Goal: Task Accomplishment & Management: Manage account settings

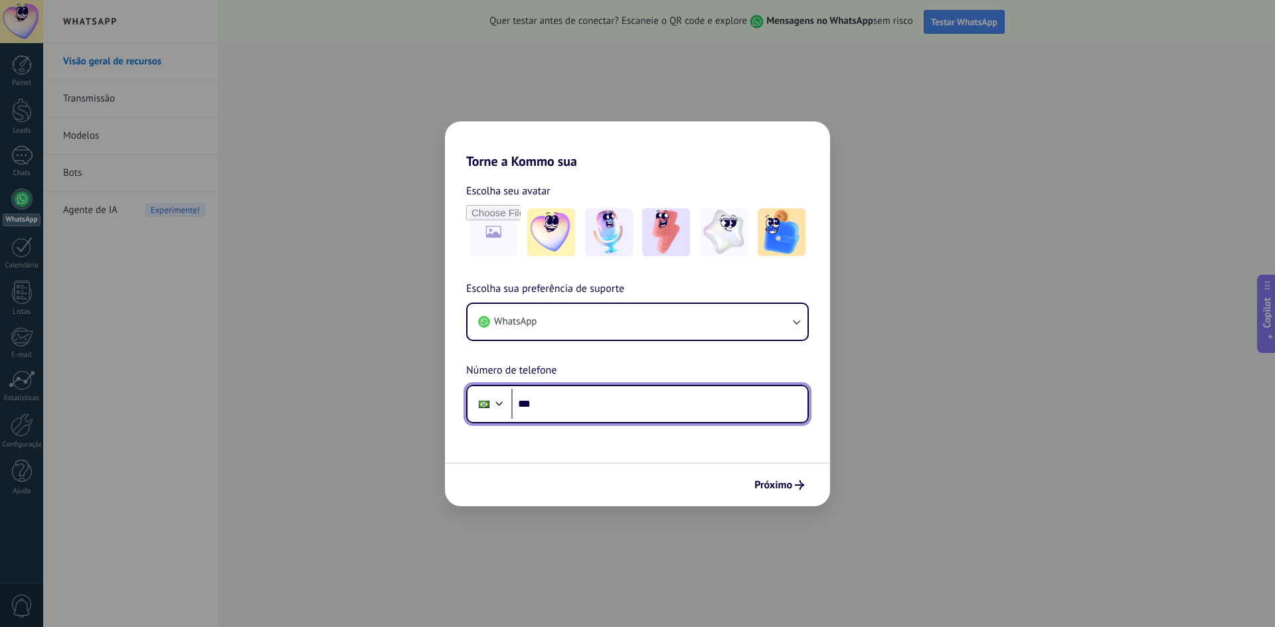
click at [578, 410] on input "***" at bounding box center [659, 404] width 296 height 31
click at [585, 402] on input "***" at bounding box center [659, 404] width 296 height 31
paste input "**********"
type input "**********"
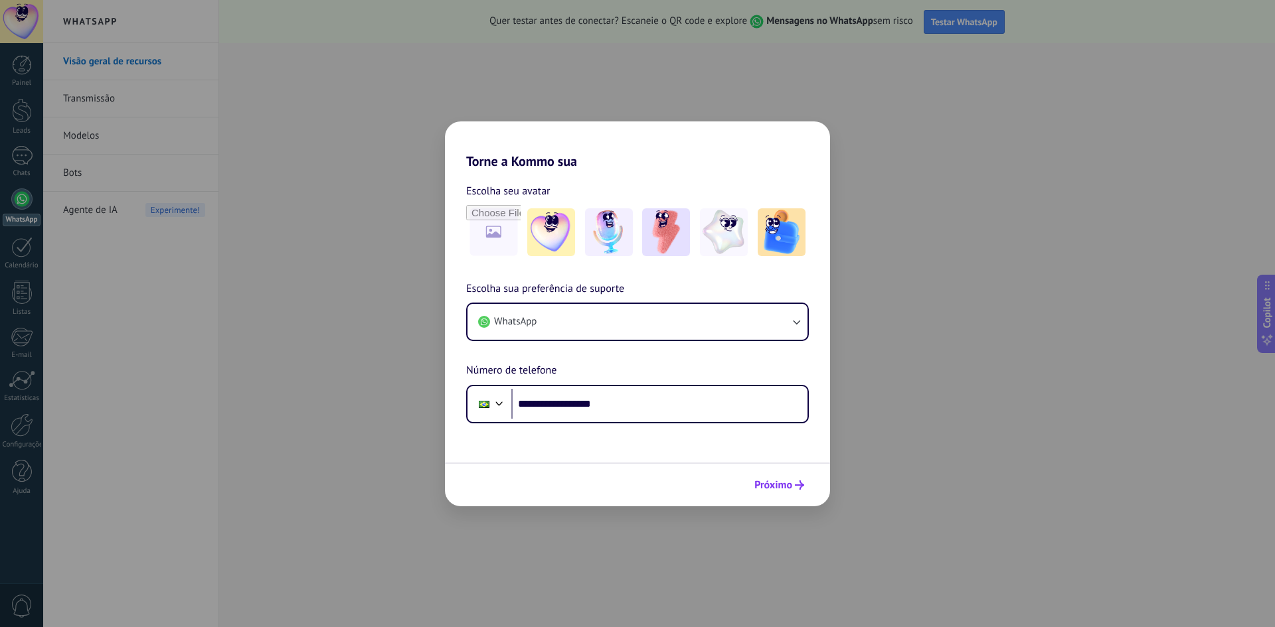
click at [790, 485] on span "Próximo" at bounding box center [773, 485] width 38 height 9
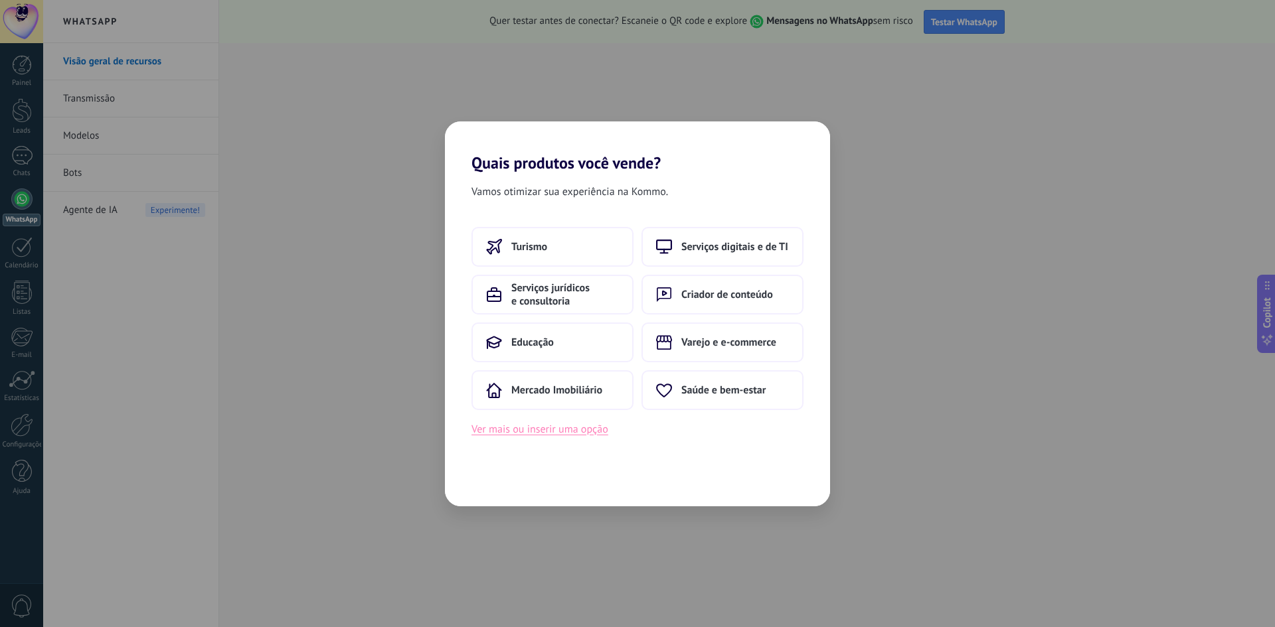
click at [554, 434] on button "Ver mais ou inserir uma opção" at bounding box center [539, 429] width 137 height 17
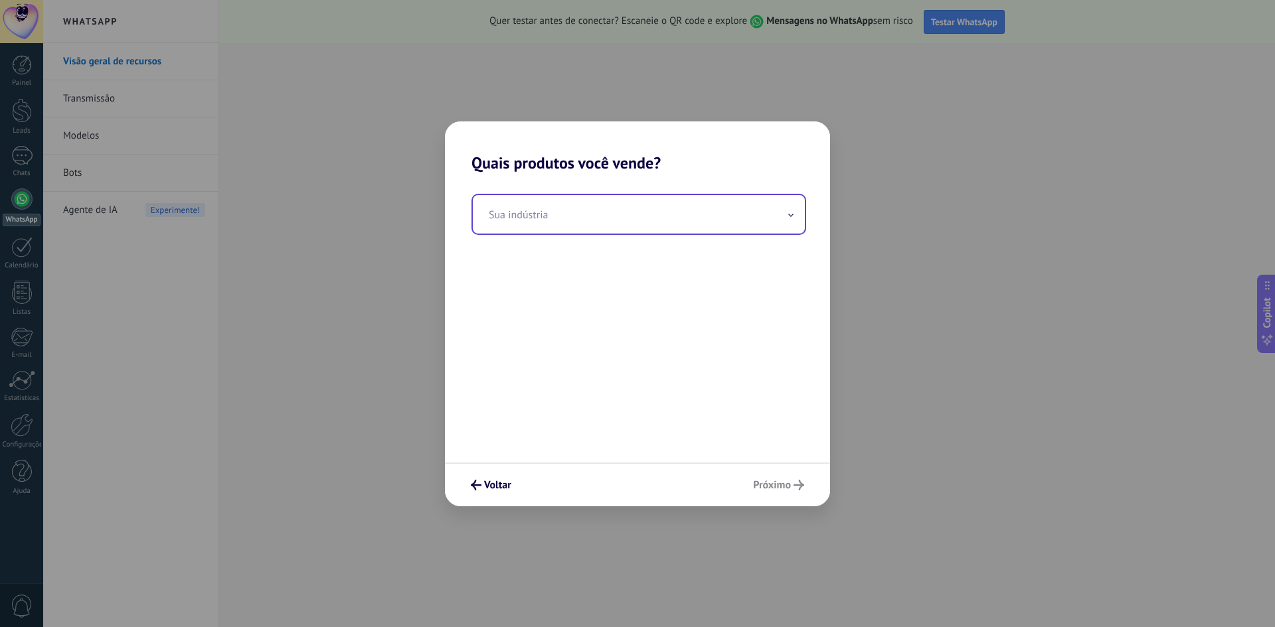
click at [686, 214] on input "text" at bounding box center [639, 214] width 332 height 39
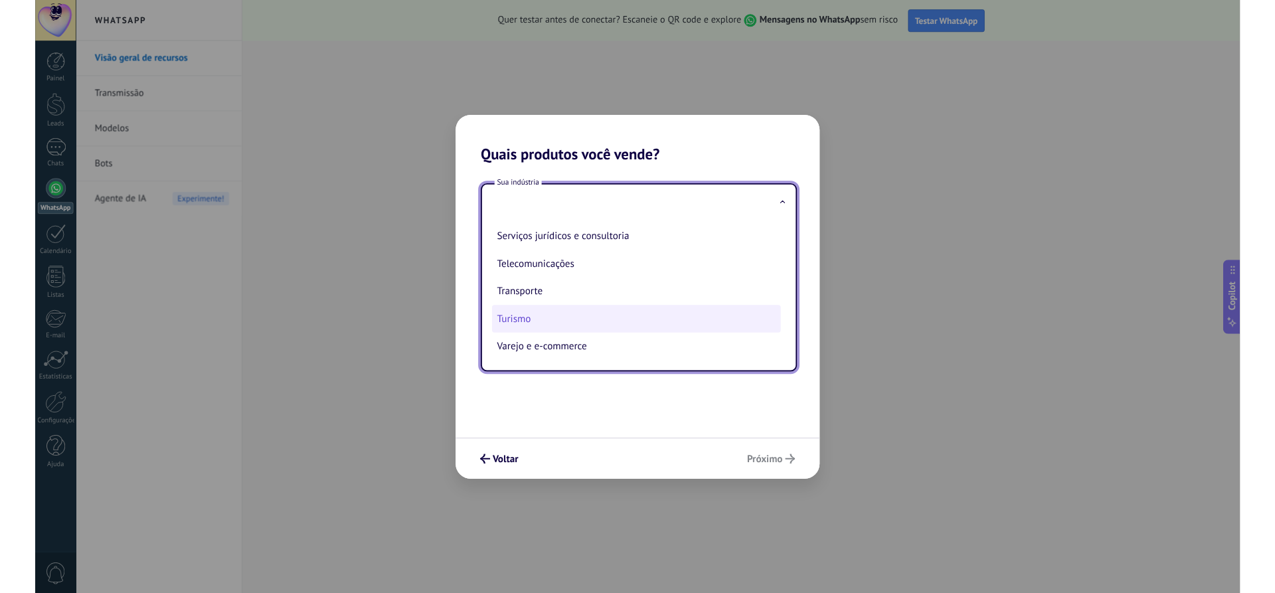
scroll to position [285, 0]
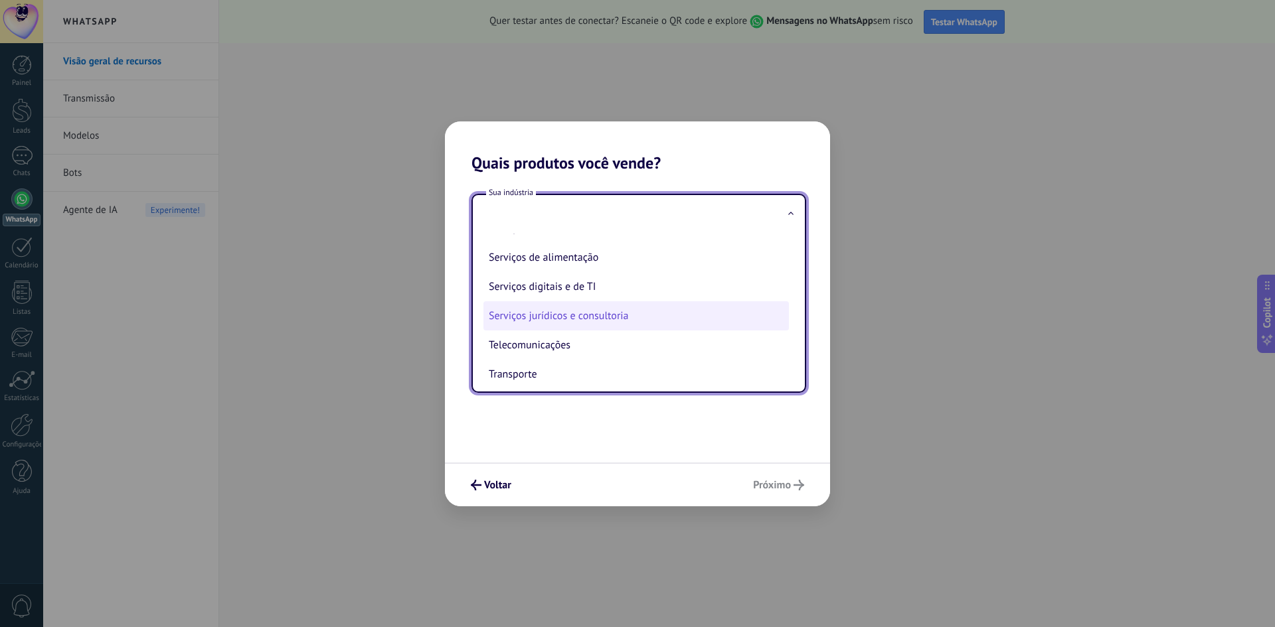
click at [616, 319] on li "Serviços jurídicos e consultoria" at bounding box center [635, 315] width 305 height 29
type input "**********"
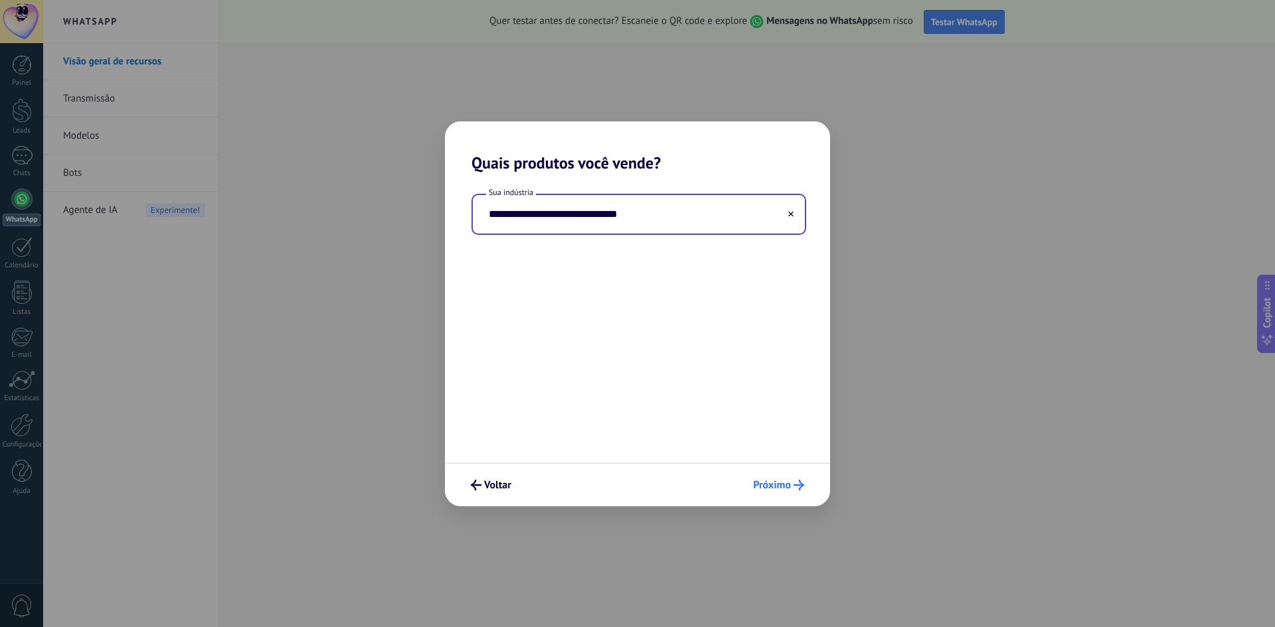
click at [765, 489] on span "Próximo" at bounding box center [772, 485] width 38 height 9
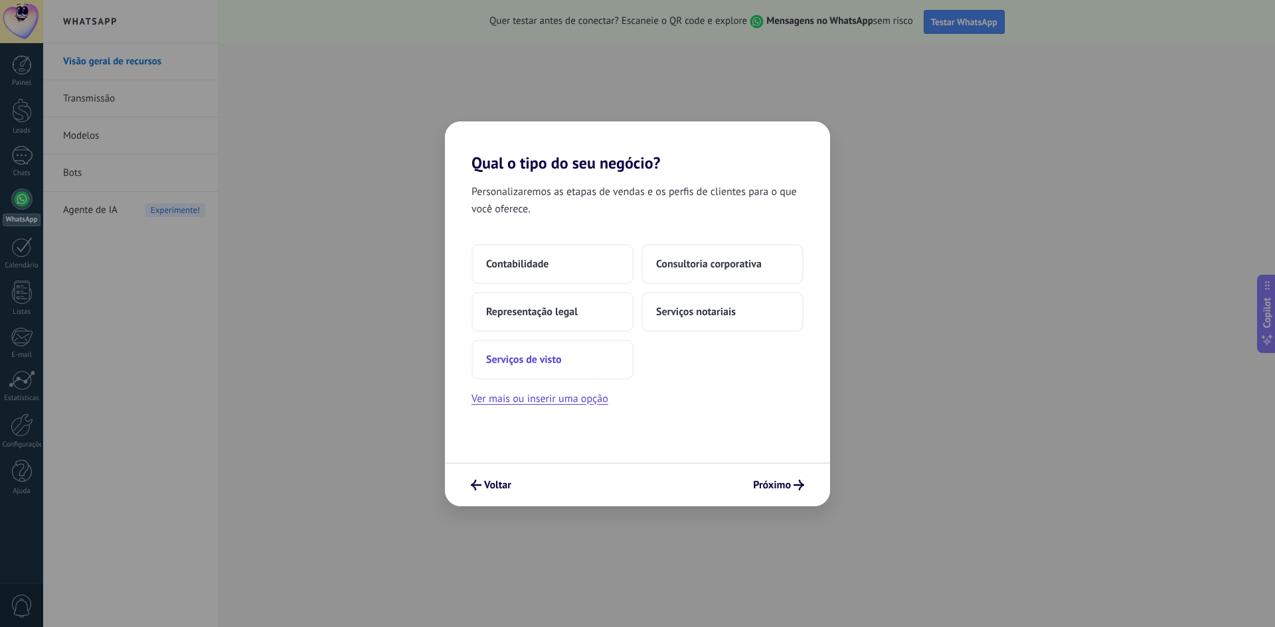
click at [541, 356] on span "Serviços de visto" at bounding box center [523, 359] width 75 height 13
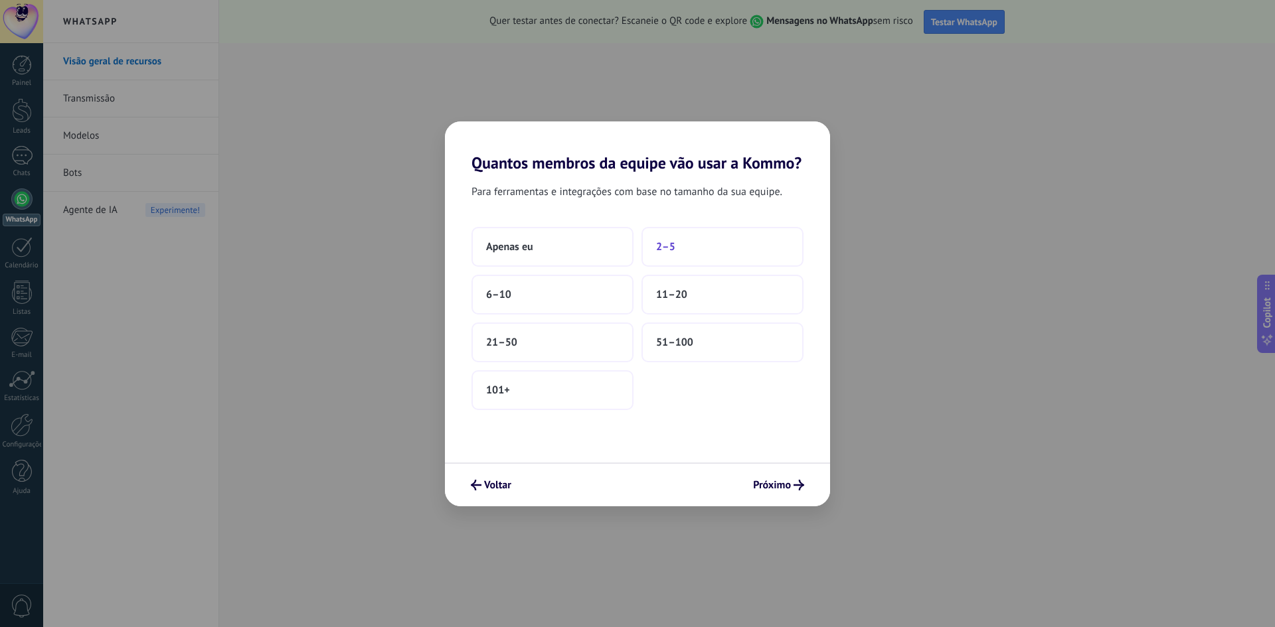
click at [657, 255] on button "2–5" at bounding box center [722, 247] width 162 height 40
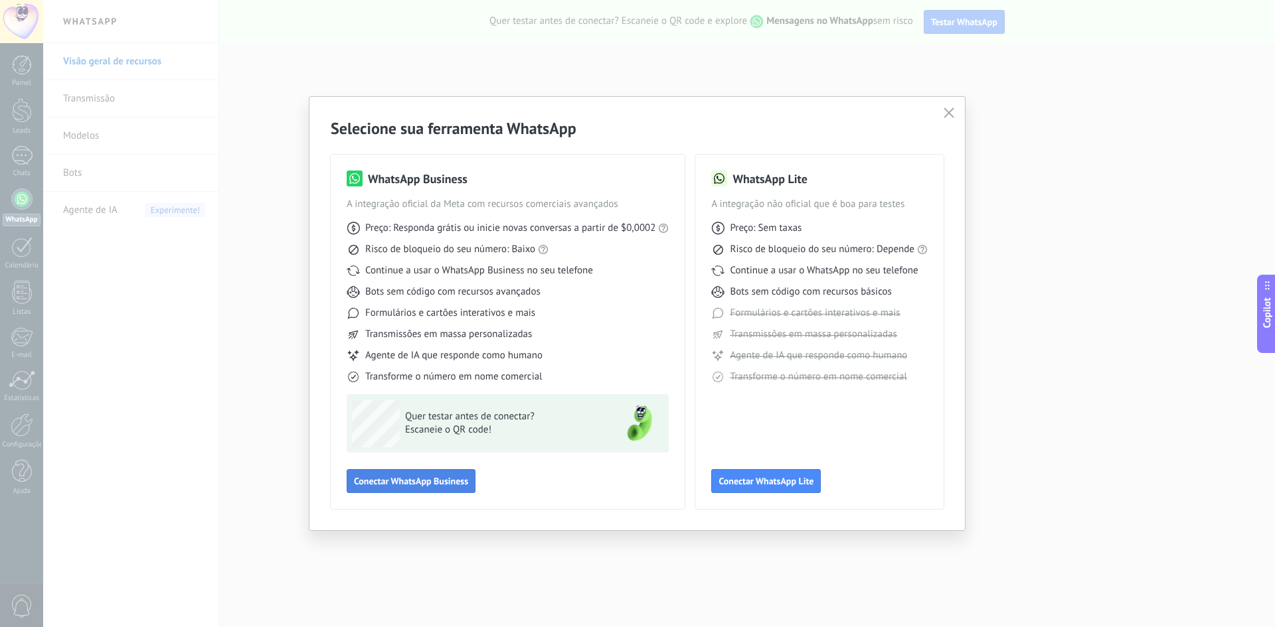
click at [443, 484] on span "Conectar WhatsApp Business" at bounding box center [411, 481] width 114 height 9
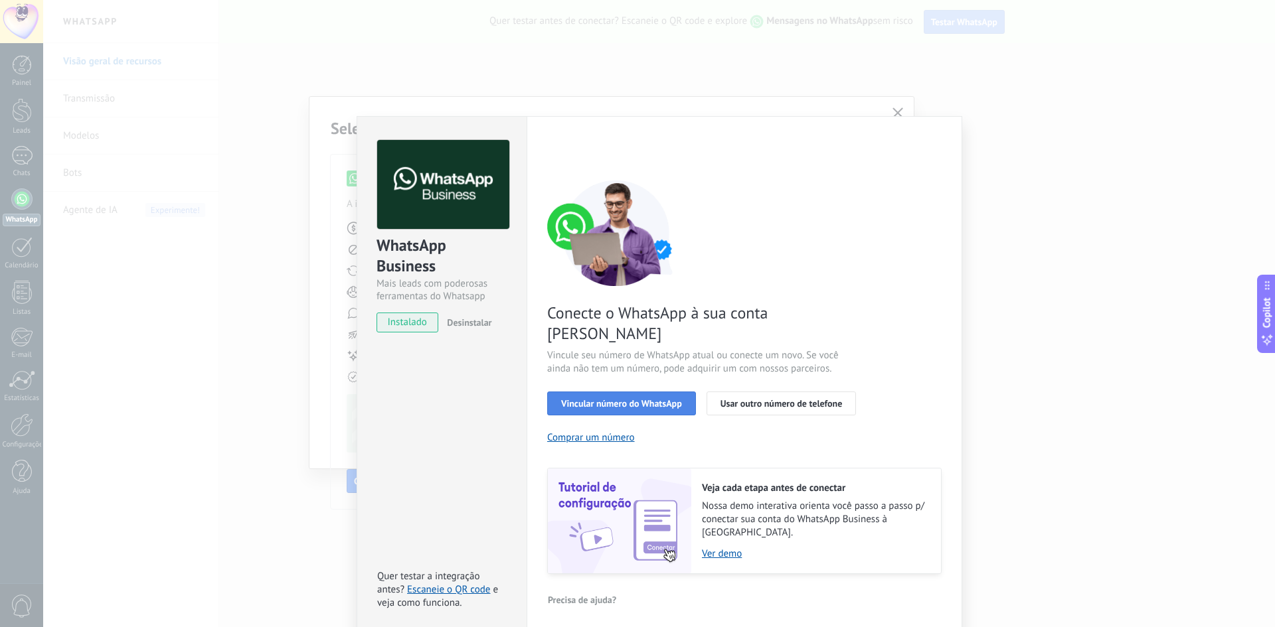
click at [663, 399] on span "Vincular número do WhatsApp" at bounding box center [621, 403] width 121 height 9
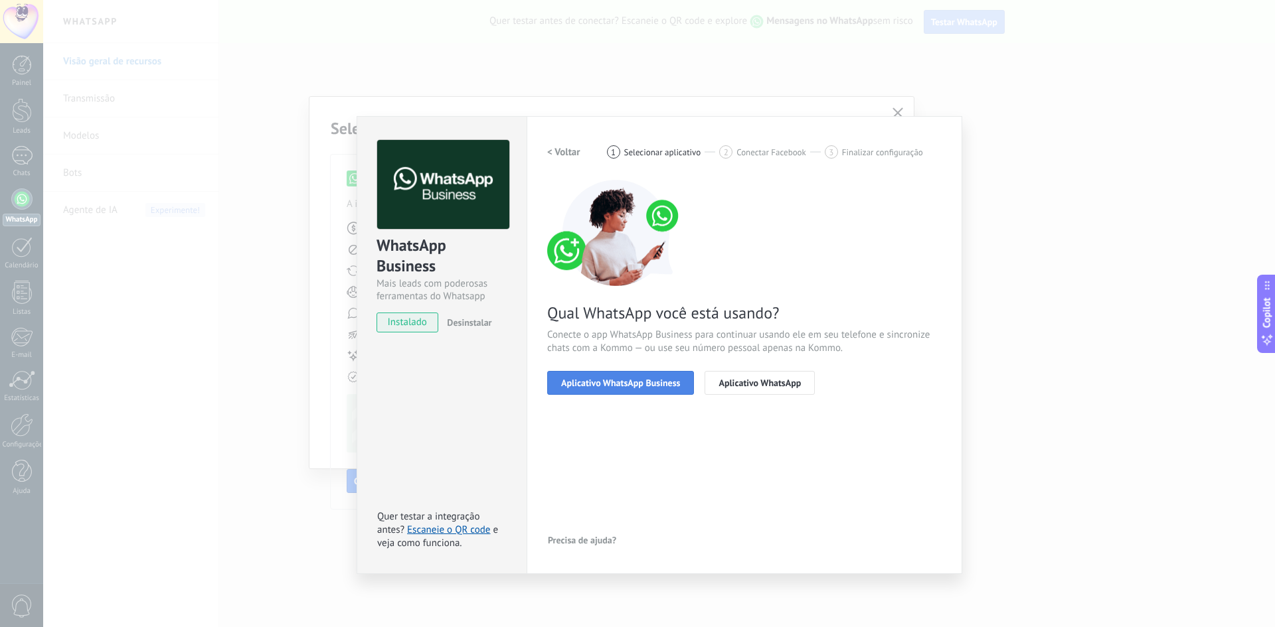
click at [649, 384] on span "Aplicativo WhatsApp Business" at bounding box center [620, 382] width 119 height 9
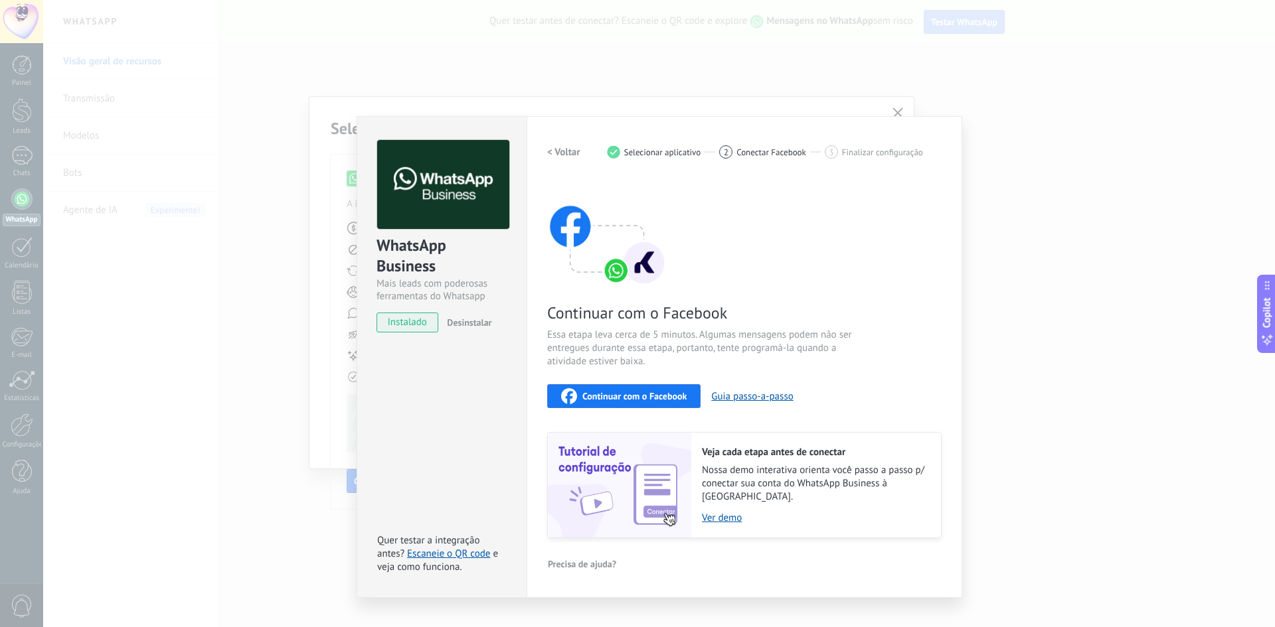
click at [568, 153] on h2 "< Voltar" at bounding box center [563, 152] width 33 height 13
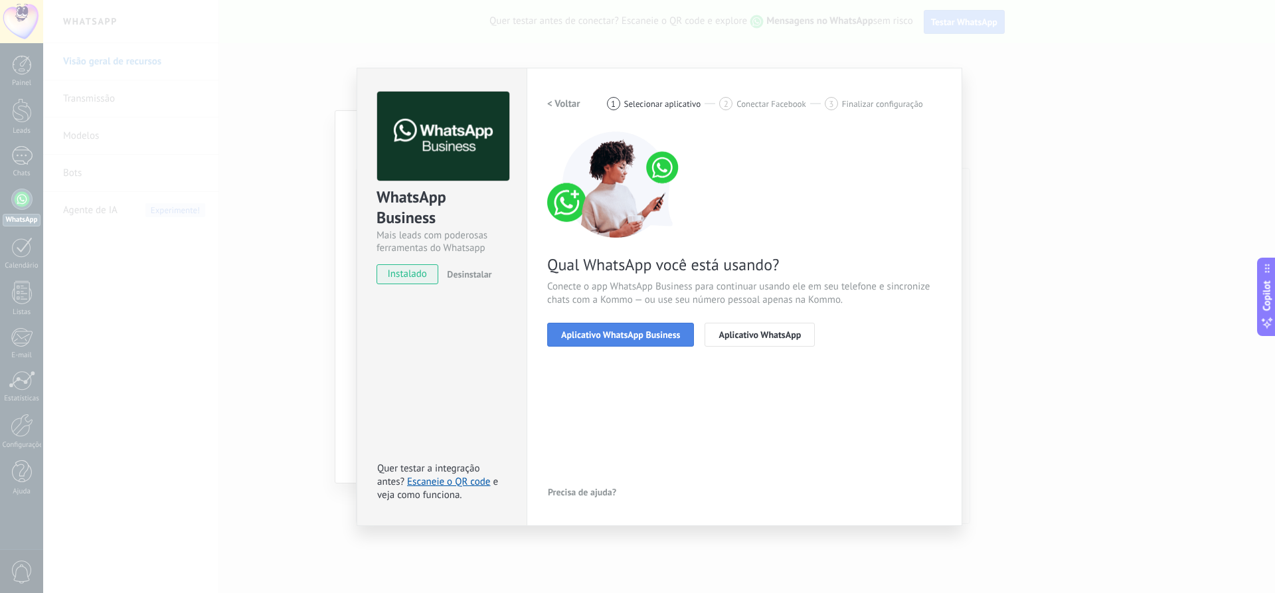
click at [660, 341] on button "Aplicativo WhatsApp Business" at bounding box center [620, 335] width 147 height 24
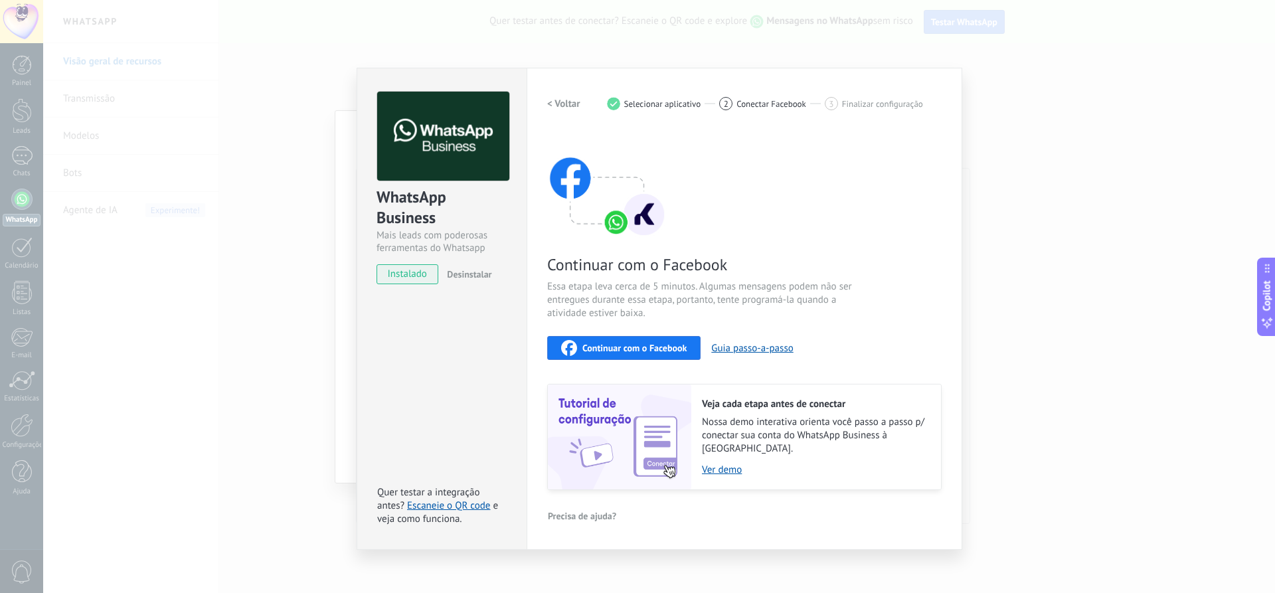
click at [566, 104] on h2 "< Voltar" at bounding box center [563, 104] width 33 height 13
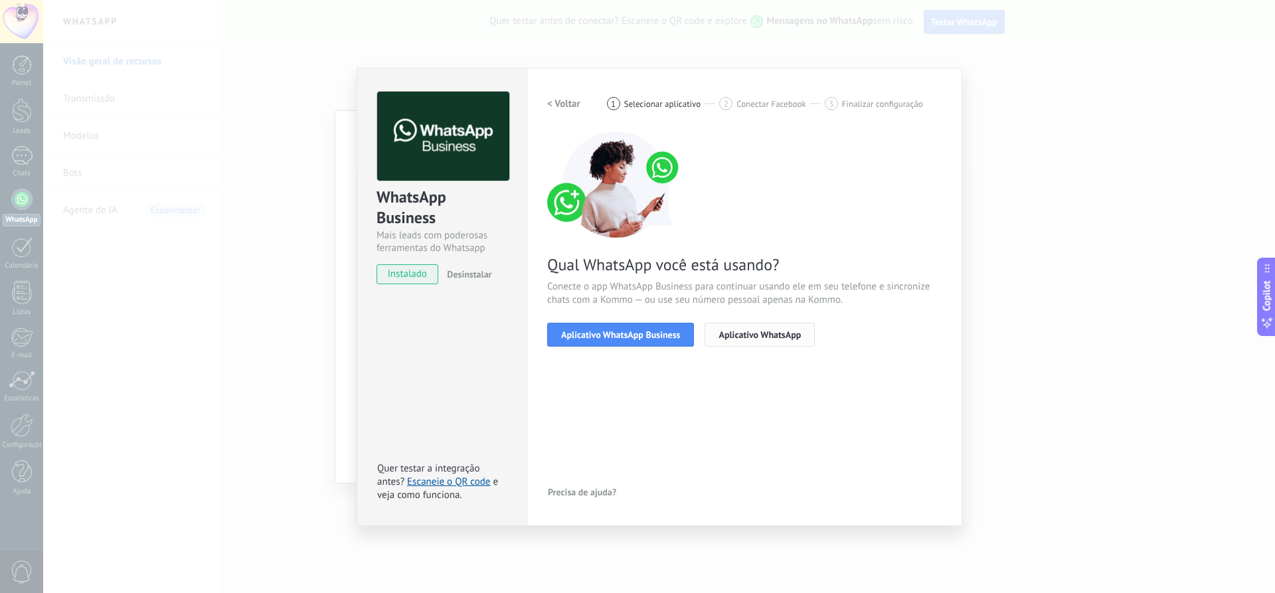
click at [769, 339] on button "Aplicativo WhatsApp" at bounding box center [759, 335] width 110 height 24
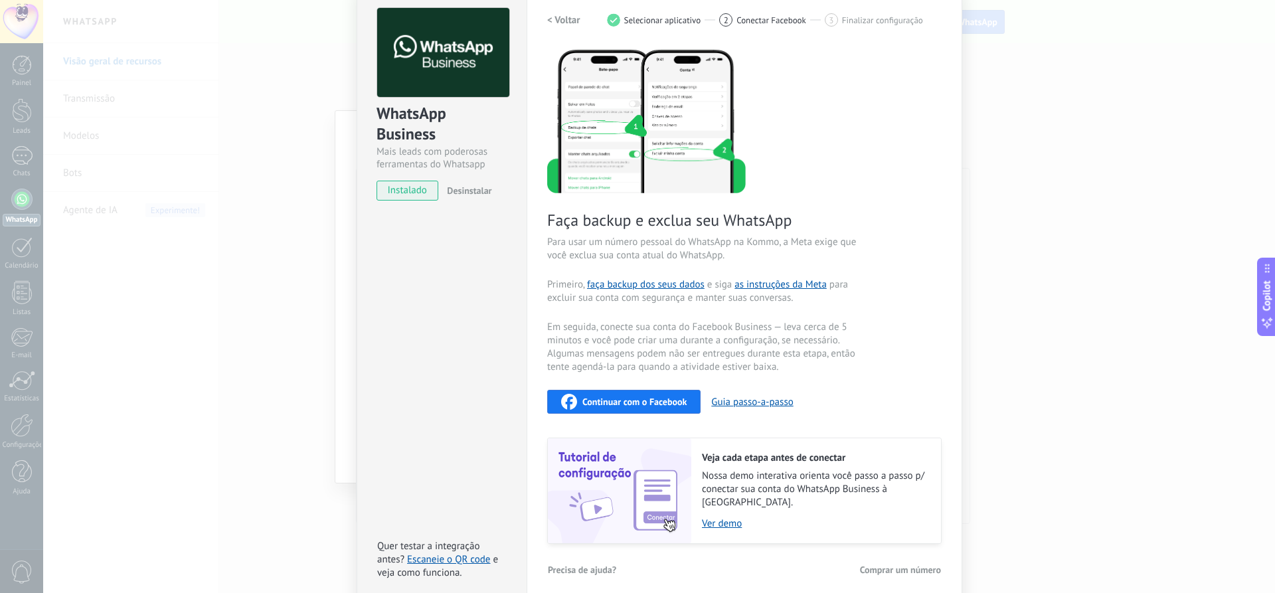
scroll to position [0, 0]
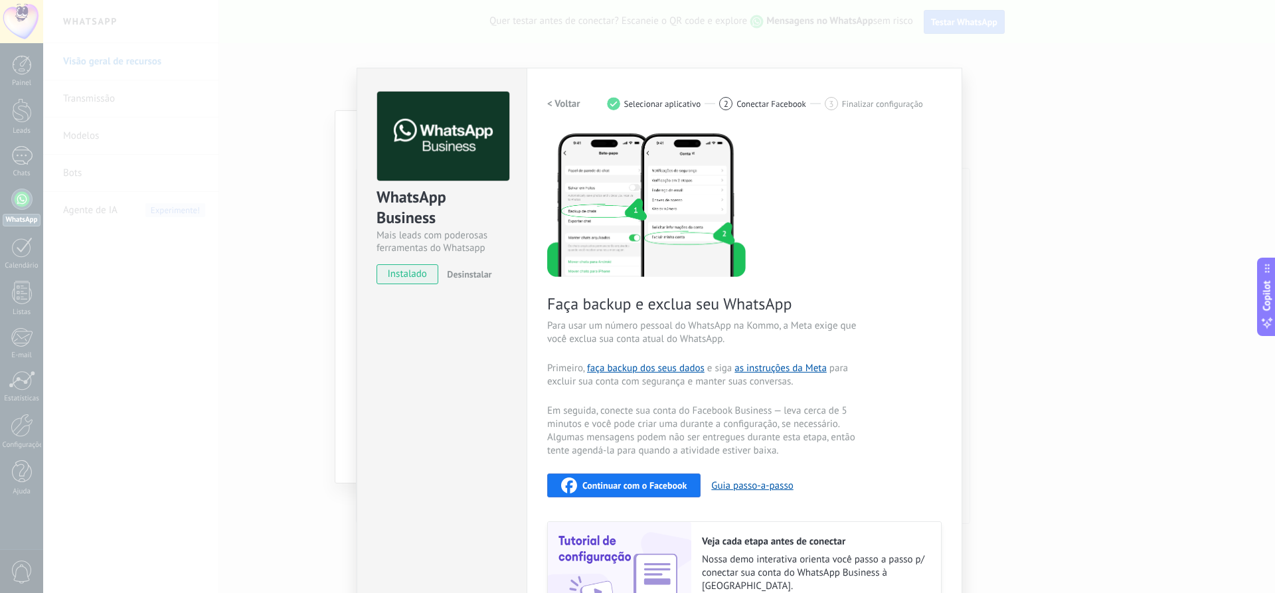
click at [561, 103] on h2 "< Voltar" at bounding box center [563, 104] width 33 height 13
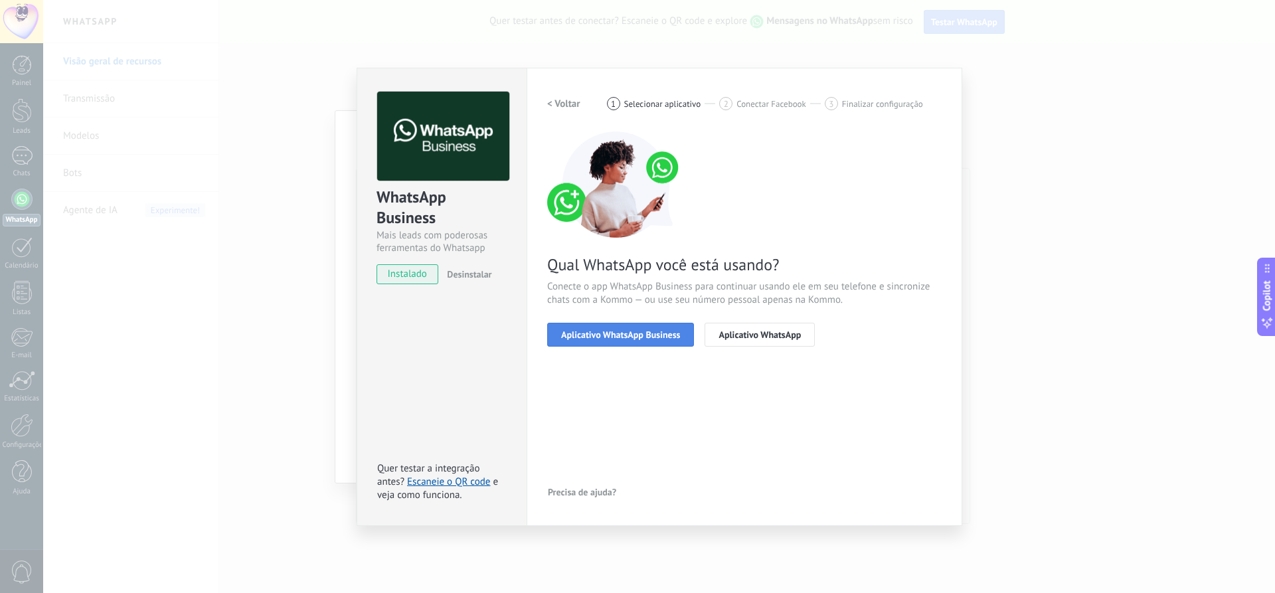
click at [639, 334] on span "Aplicativo WhatsApp Business" at bounding box center [620, 334] width 119 height 9
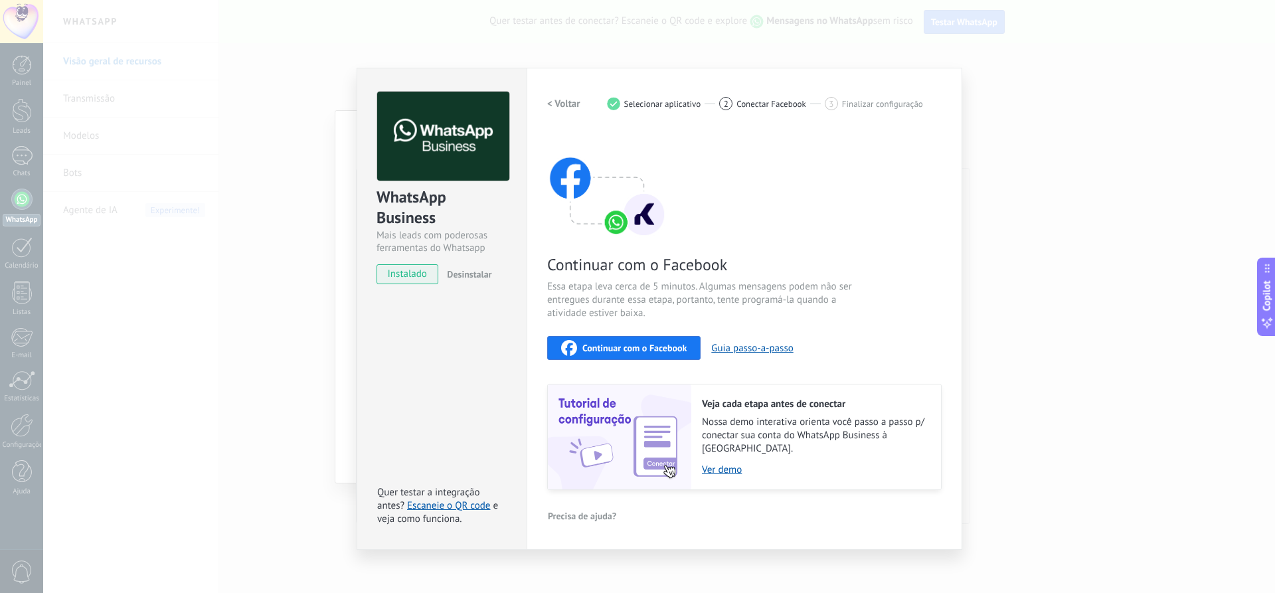
click at [647, 347] on span "Continuar com o Facebook" at bounding box center [634, 347] width 104 height 9
click at [664, 350] on span "Continuar com o Facebook" at bounding box center [634, 347] width 104 height 9
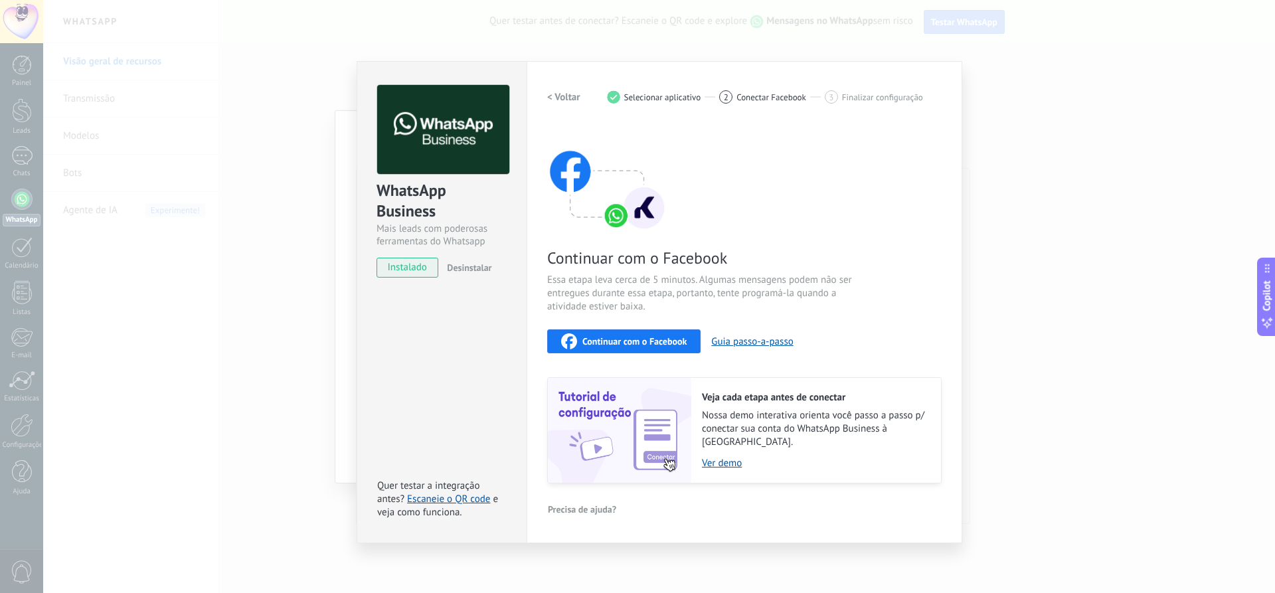
click at [661, 344] on span "Continuar com o Facebook" at bounding box center [634, 341] width 104 height 9
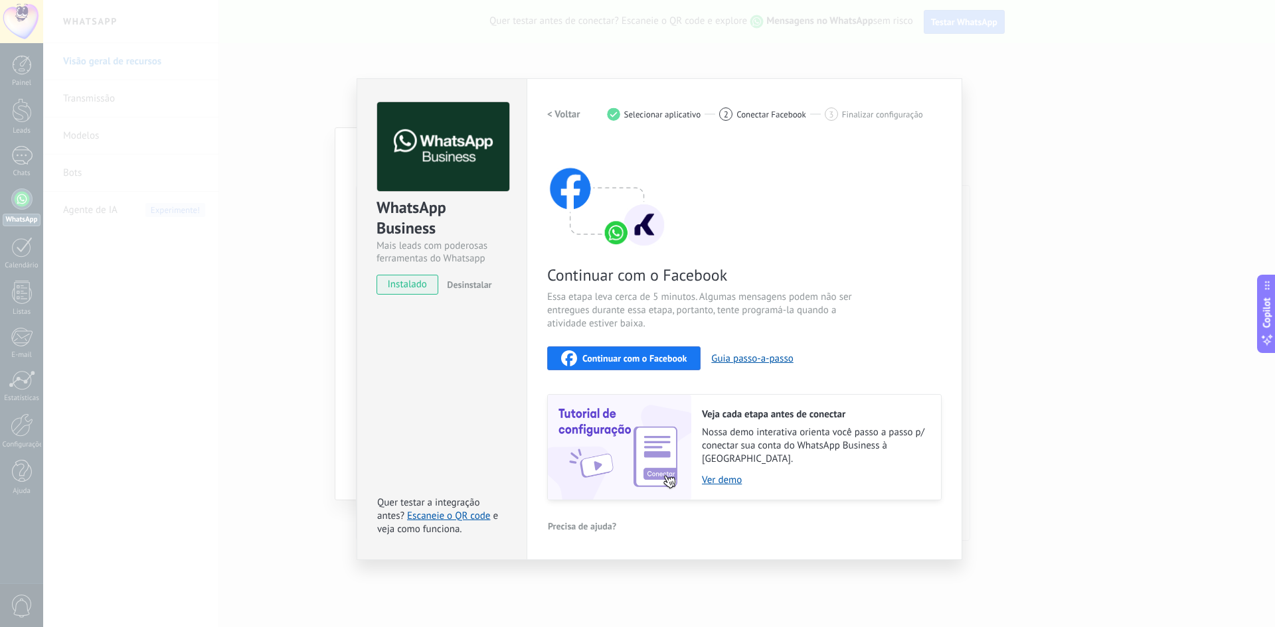
click at [668, 356] on span "Continuar com o Facebook" at bounding box center [634, 358] width 104 height 9
drag, startPoint x: 730, startPoint y: 96, endPoint x: 659, endPoint y: 92, distance: 71.1
click at [659, 92] on div "Configurações Autorização This tab logs the users who have granted integration …" at bounding box center [743, 319] width 435 height 482
click at [568, 110] on h2 "< Voltar" at bounding box center [563, 114] width 33 height 13
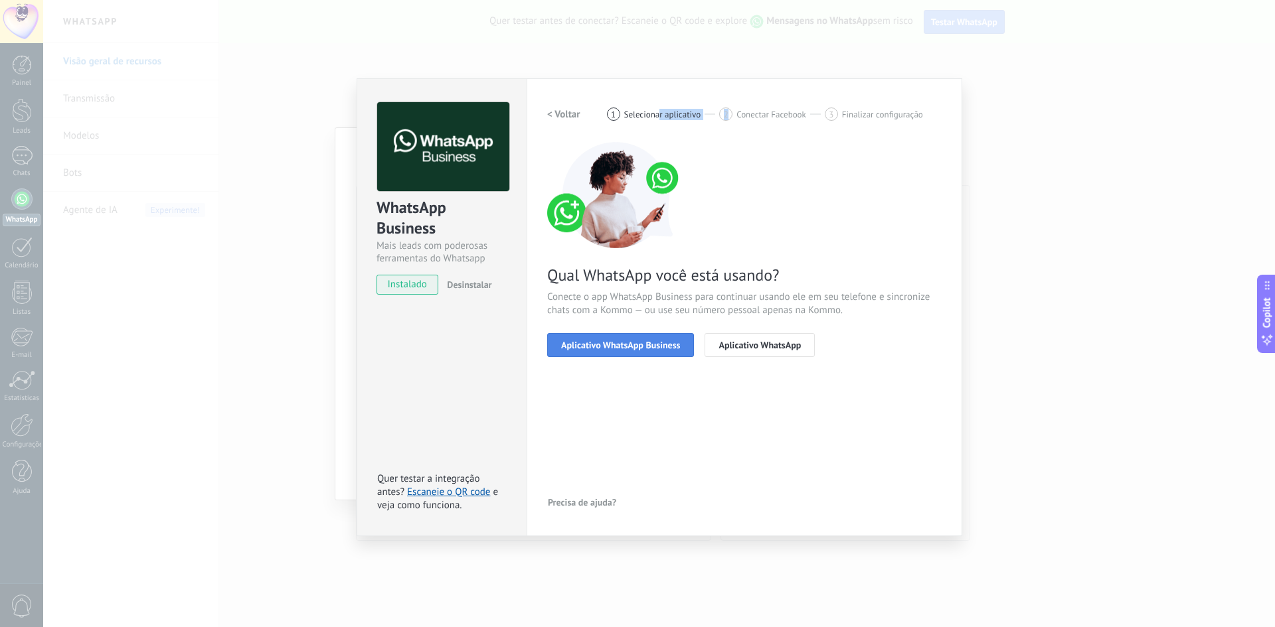
click at [604, 347] on span "Aplicativo WhatsApp Business" at bounding box center [620, 345] width 119 height 9
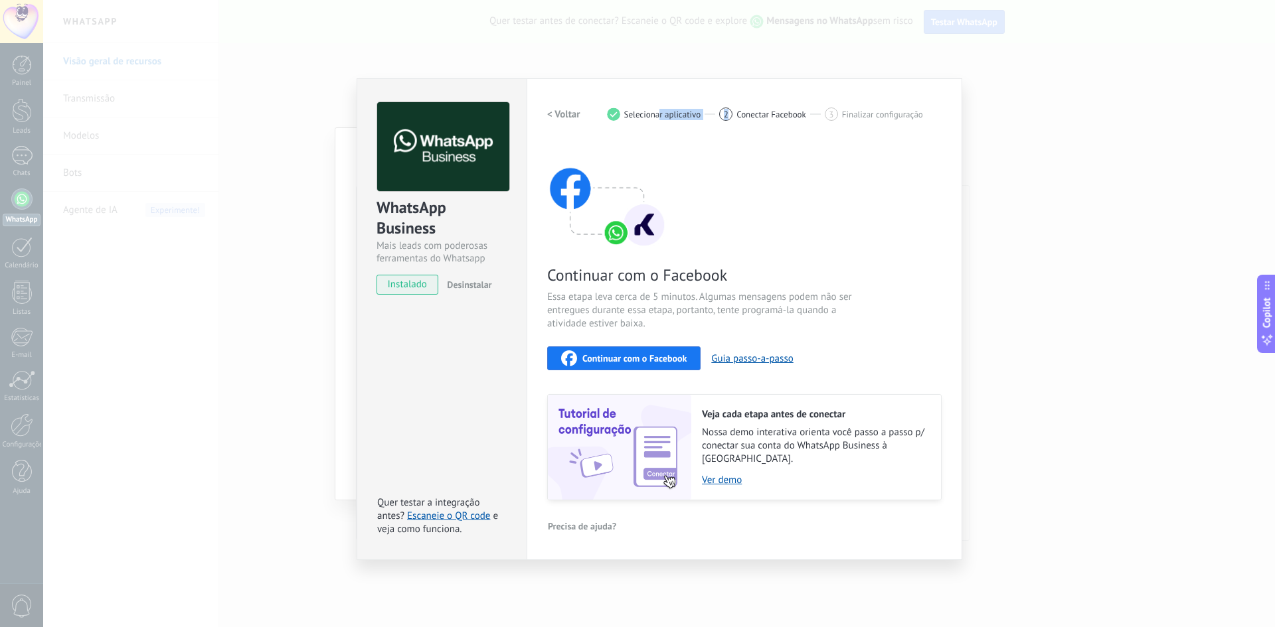
click at [617, 359] on span "Continuar com o Facebook" at bounding box center [634, 358] width 104 height 9
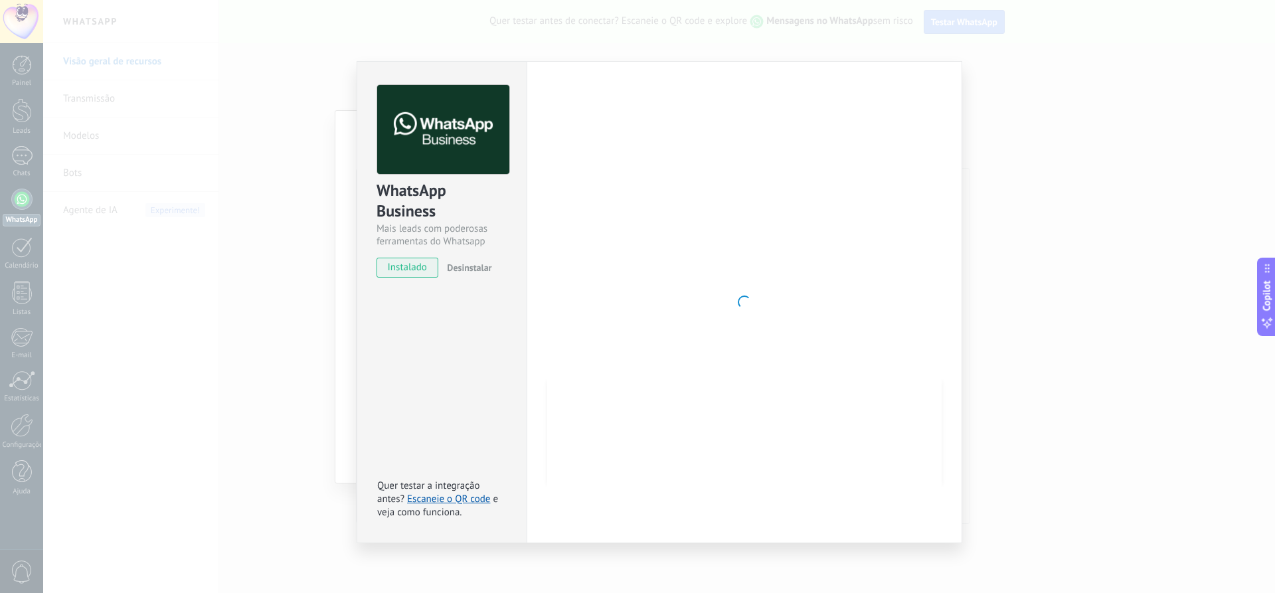
click at [988, 143] on div "WhatsApp Business Mais leads com poderosas ferramentas do Whatsapp instalado De…" at bounding box center [658, 296] width 1231 height 593
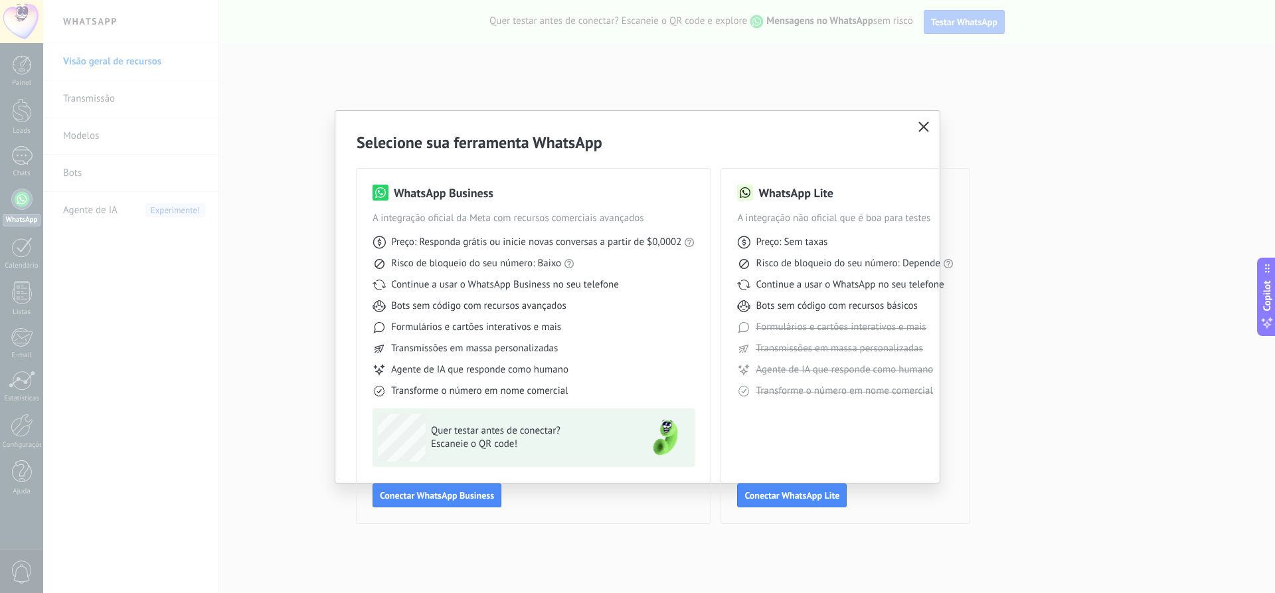
click at [809, 133] on h2 "Selecione sua ferramenta WhatsApp" at bounding box center [637, 142] width 562 height 21
click at [820, 500] on span "Conectar WhatsApp Lite" at bounding box center [791, 495] width 95 height 9
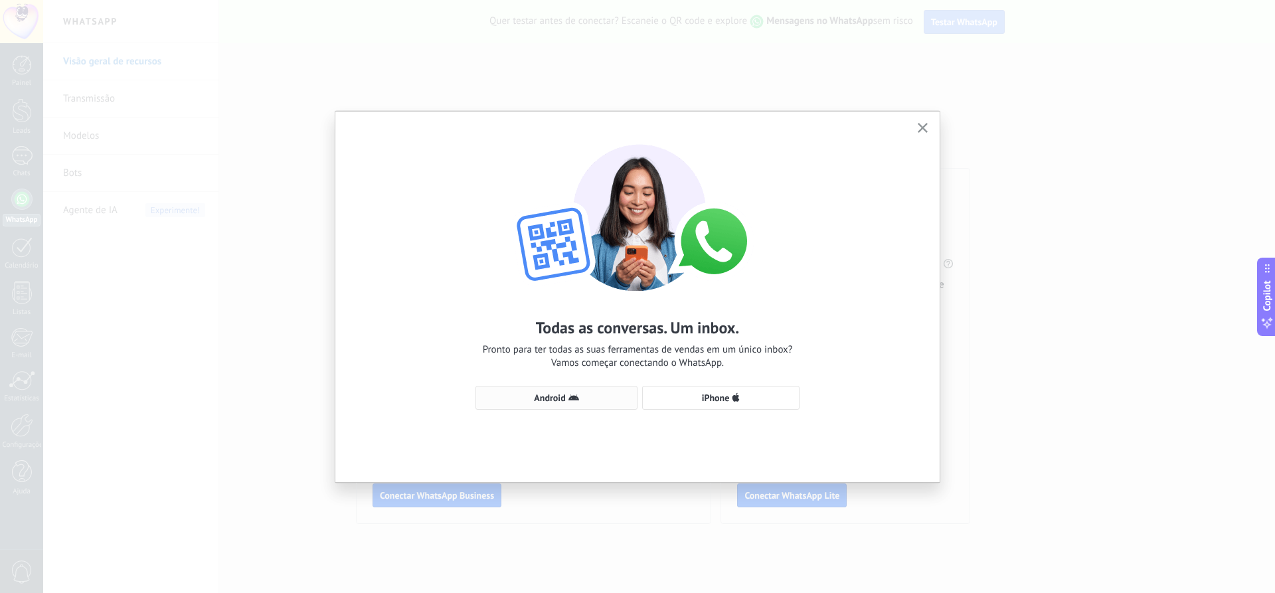
click at [591, 392] on button "Android" at bounding box center [556, 398] width 162 height 24
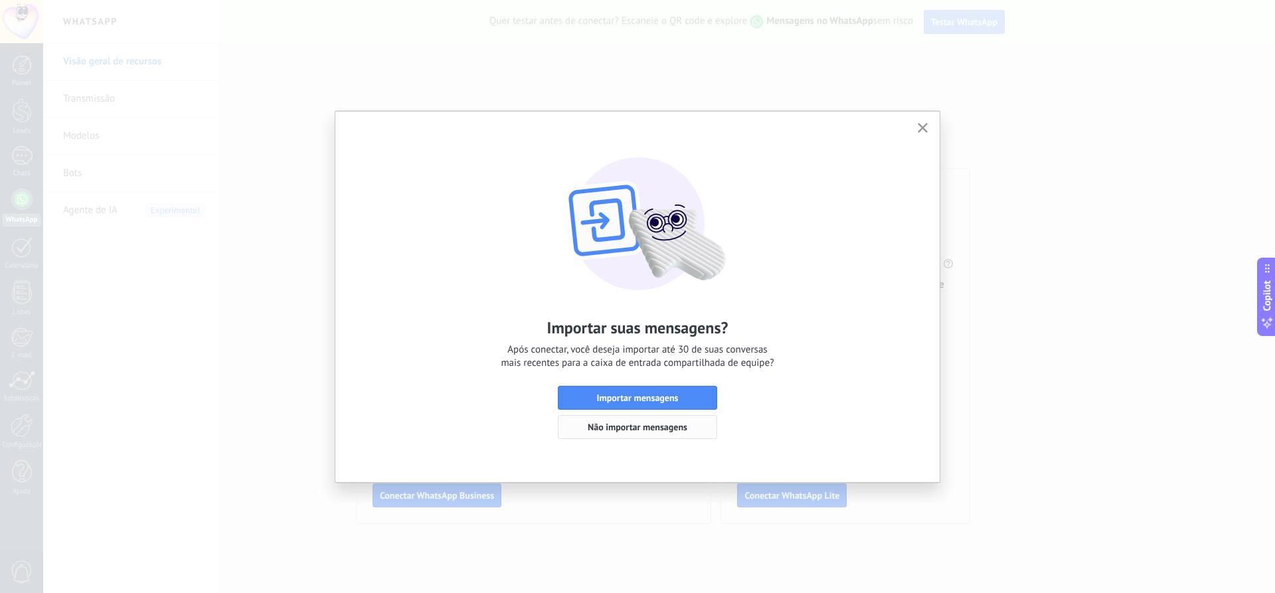
click at [672, 428] on span "Não importar mensagens" at bounding box center [637, 426] width 100 height 9
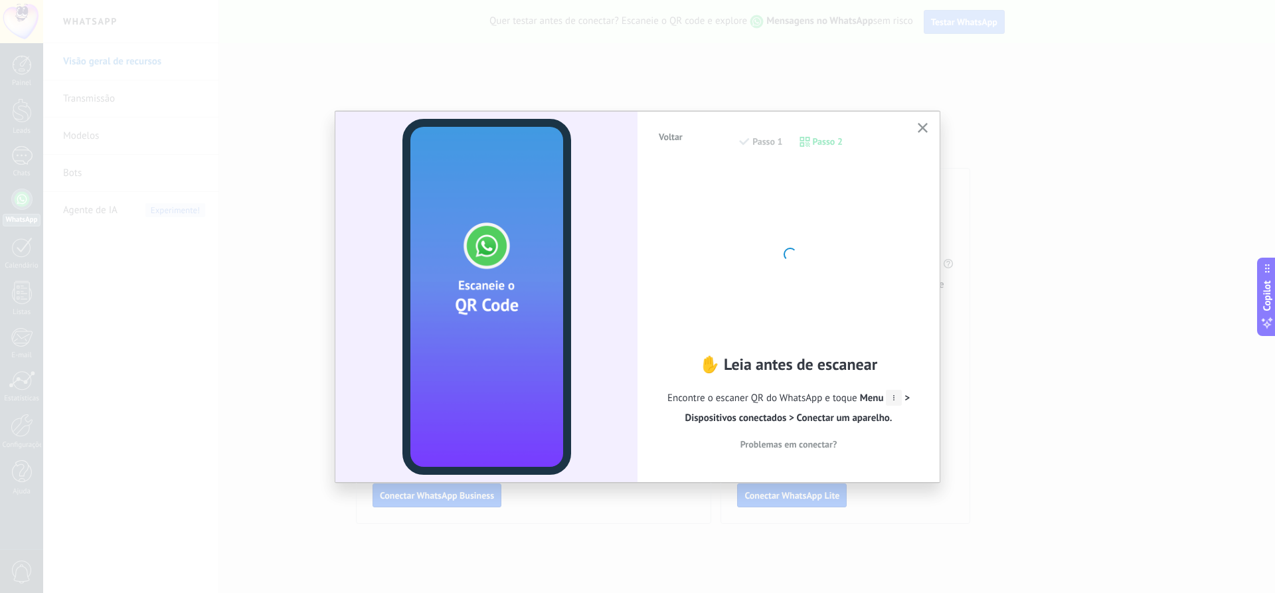
click at [810, 234] on div at bounding box center [789, 253] width 146 height 146
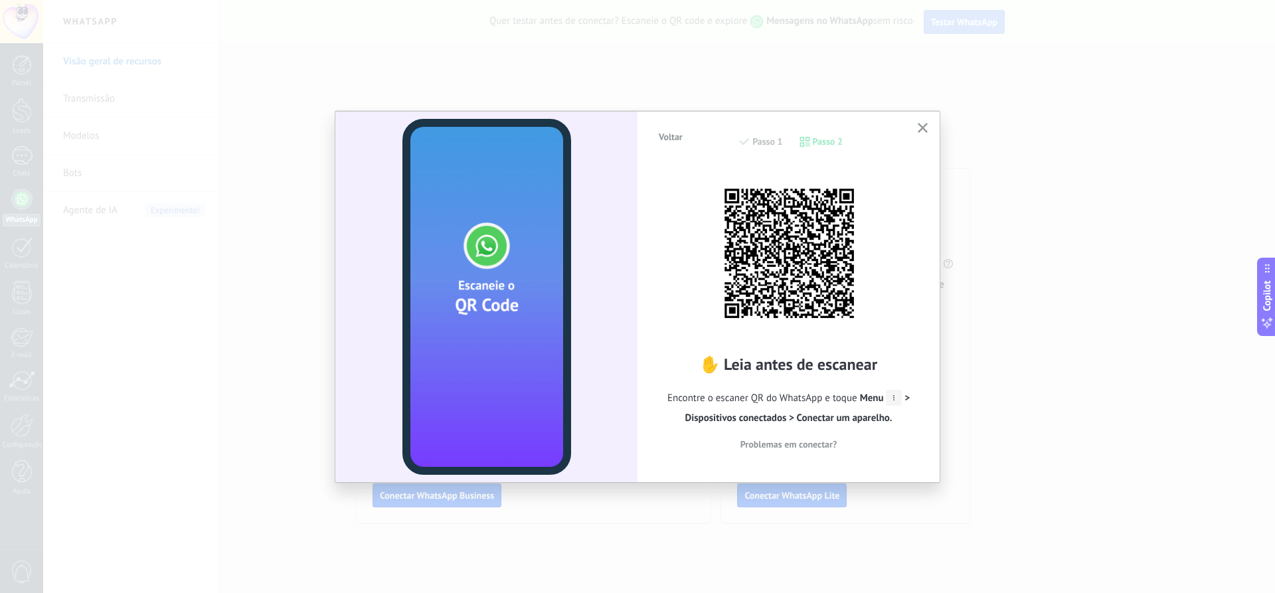
click at [716, 267] on img at bounding box center [789, 253] width 146 height 146
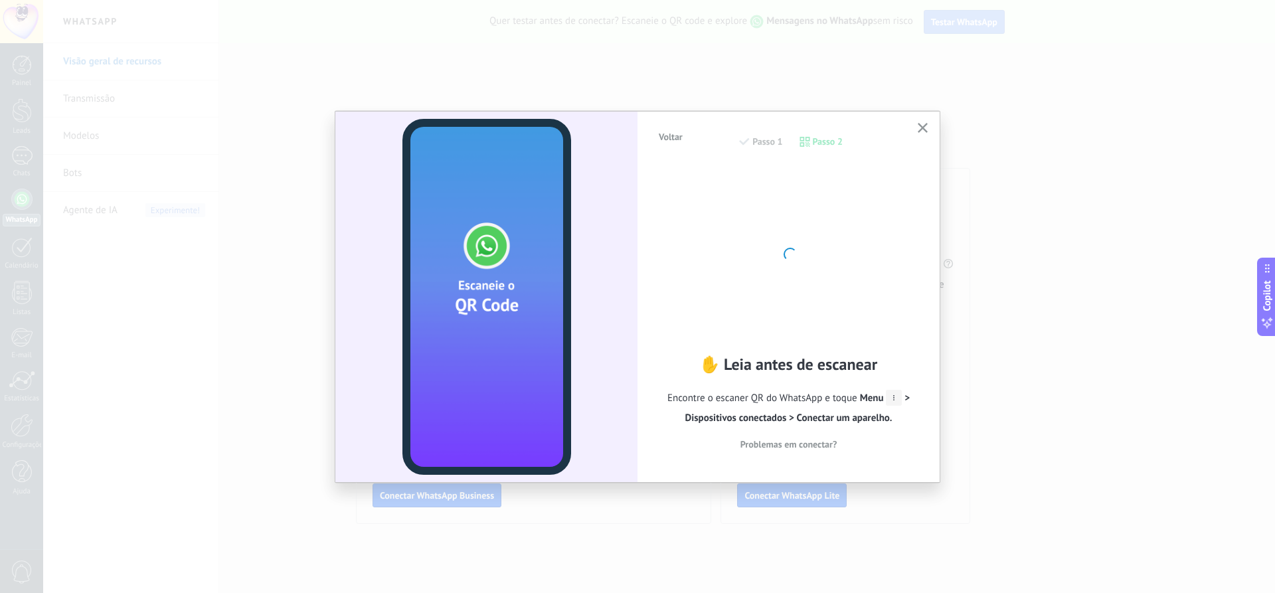
click at [816, 272] on div at bounding box center [789, 253] width 146 height 146
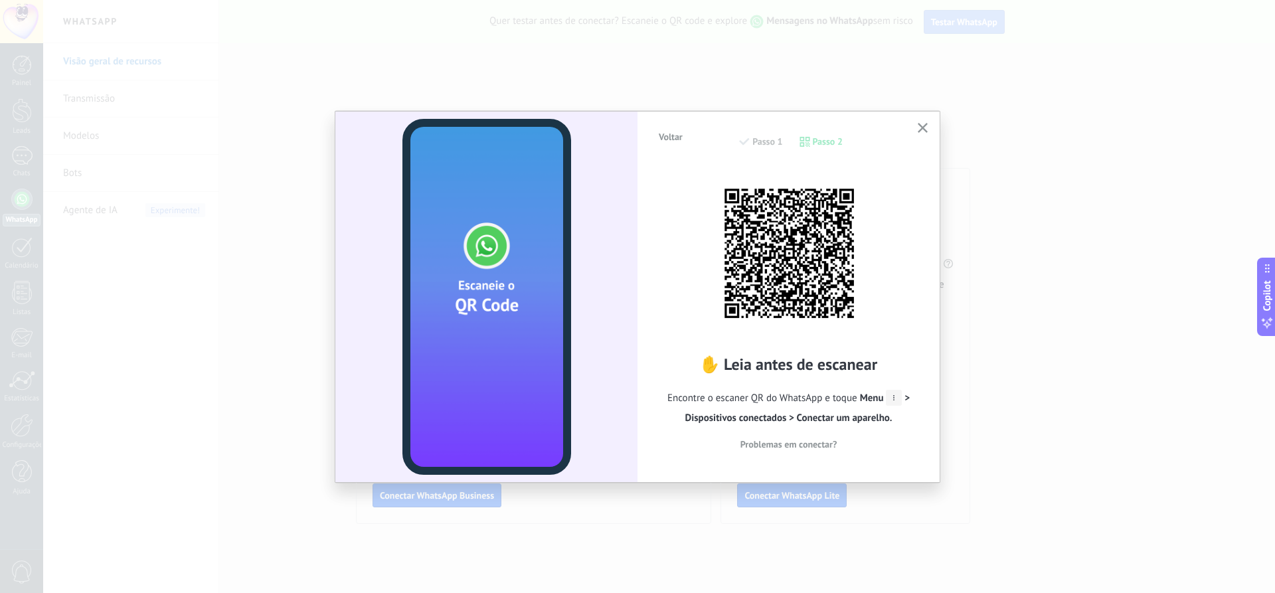
click at [673, 137] on span "Voltar" at bounding box center [671, 136] width 24 height 9
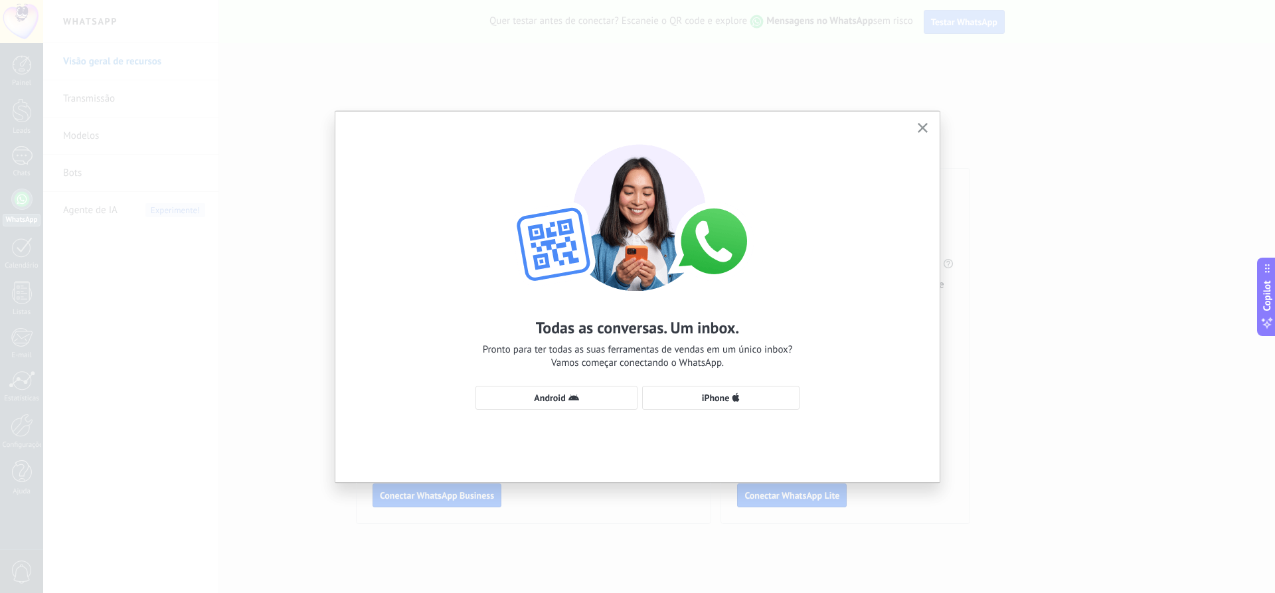
click at [919, 124] on use "button" at bounding box center [922, 128] width 10 height 10
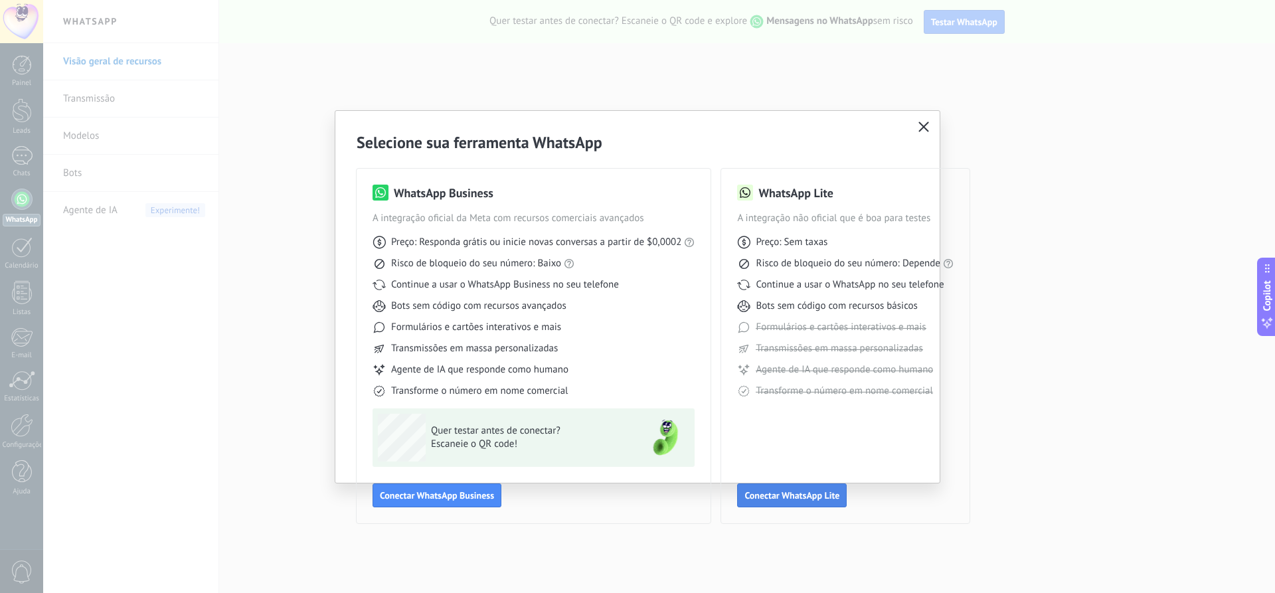
click at [799, 496] on span "Conectar WhatsApp Lite" at bounding box center [791, 495] width 95 height 9
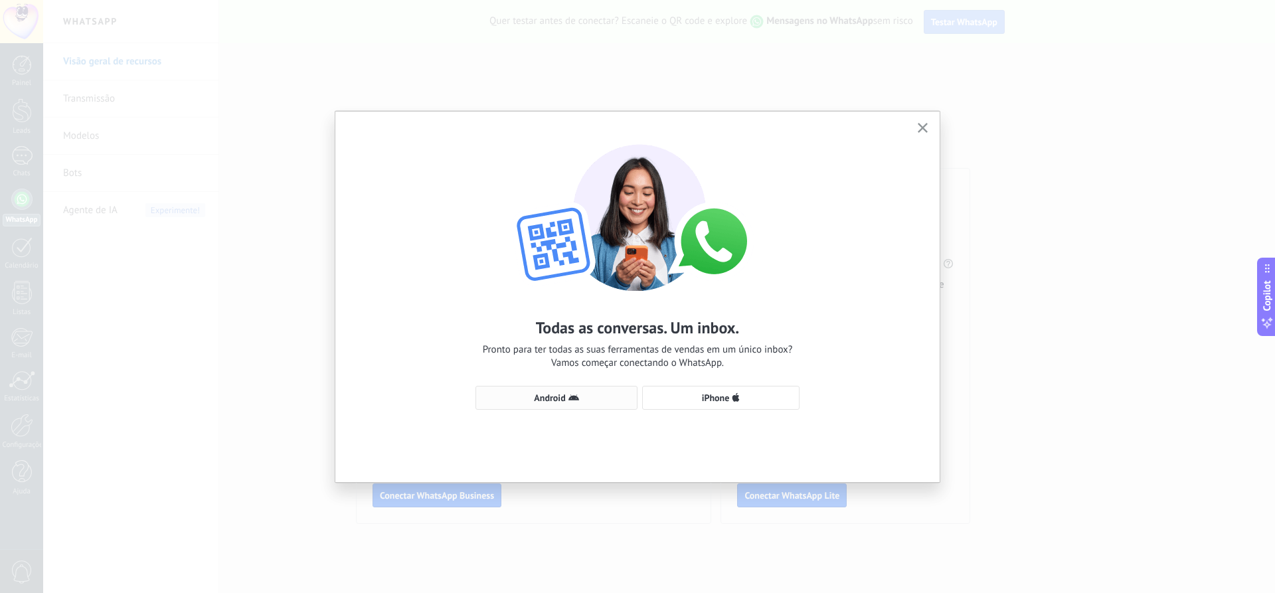
click at [578, 399] on use "button" at bounding box center [573, 397] width 11 height 6
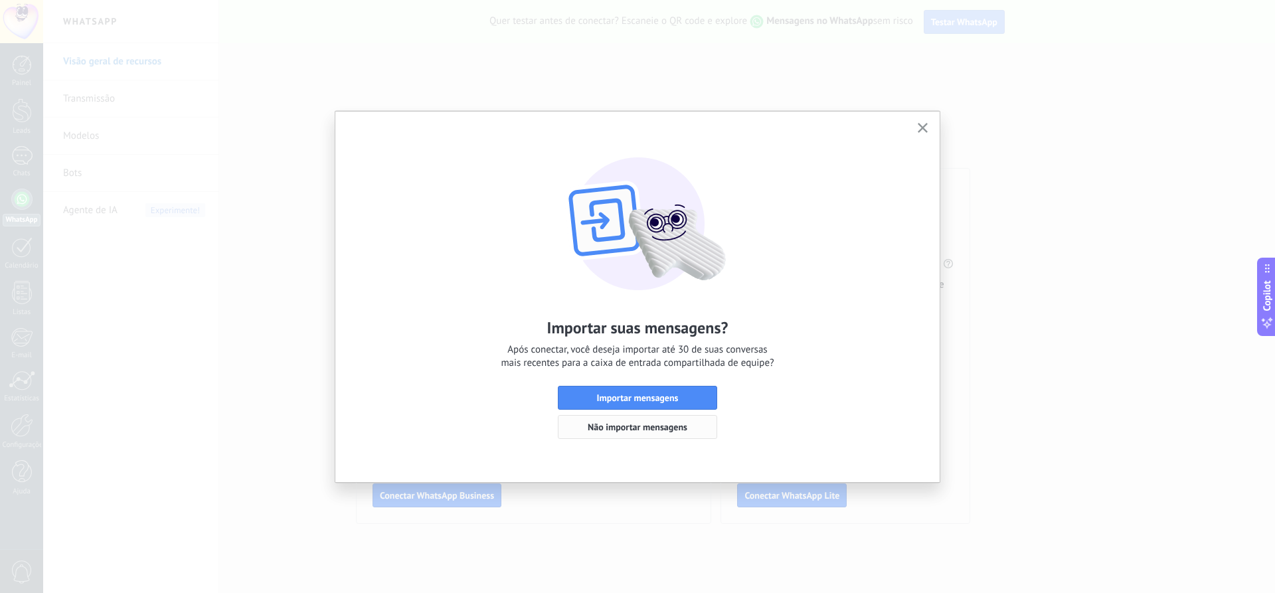
click at [649, 429] on span "Não importar mensagens" at bounding box center [637, 426] width 100 height 9
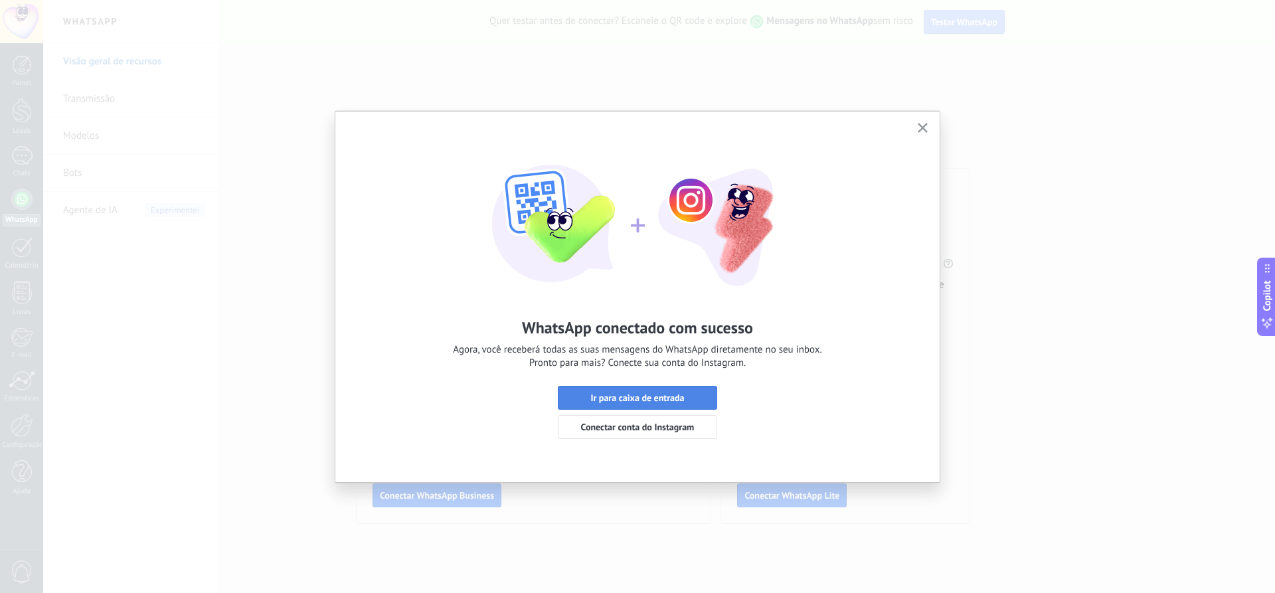
click at [684, 394] on span "Ir para caixa de entrada" at bounding box center [637, 397] width 145 height 9
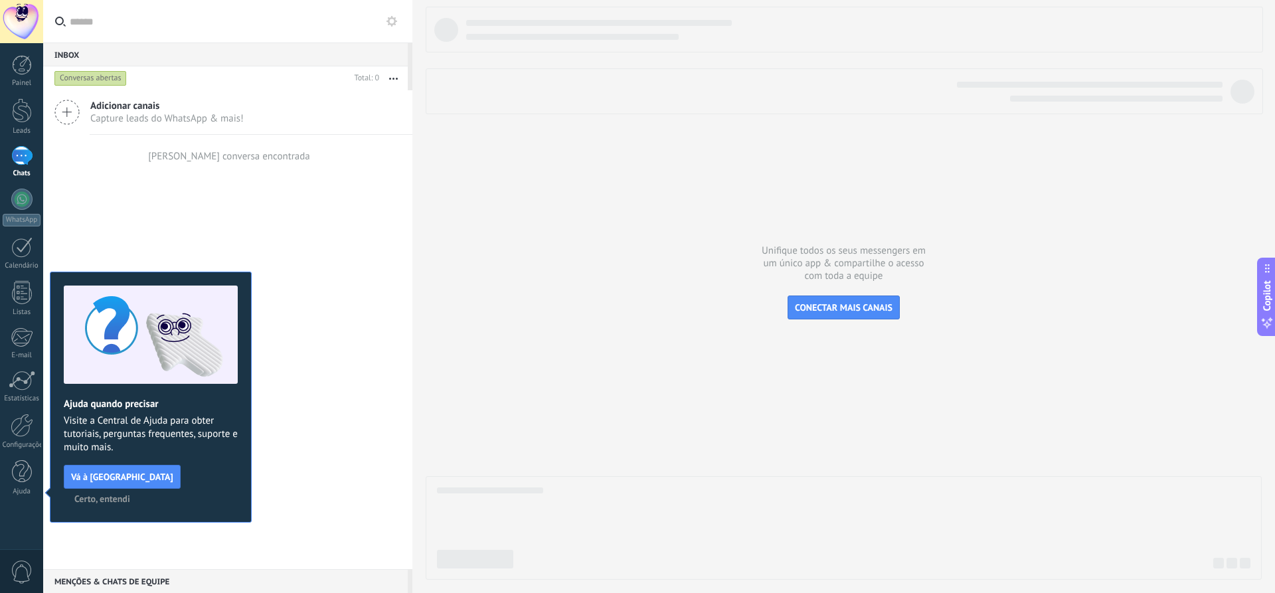
click at [130, 494] on span "Certo, entendi" at bounding box center [102, 498] width 56 height 9
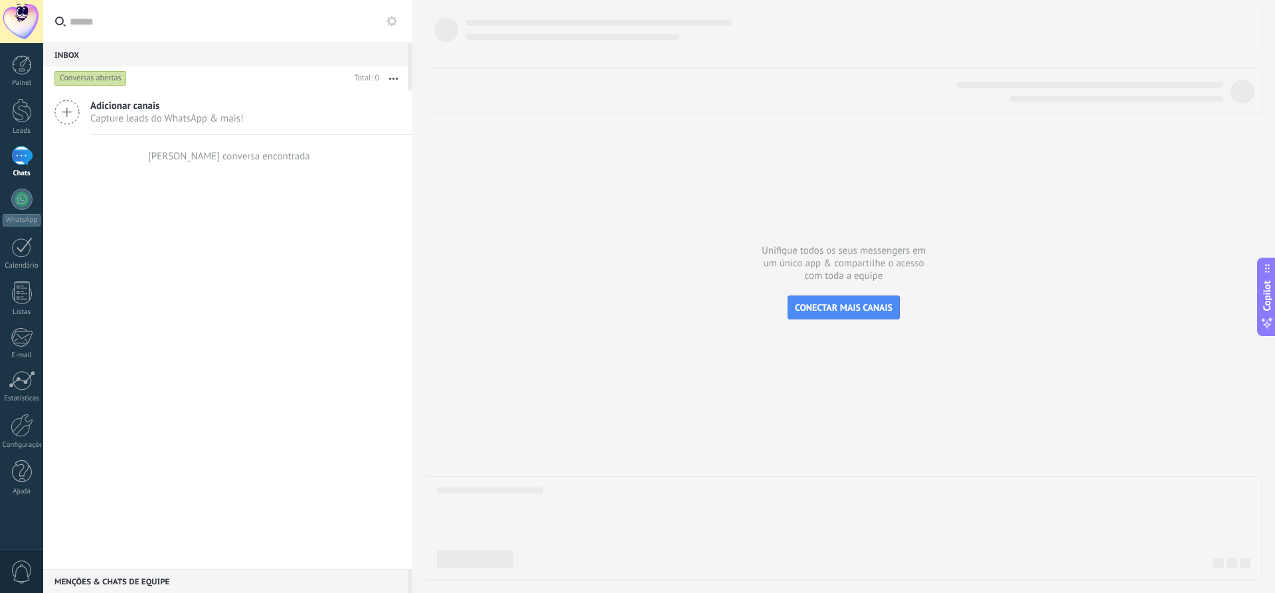
click at [68, 119] on icon at bounding box center [66, 112] width 25 height 25
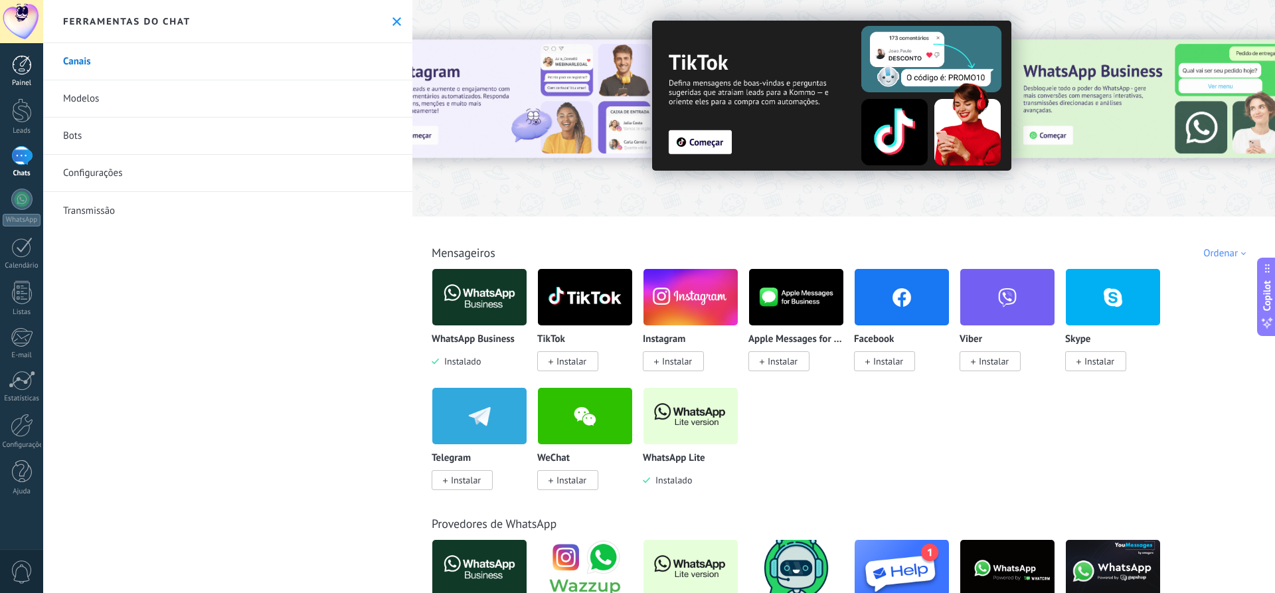
click at [27, 72] on div at bounding box center [22, 65] width 20 height 20
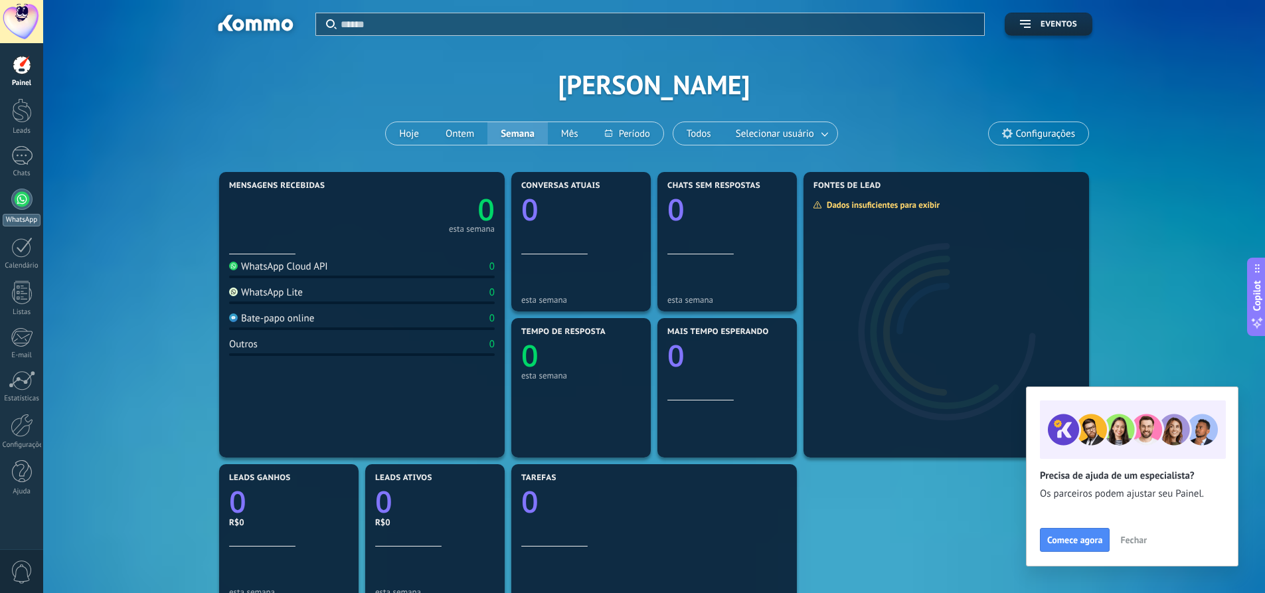
click at [24, 198] on div at bounding box center [21, 199] width 21 height 21
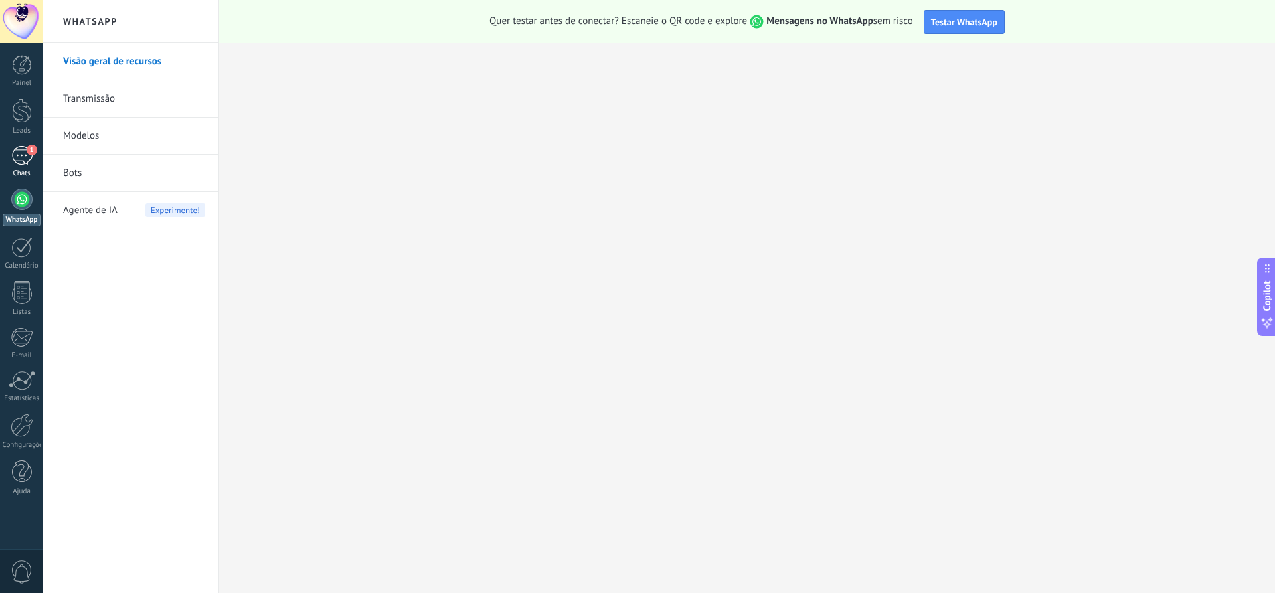
click at [22, 155] on div "1" at bounding box center [21, 155] width 21 height 19
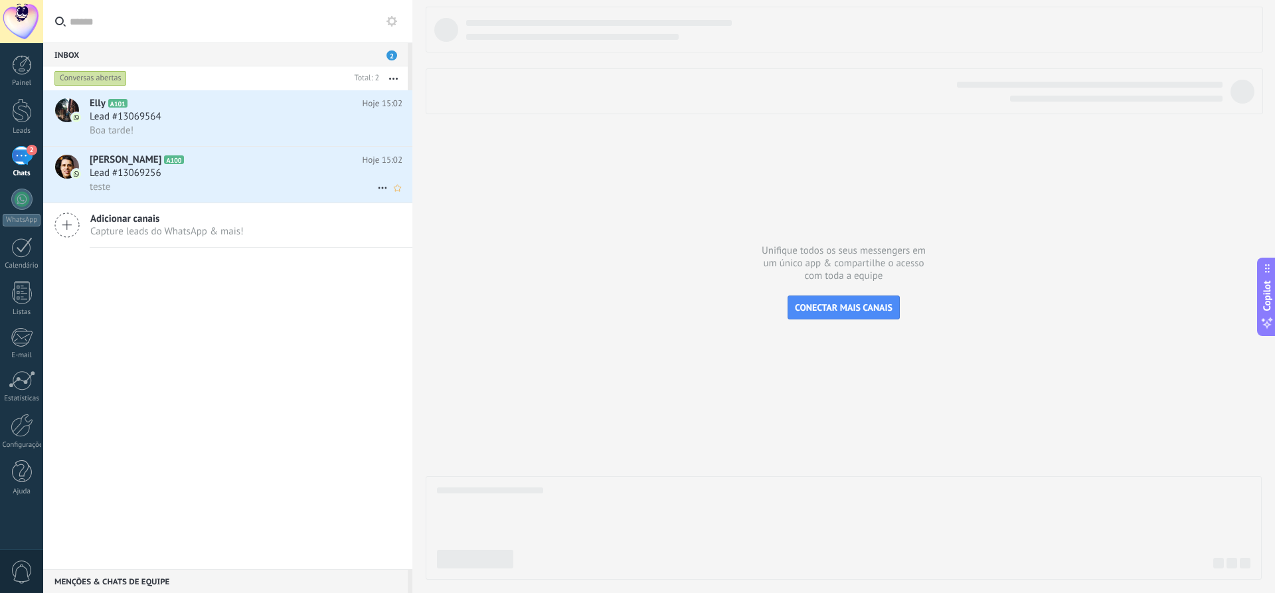
click at [218, 175] on div "Lead #13069256" at bounding box center [246, 173] width 313 height 13
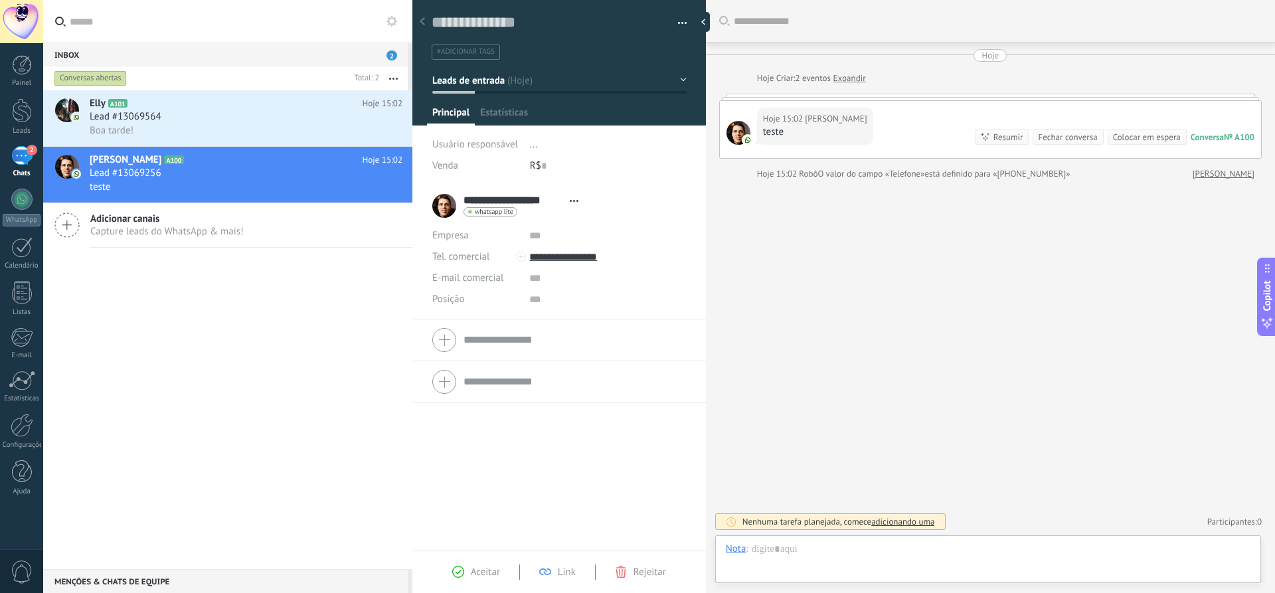
scroll to position [20, 0]
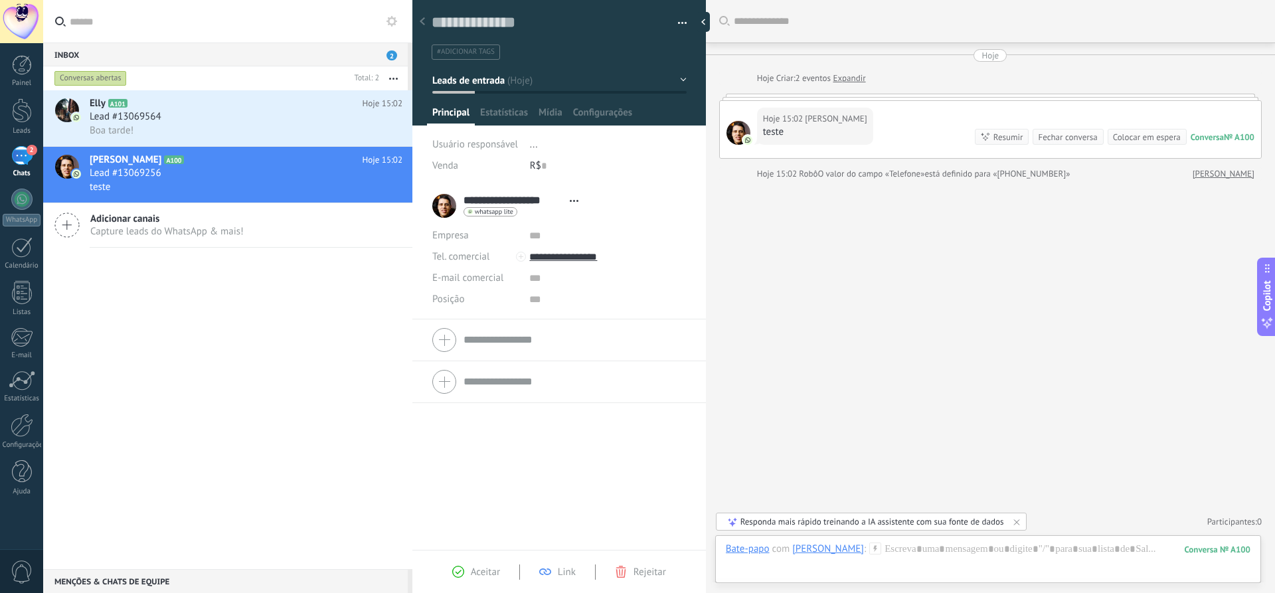
click at [881, 548] on use at bounding box center [875, 547] width 11 height 11
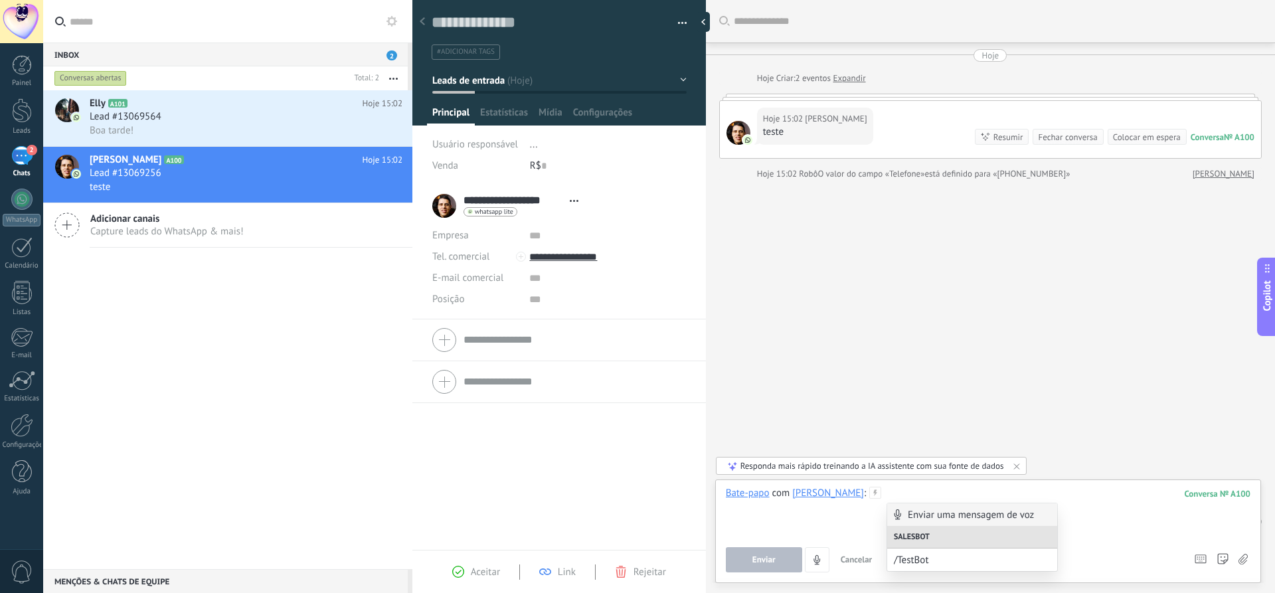
click at [856, 521] on div at bounding box center [988, 512] width 524 height 50
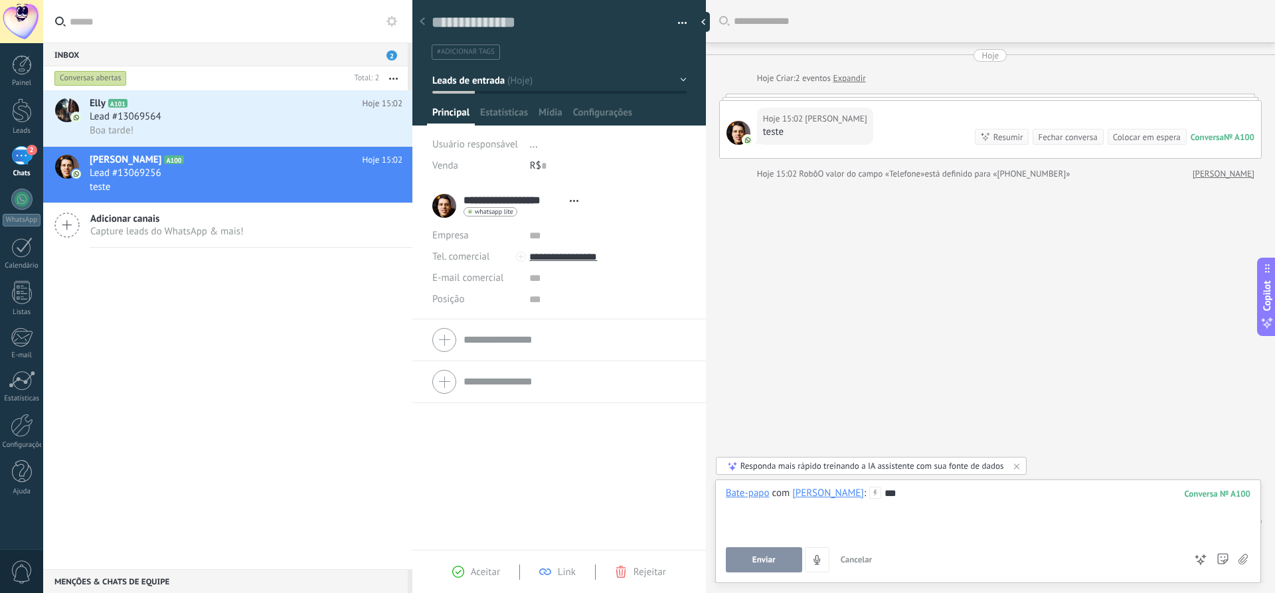
click at [761, 566] on button "Enviar" at bounding box center [764, 559] width 76 height 25
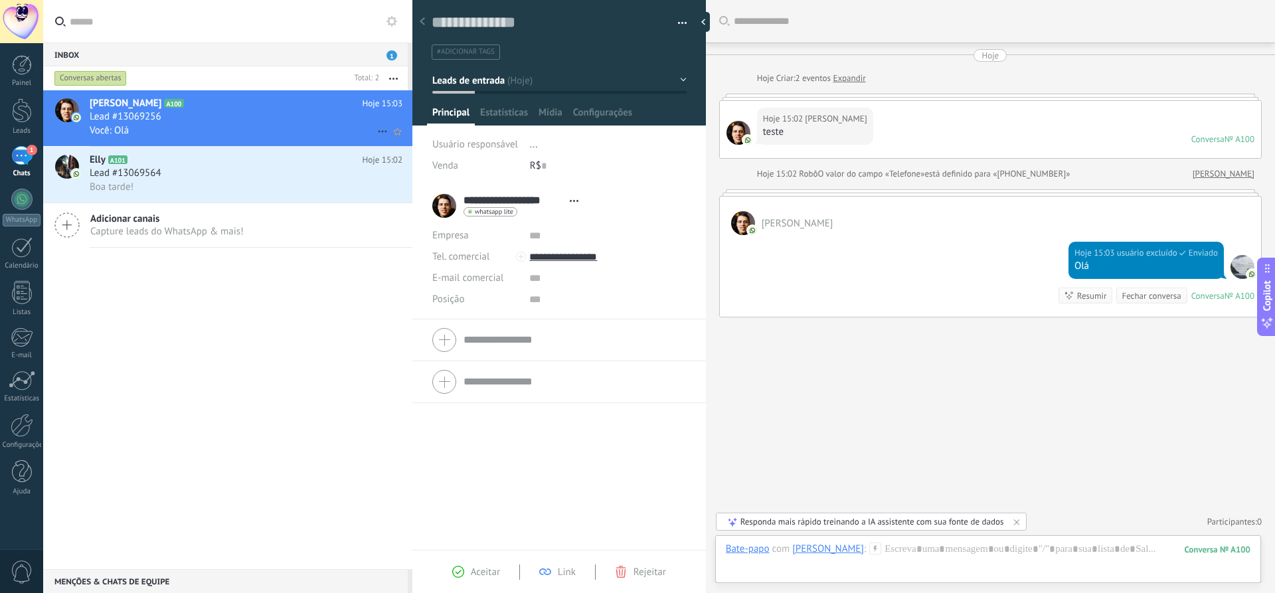
click at [248, 126] on div "Você: Olá" at bounding box center [246, 130] width 313 height 14
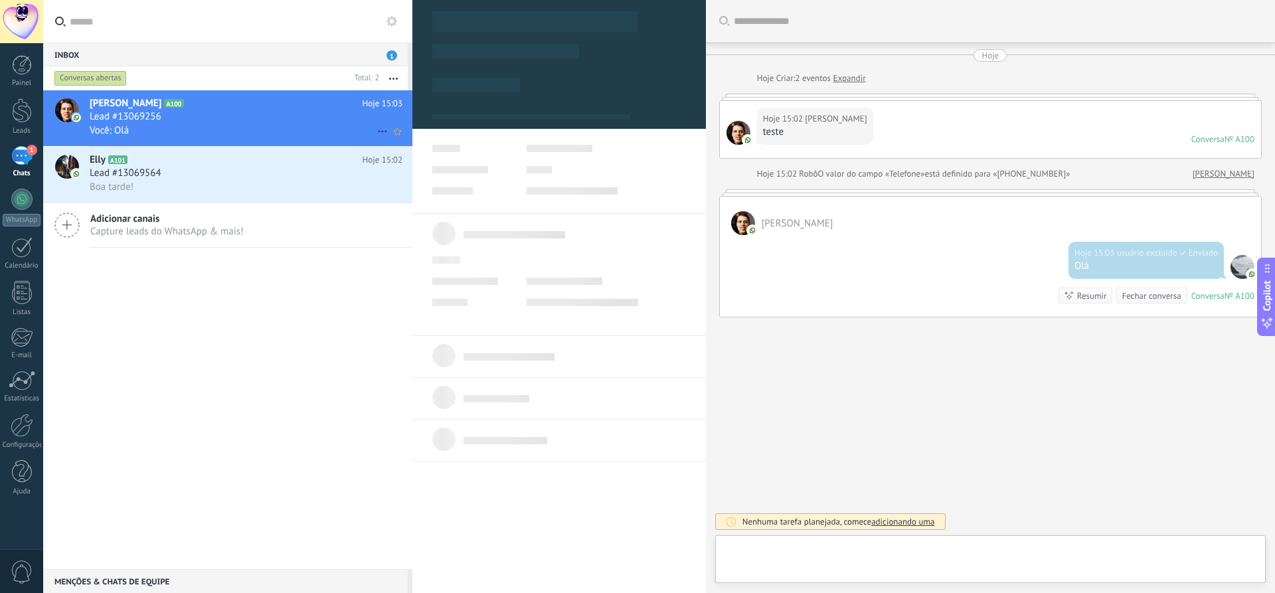
scroll to position [20, 0]
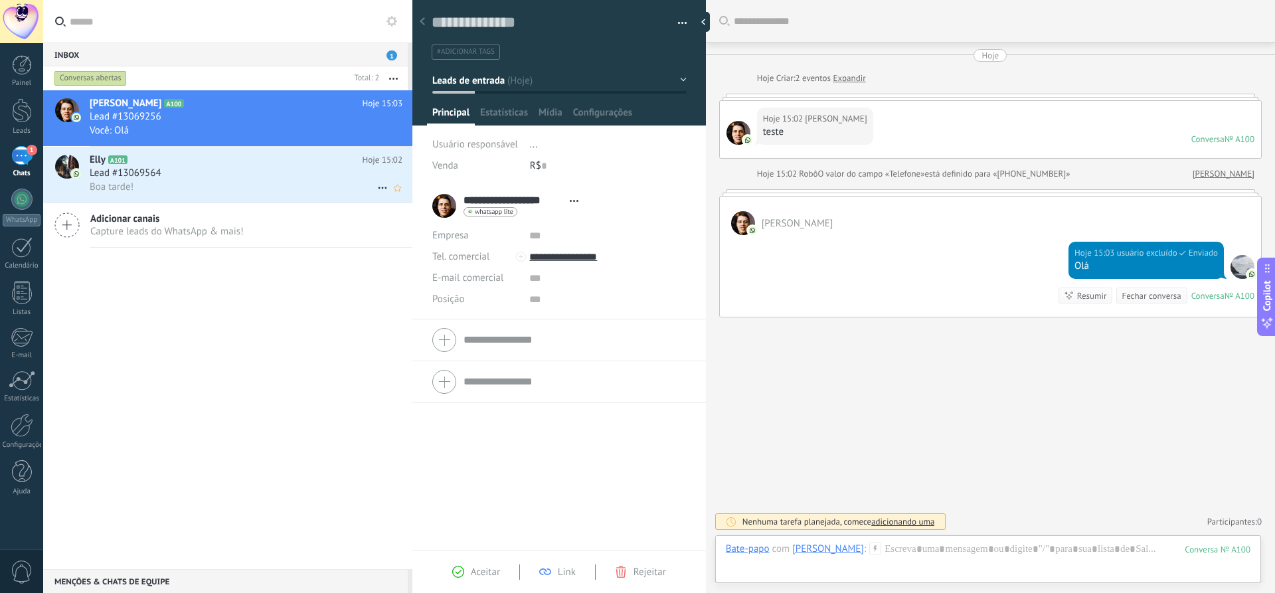
click at [204, 170] on div "Lead #13069564" at bounding box center [246, 173] width 313 height 13
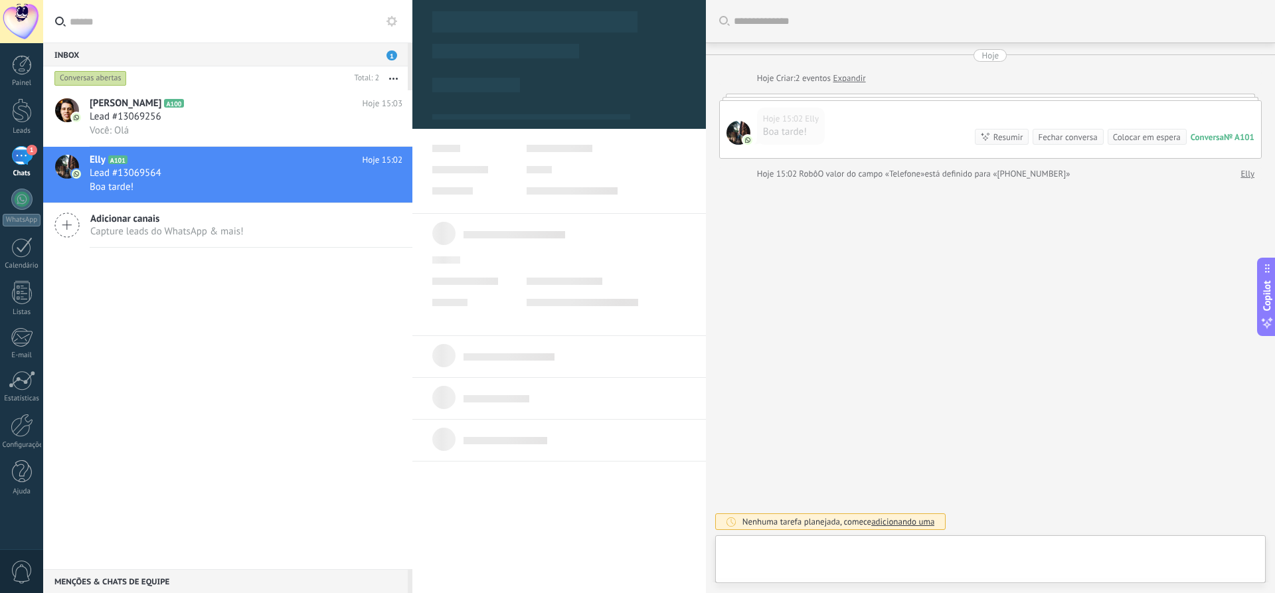
type textarea "**********"
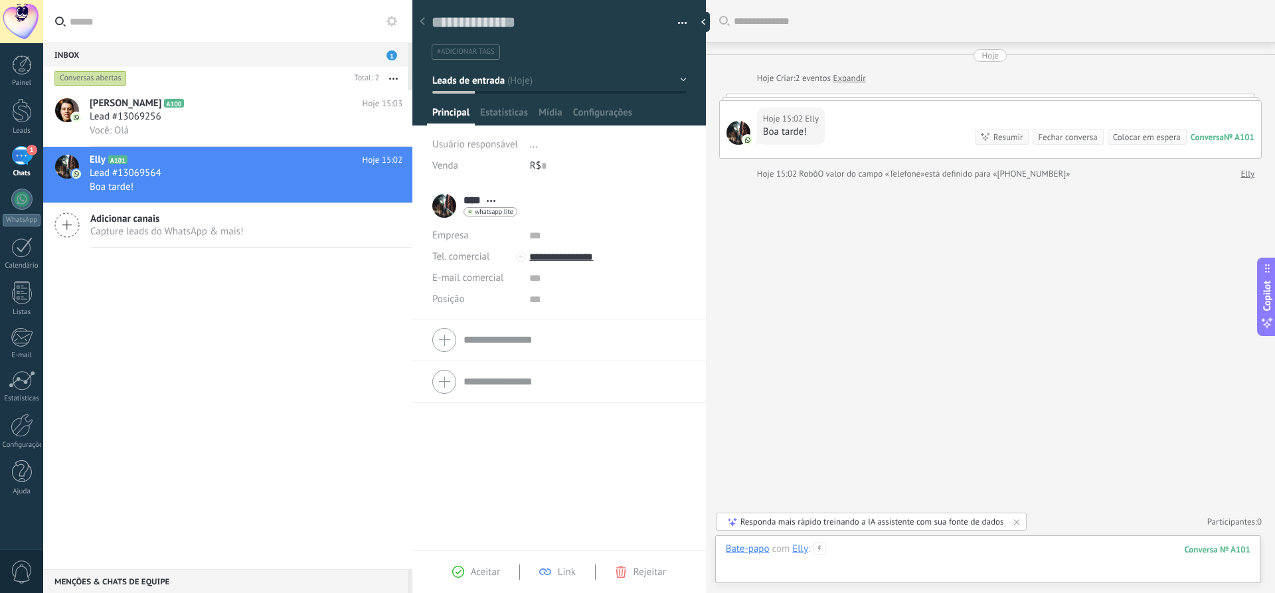
click at [861, 548] on div at bounding box center [988, 562] width 524 height 40
paste div
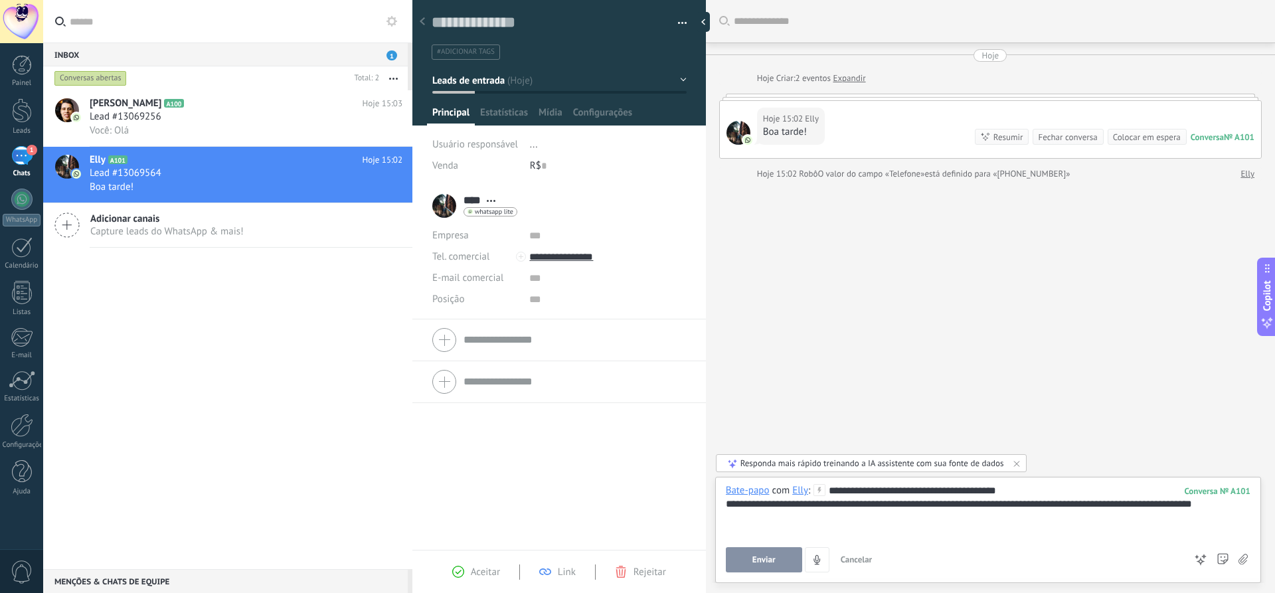
click at [818, 492] on icon at bounding box center [819, 490] width 12 height 12
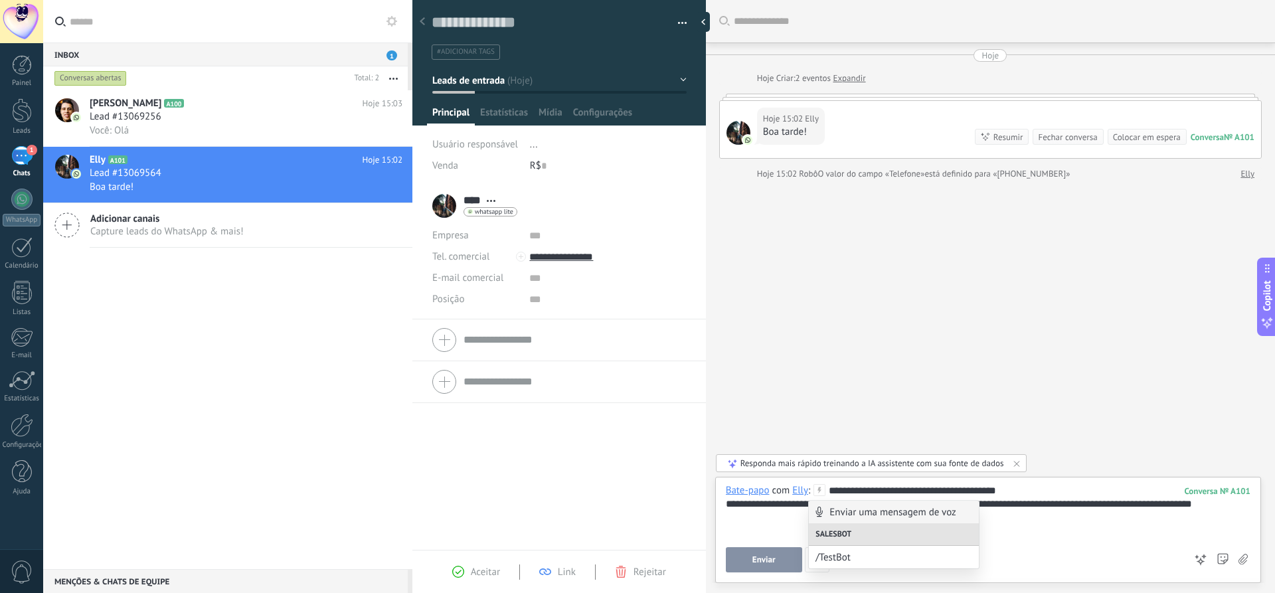
click at [763, 554] on button "Enviar" at bounding box center [764, 559] width 76 height 25
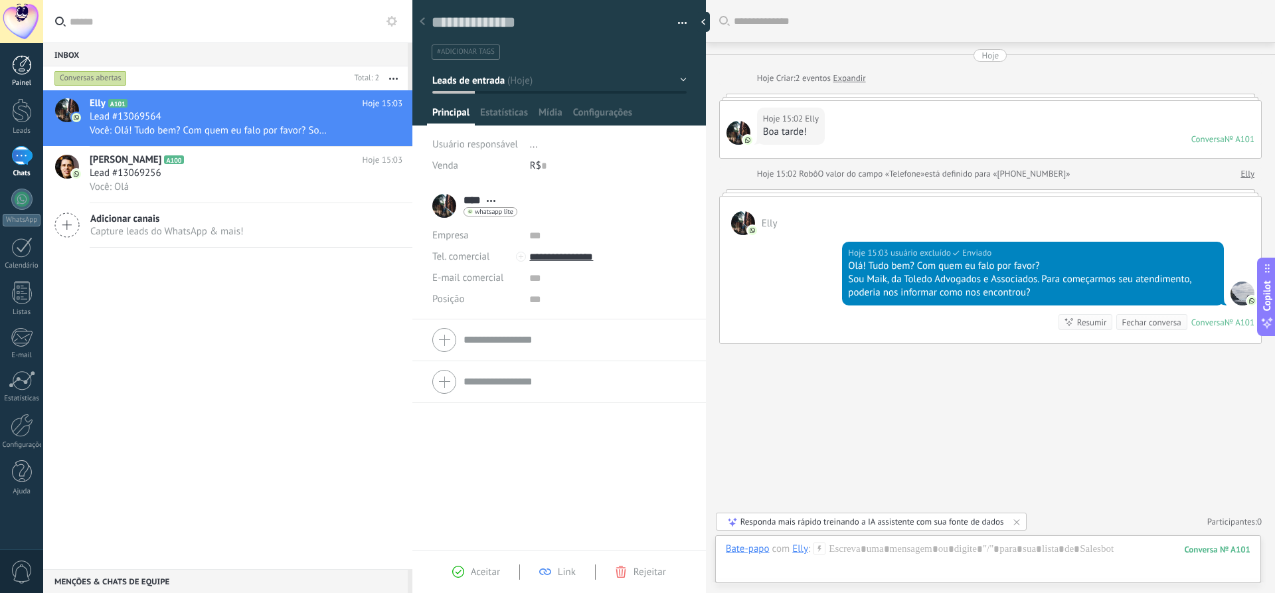
click at [21, 75] on link "Painel" at bounding box center [21, 71] width 43 height 33
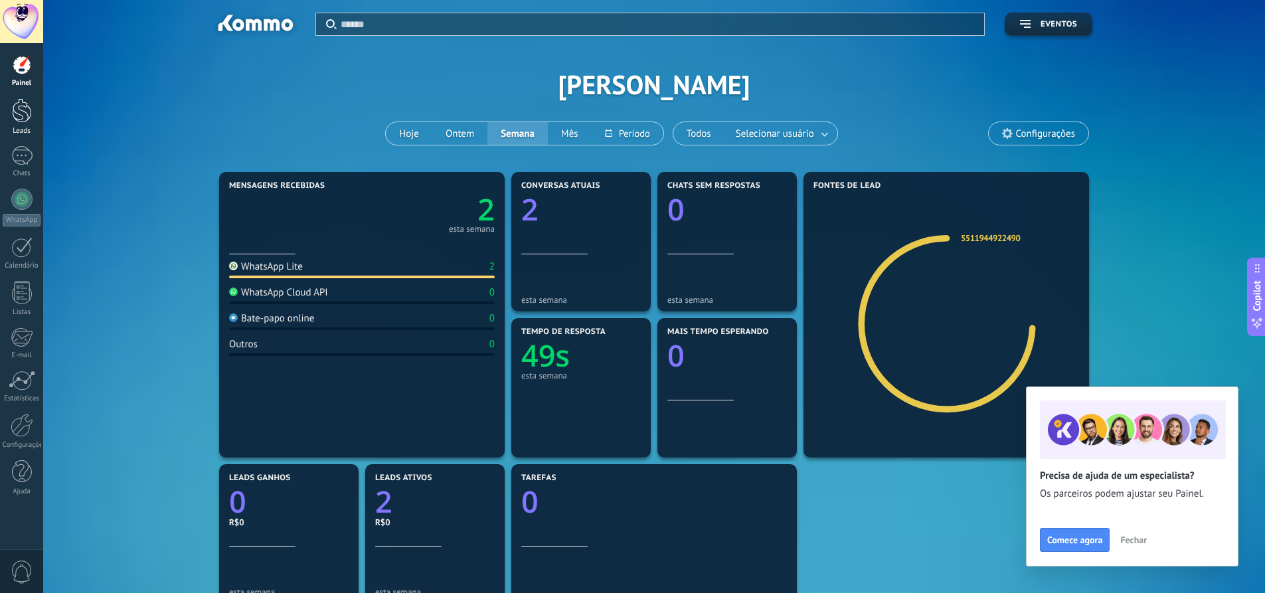
click at [24, 121] on div at bounding box center [22, 110] width 20 height 25
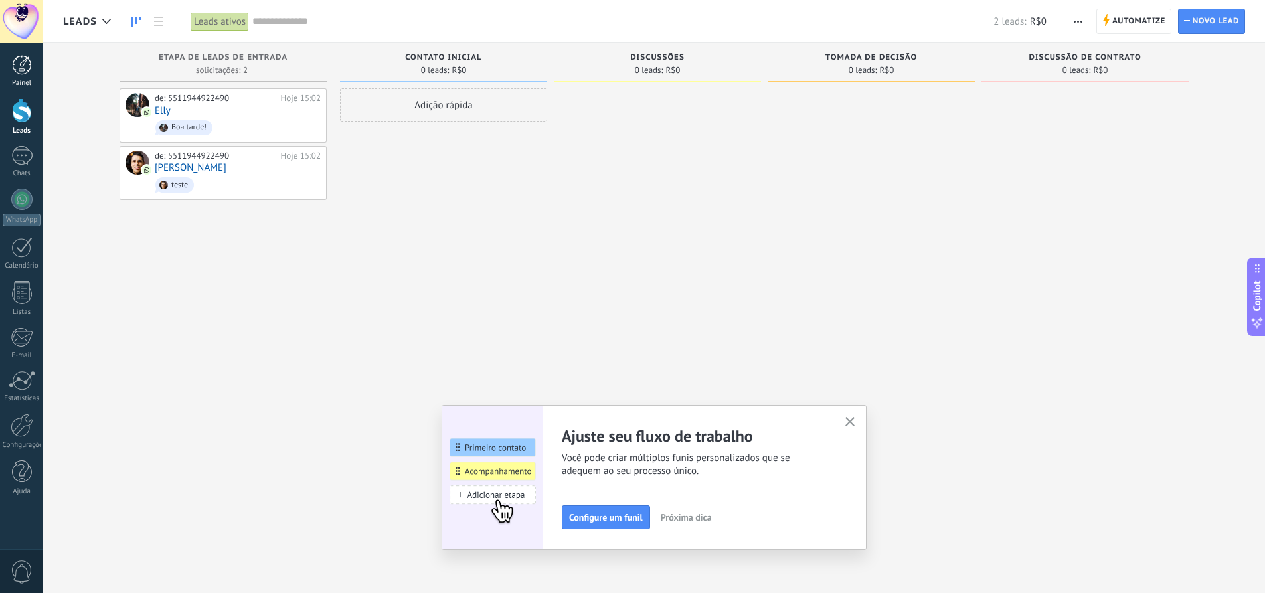
click at [20, 74] on div at bounding box center [22, 65] width 20 height 20
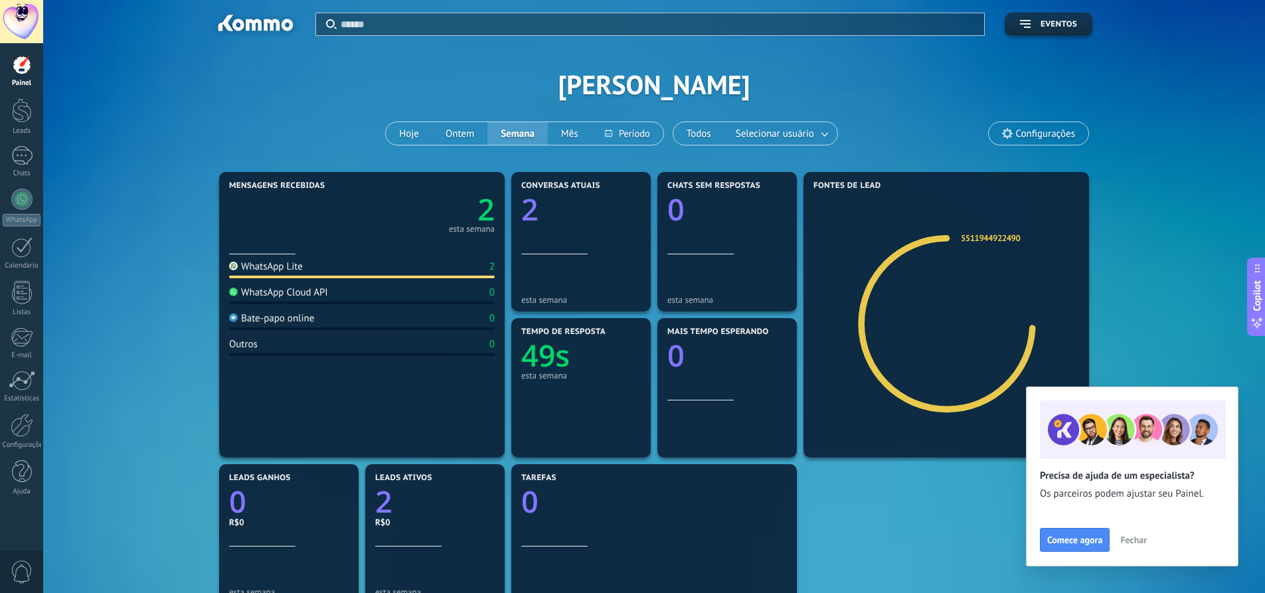
click at [1135, 544] on span "Fechar" at bounding box center [1133, 539] width 27 height 9
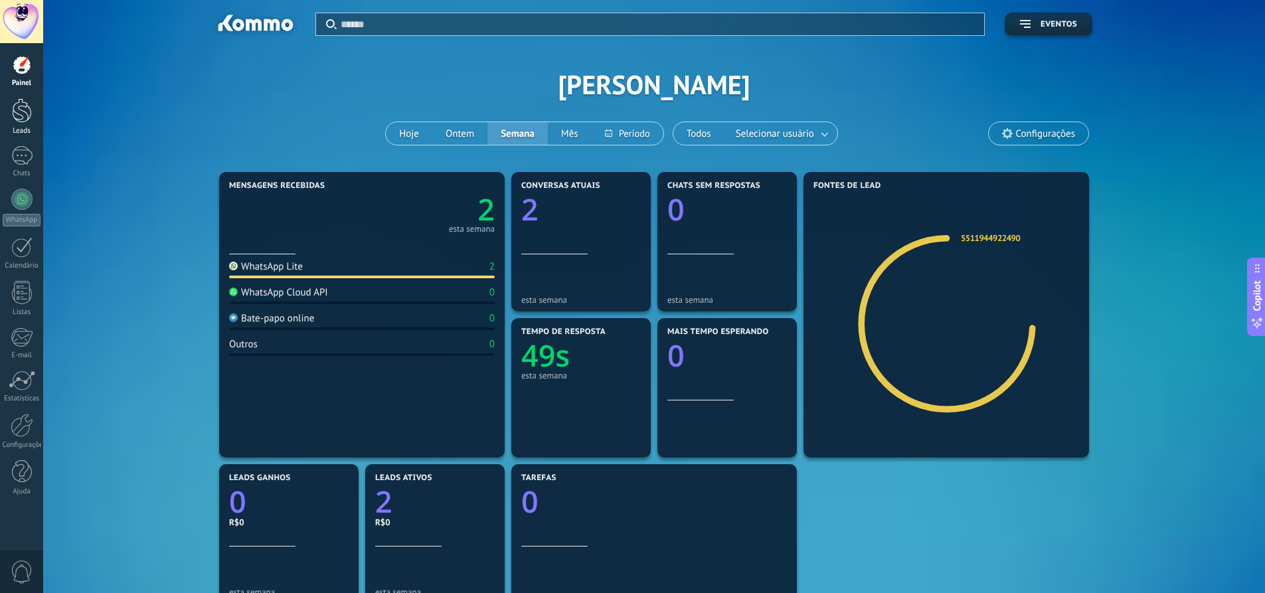
click at [20, 100] on div at bounding box center [22, 110] width 20 height 25
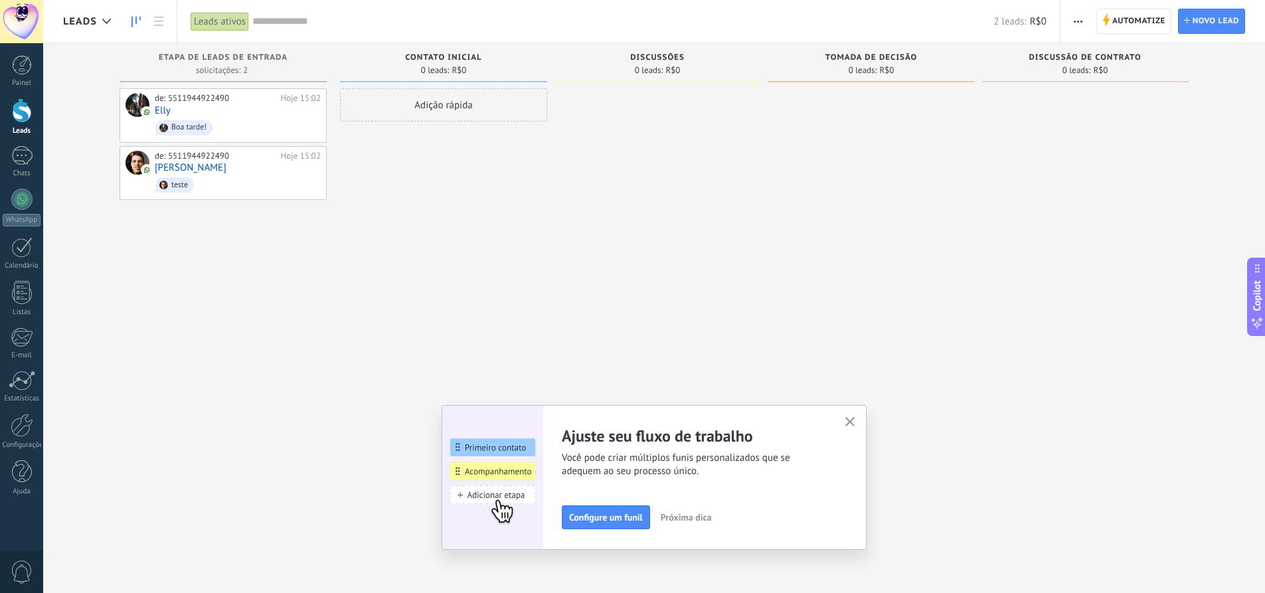
click at [850, 423] on icon "button" at bounding box center [850, 422] width 10 height 10
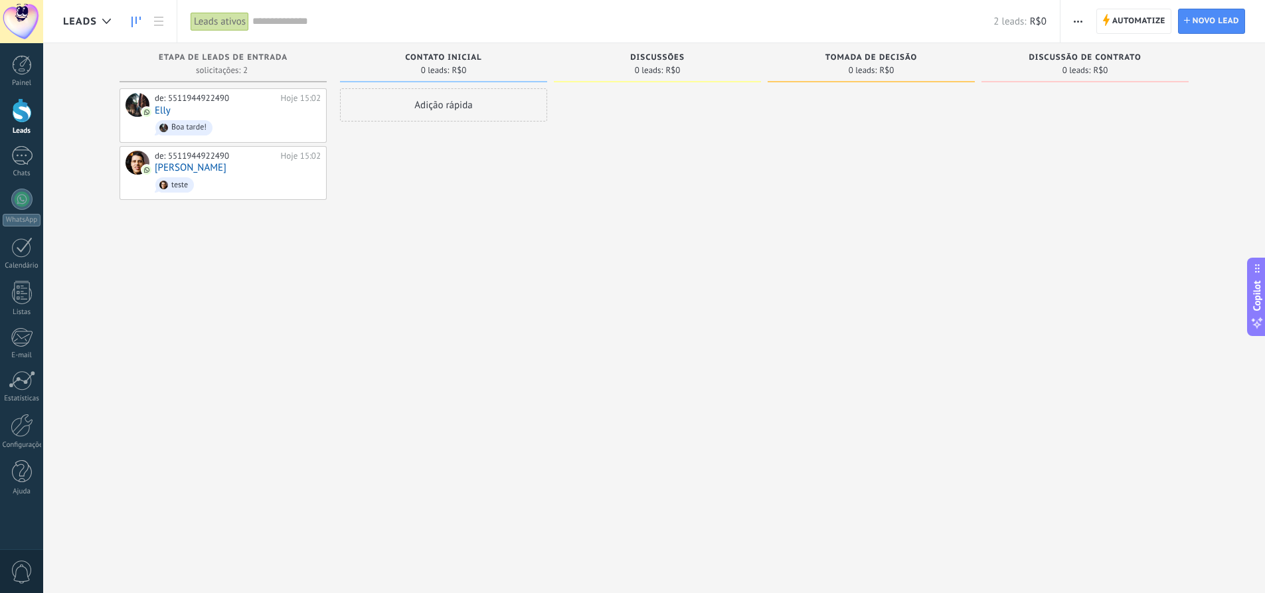
click at [444, 61] on span "Contato inicial" at bounding box center [443, 57] width 76 height 9
click at [672, 57] on span "Discussões" at bounding box center [657, 57] width 54 height 9
click at [861, 58] on span "Tomada de decisão" at bounding box center [871, 57] width 92 height 9
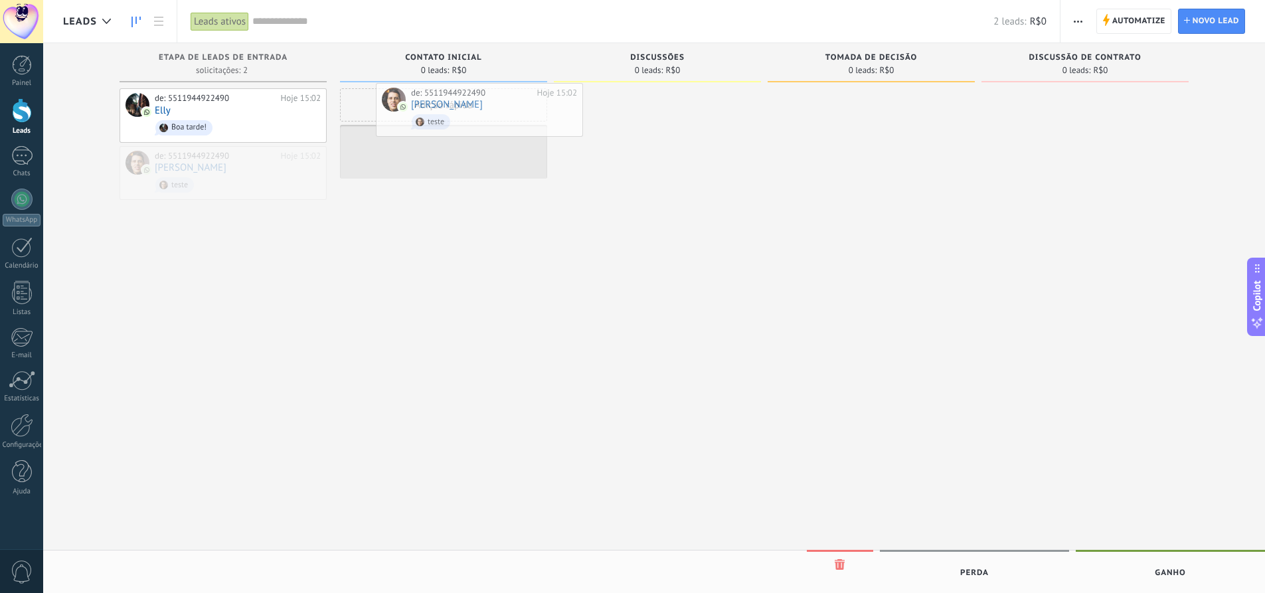
drag, startPoint x: 270, startPoint y: 161, endPoint x: 503, endPoint y: 100, distance: 240.9
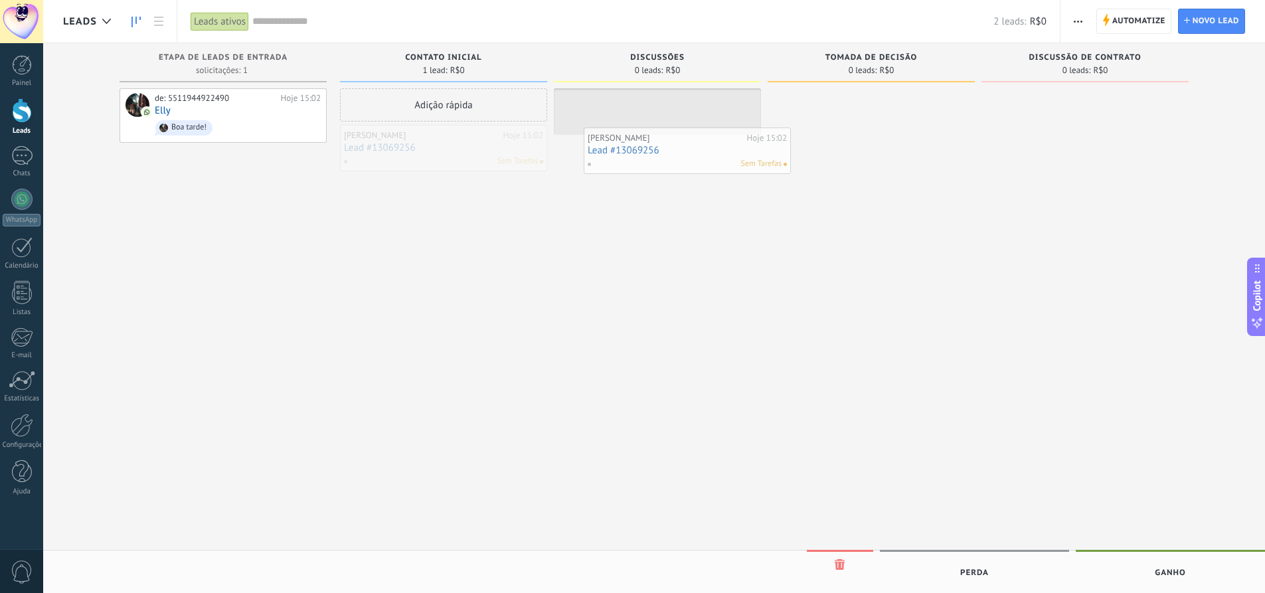
drag, startPoint x: 469, startPoint y: 150, endPoint x: 712, endPoint y: 153, distance: 243.6
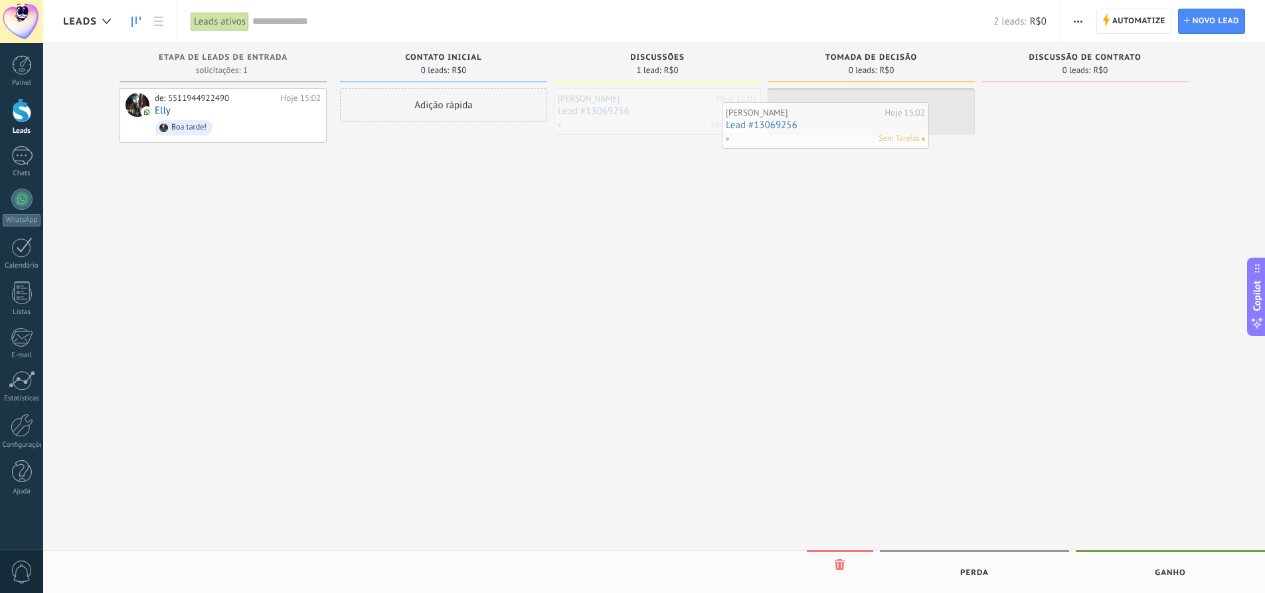
drag, startPoint x: 668, startPoint y: 116, endPoint x: 836, endPoint y: 129, distance: 168.5
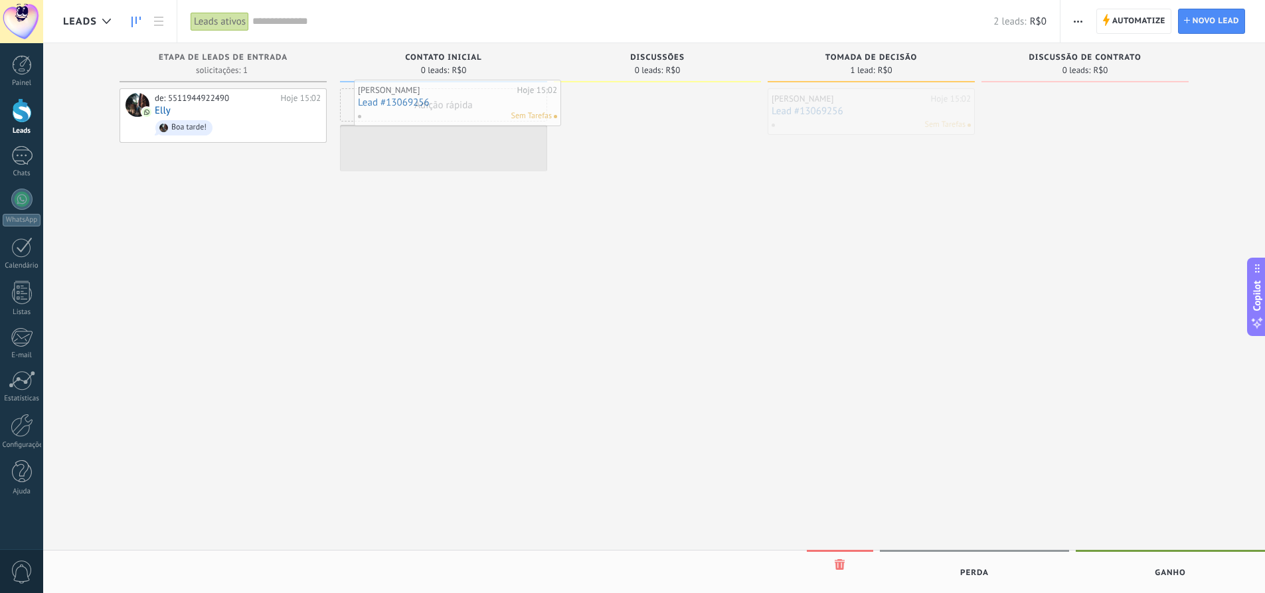
drag, startPoint x: 864, startPoint y: 112, endPoint x: 450, endPoint y: 103, distance: 413.7
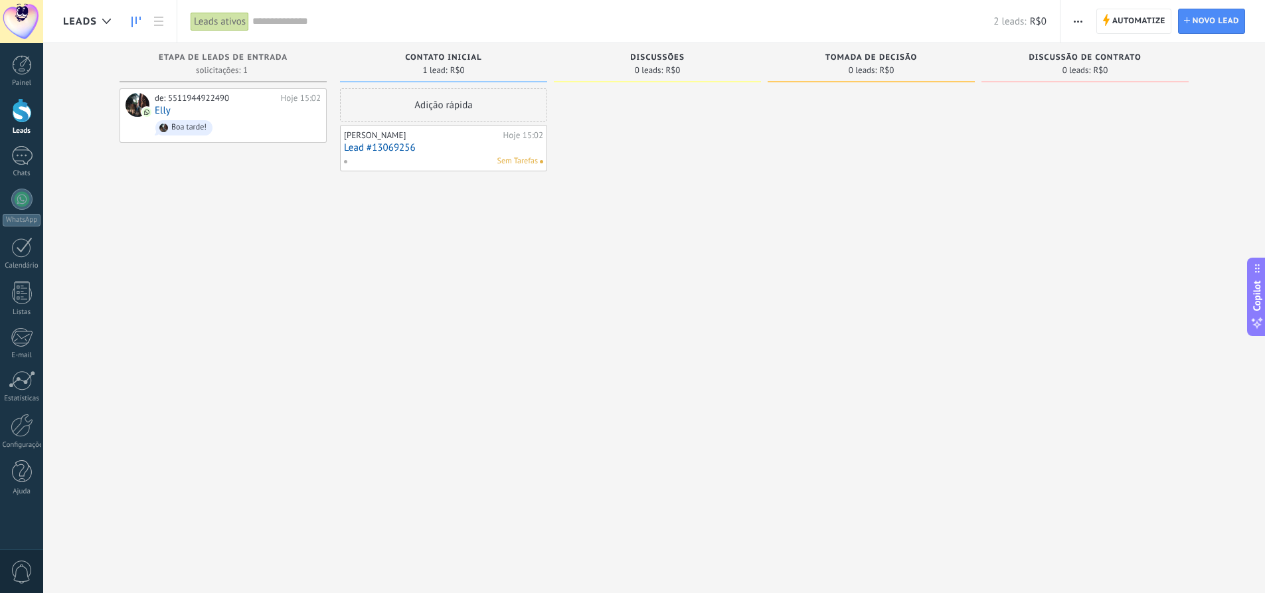
click at [462, 150] on link "Lead #13069256" at bounding box center [443, 147] width 199 height 11
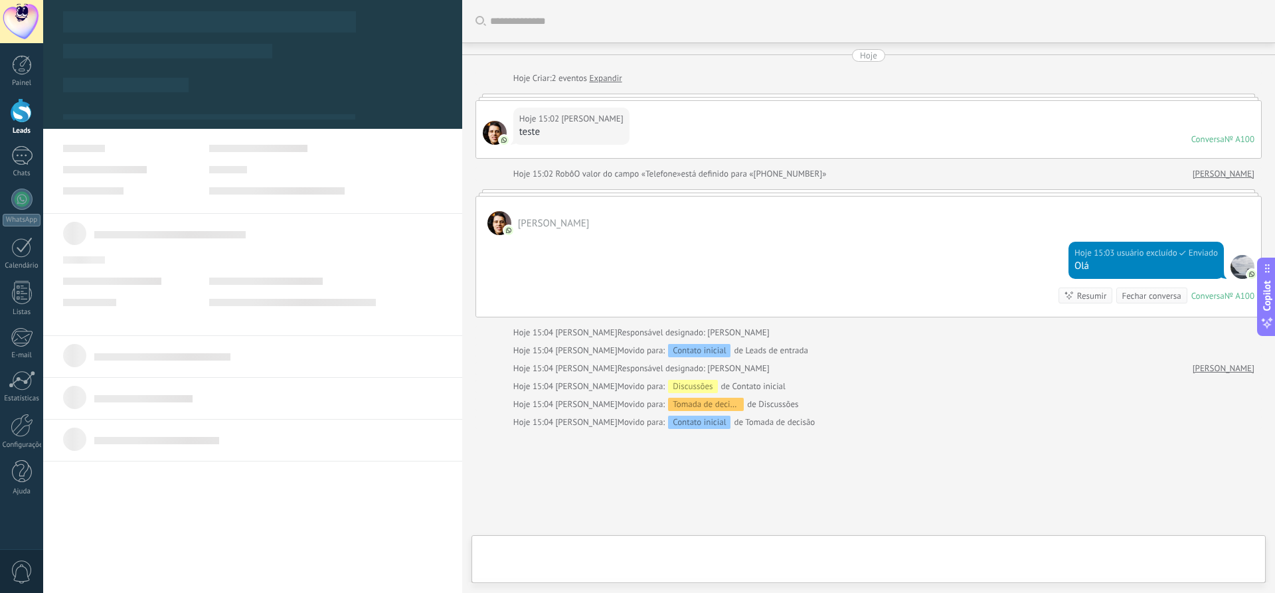
scroll to position [68, 0]
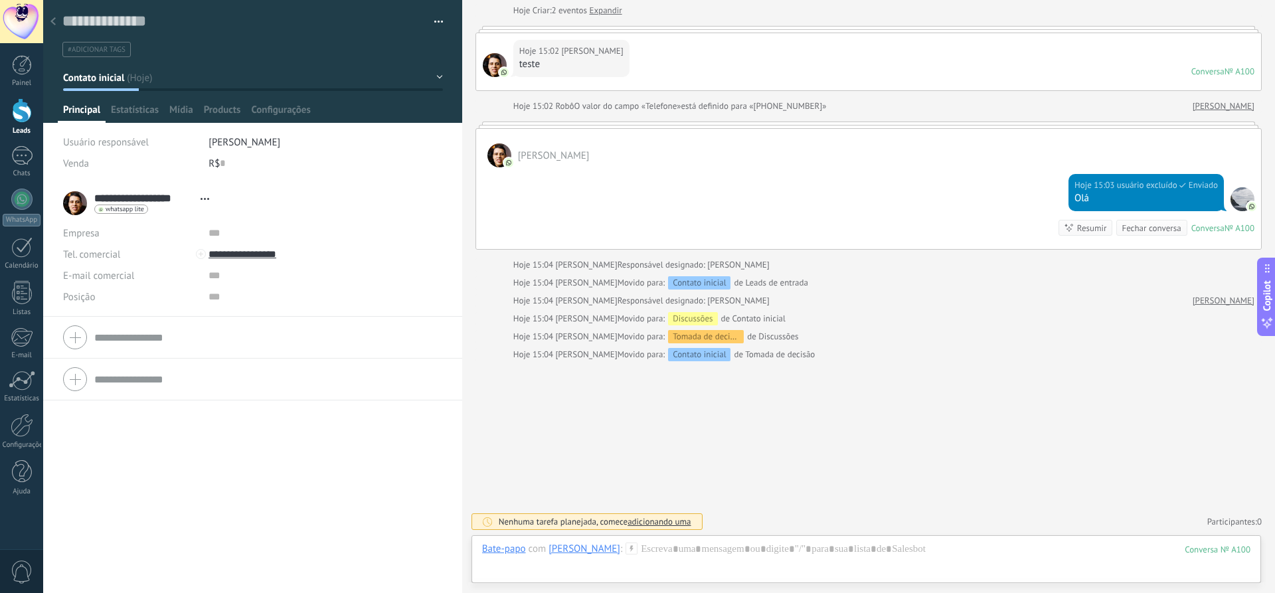
click at [433, 78] on button "Contato inicial" at bounding box center [253, 78] width 380 height 24
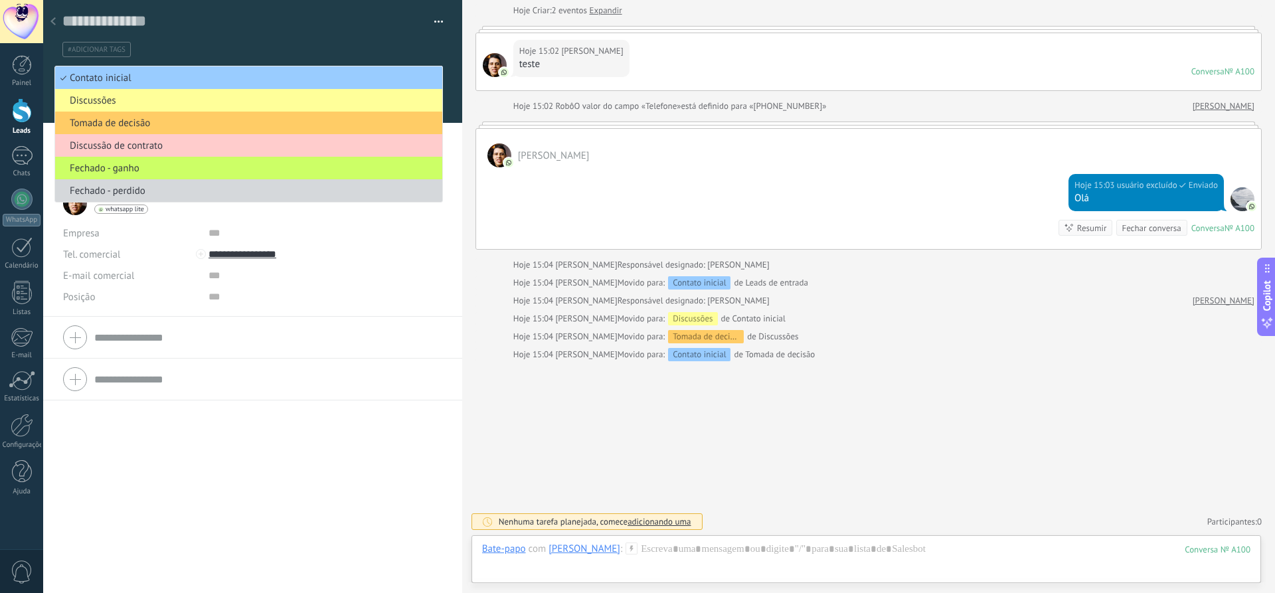
click at [350, 39] on div "#adicionar tags" at bounding box center [250, 49] width 381 height 21
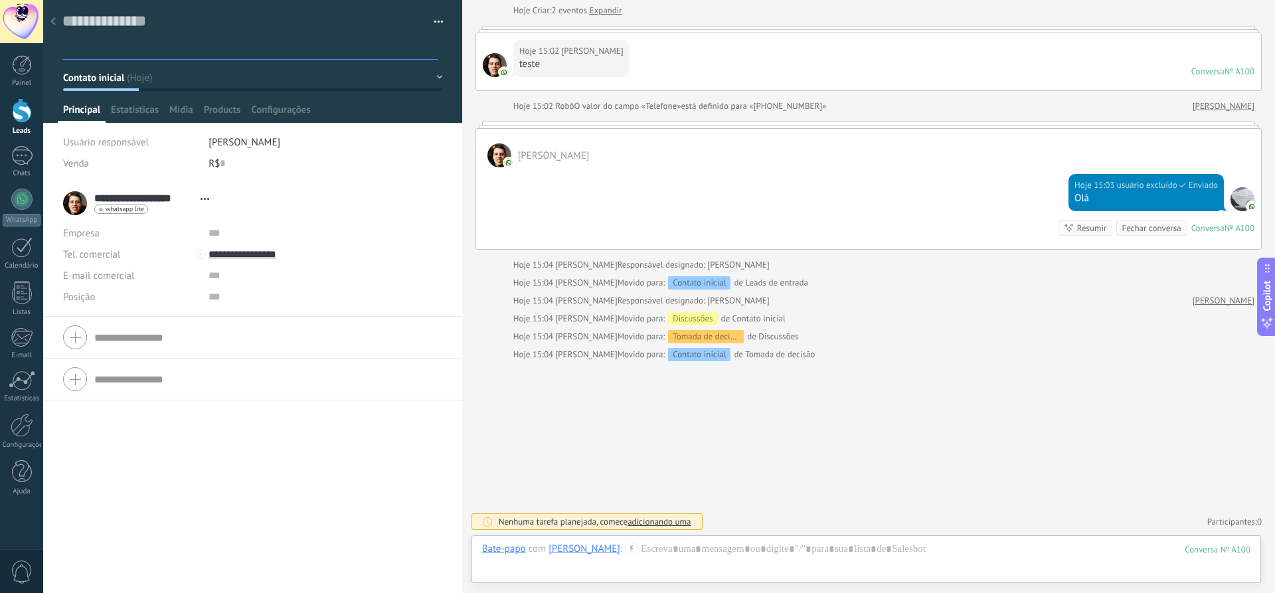
click at [57, 22] on div at bounding box center [53, 22] width 19 height 26
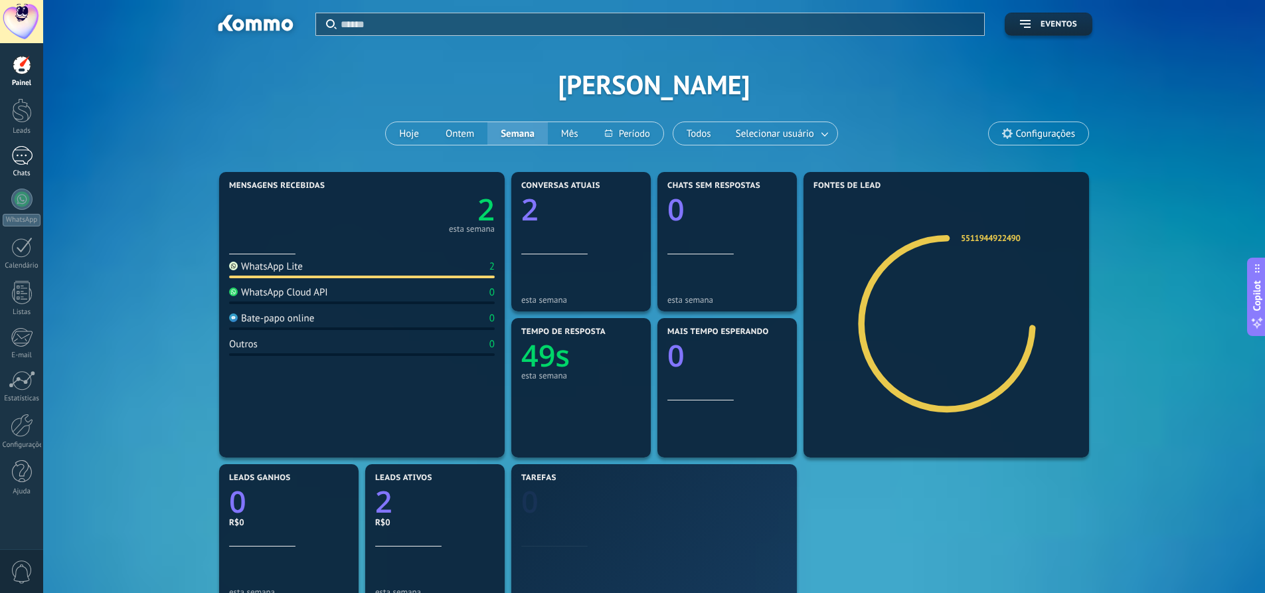
click at [19, 147] on div "1" at bounding box center [21, 155] width 21 height 19
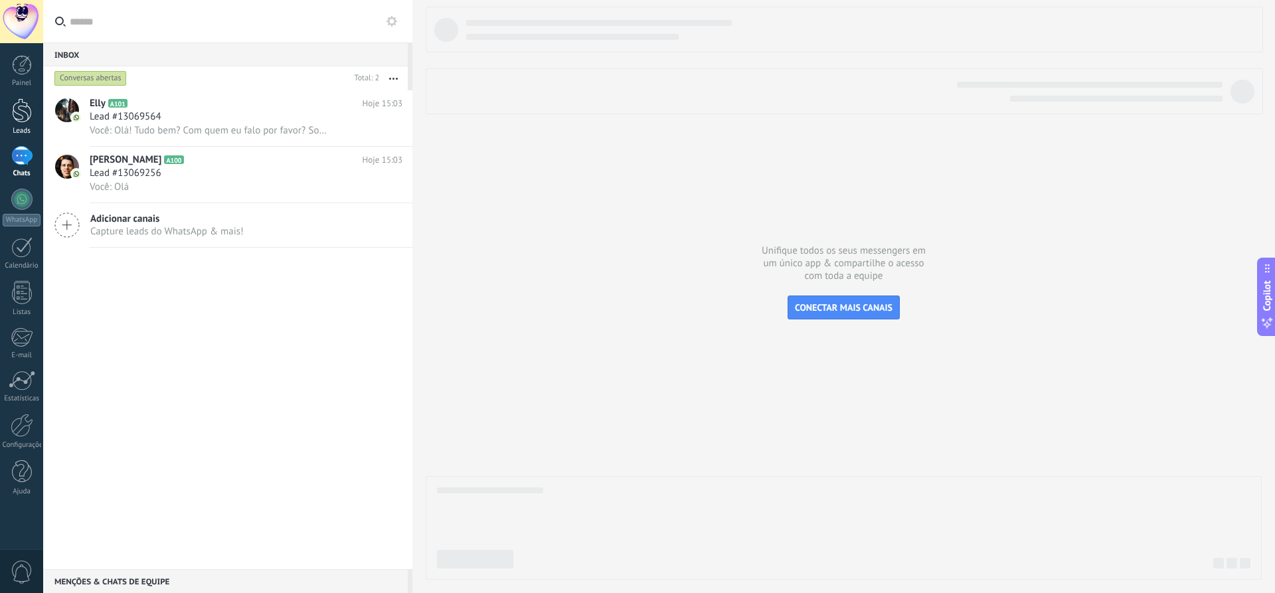
click at [24, 116] on div at bounding box center [22, 110] width 20 height 25
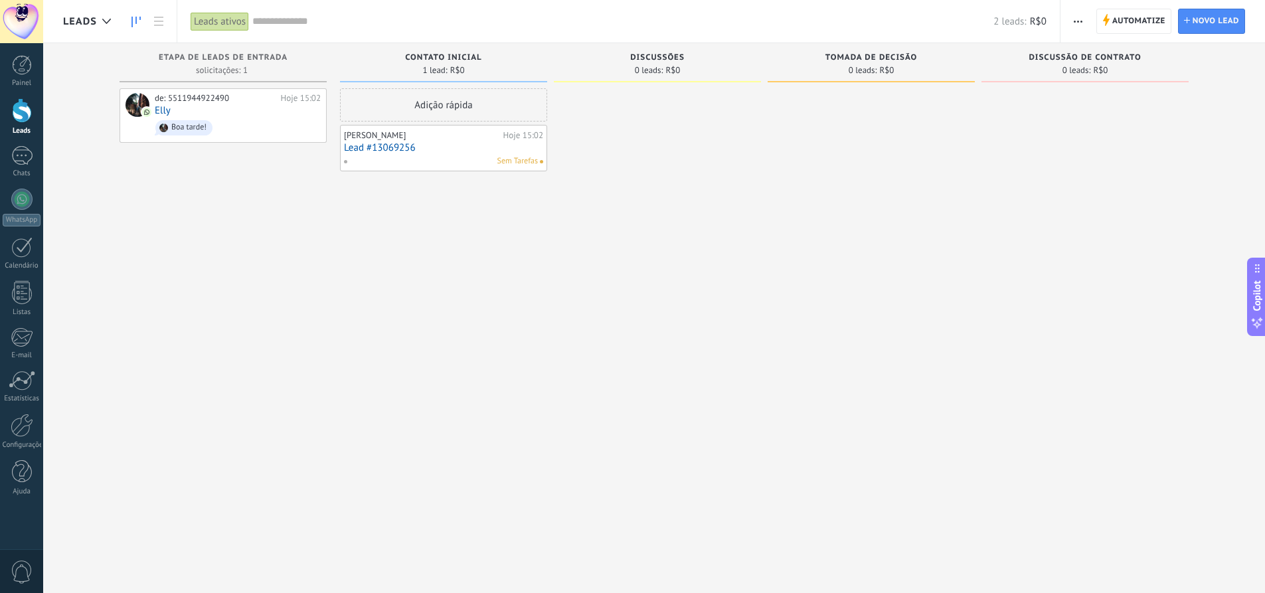
click at [400, 140] on div "[PERSON_NAME]" at bounding box center [422, 135] width 156 height 11
click at [493, 150] on link "Lead #13069256" at bounding box center [443, 147] width 199 height 11
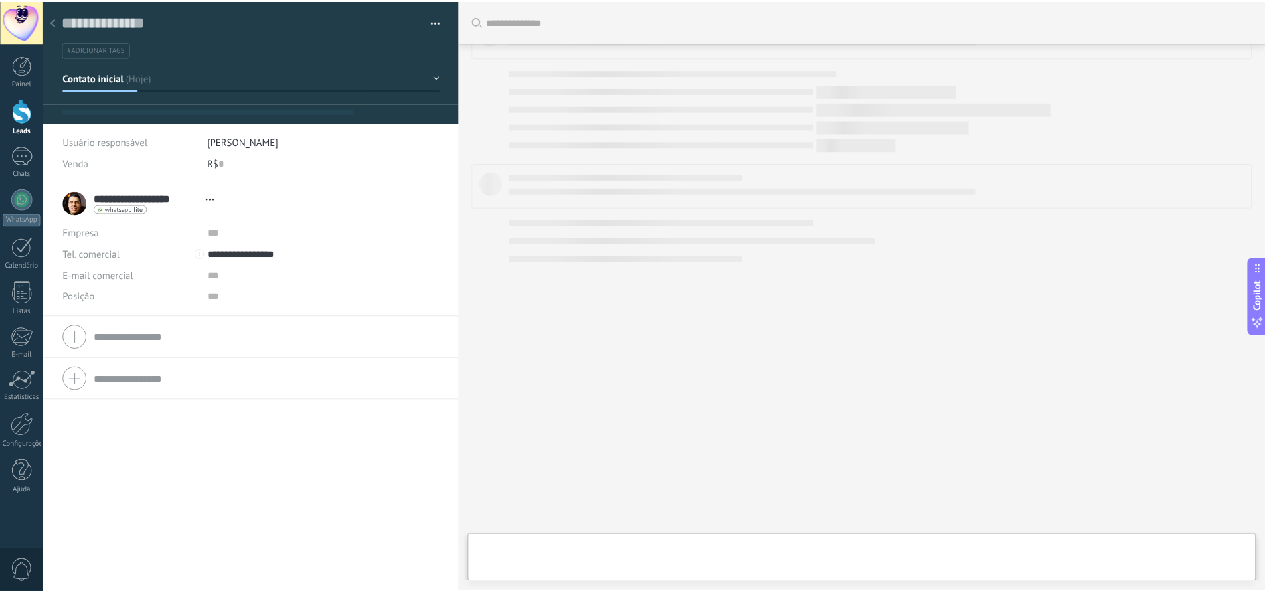
scroll to position [20, 0]
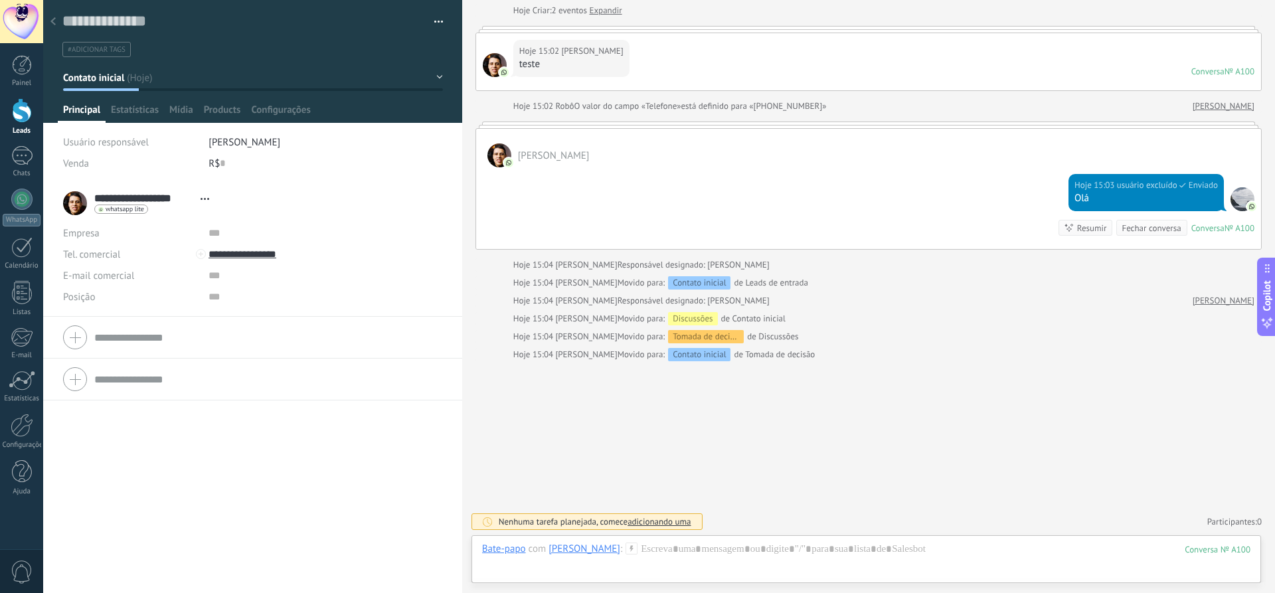
click at [437, 77] on button "Contato inicial" at bounding box center [253, 78] width 380 height 24
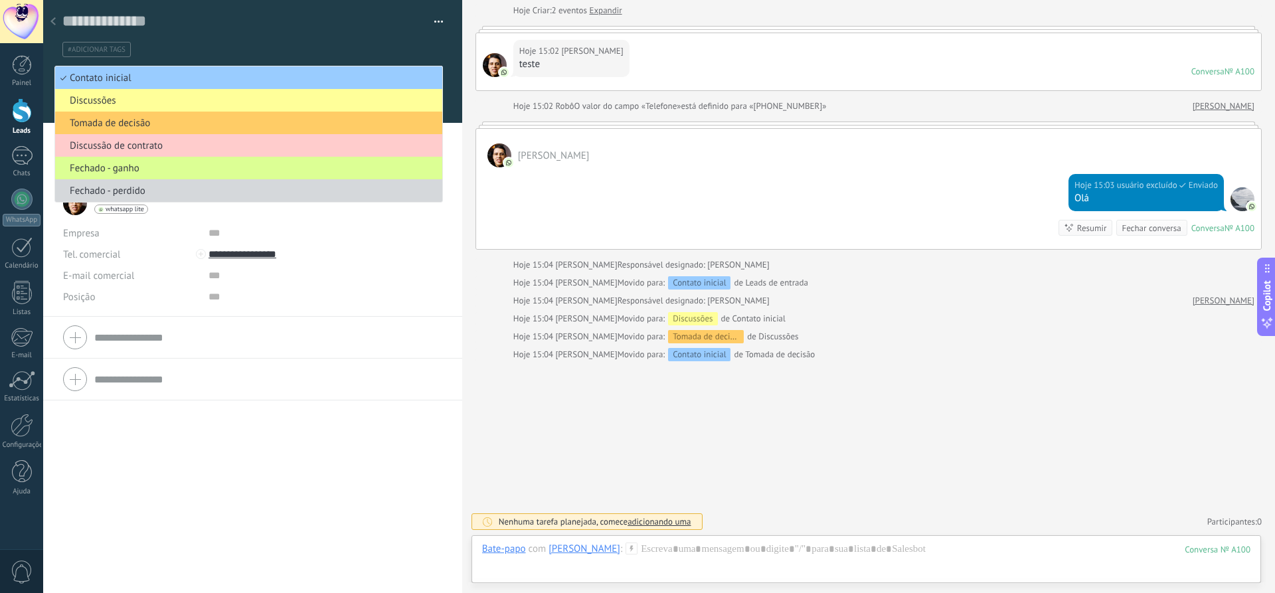
click at [150, 170] on span "Fechado - ganho" at bounding box center [246, 168] width 383 height 13
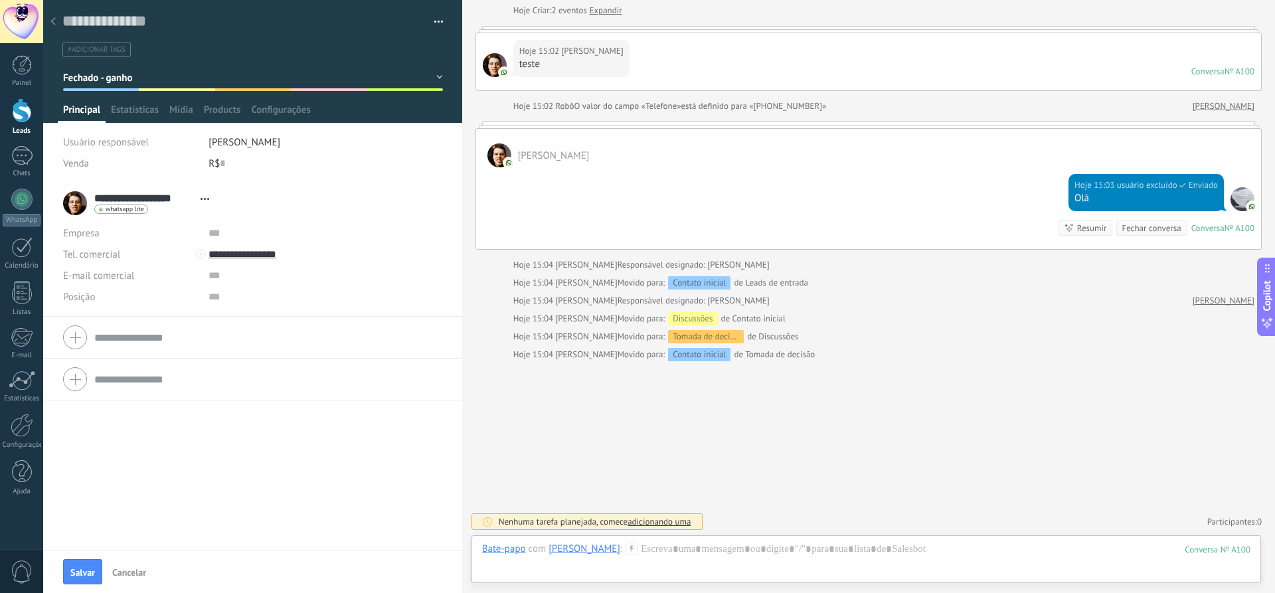
click at [436, 76] on button "Fechado - ganho" at bounding box center [253, 78] width 380 height 24
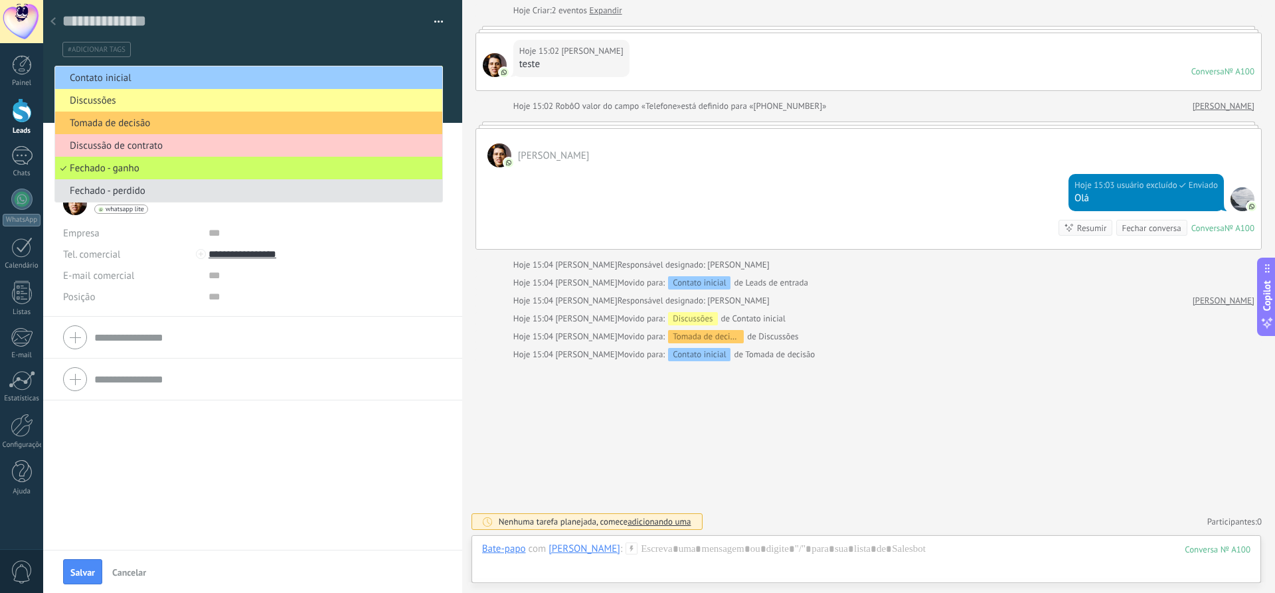
click at [101, 193] on span "Fechado - perdido" at bounding box center [246, 191] width 383 height 13
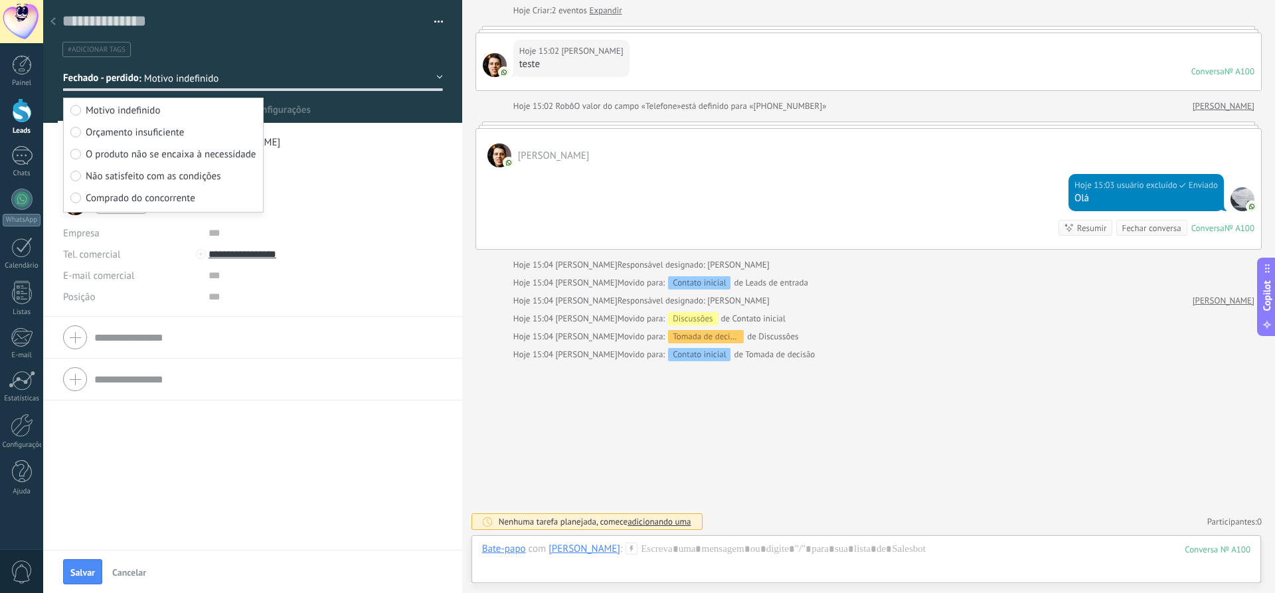
click at [409, 70] on button "Fechado - perdido" at bounding box center [253, 78] width 380 height 24
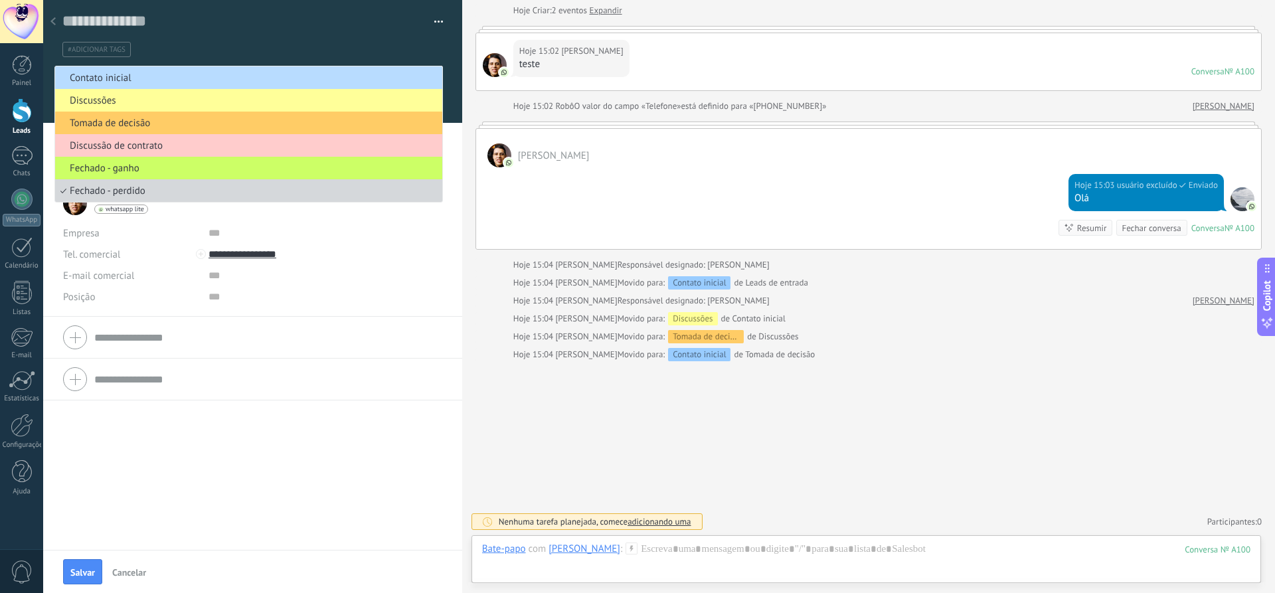
click at [138, 70] on li "Contato inicial" at bounding box center [248, 77] width 387 height 23
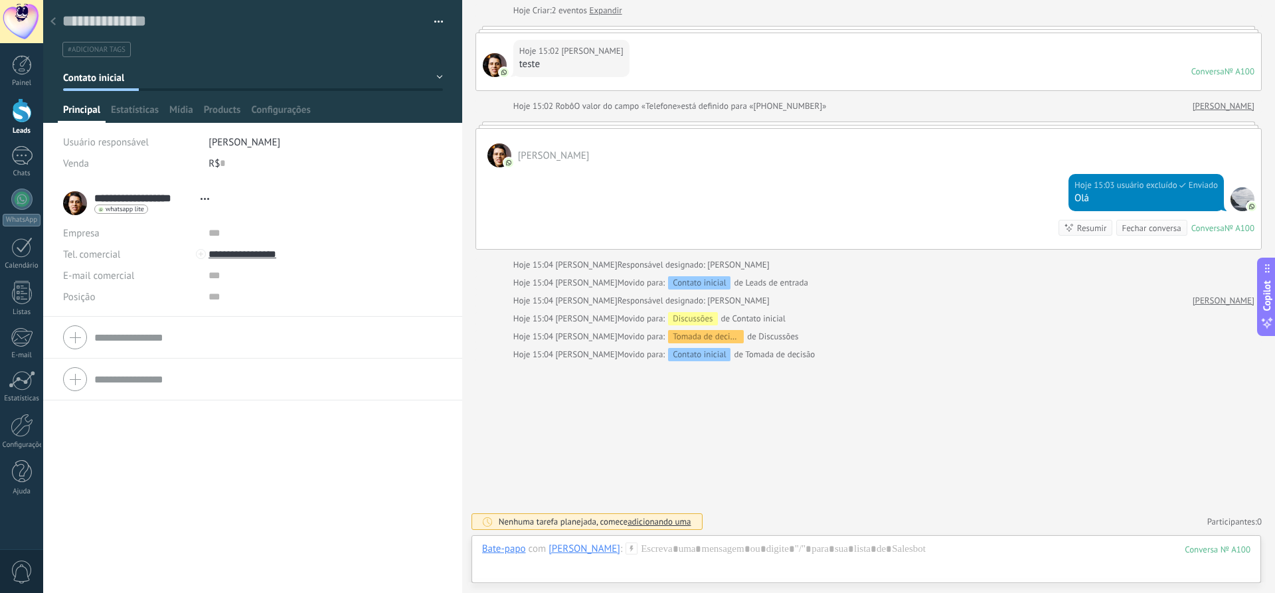
click at [21, 115] on div at bounding box center [22, 110] width 20 height 25
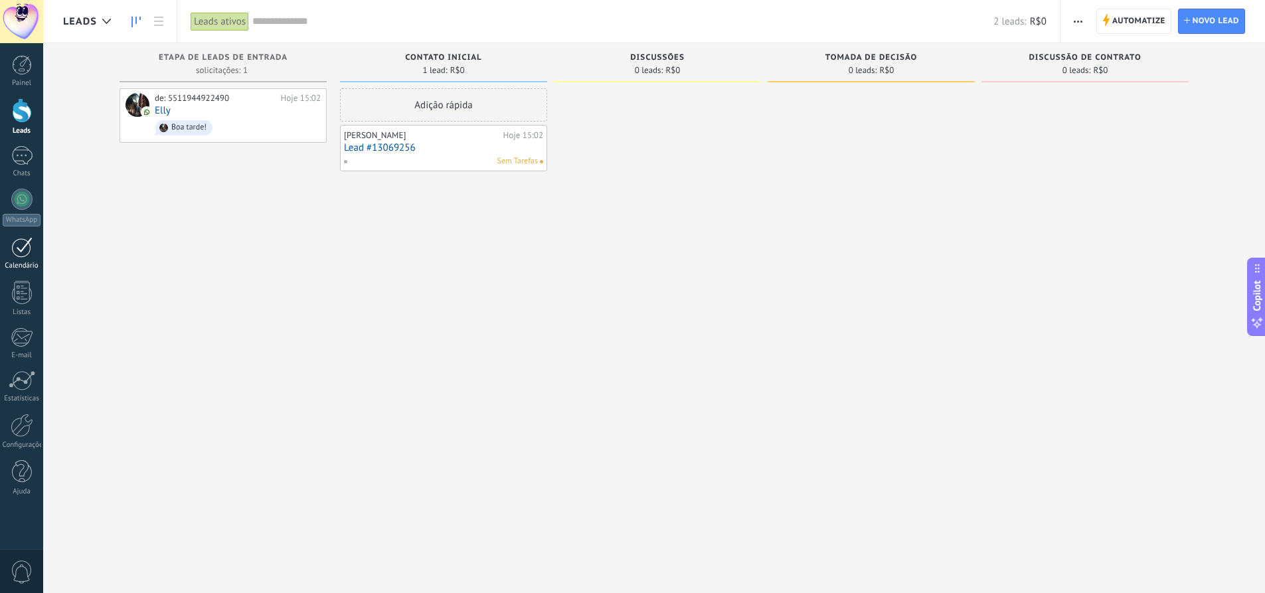
click at [32, 248] on div at bounding box center [21, 247] width 21 height 21
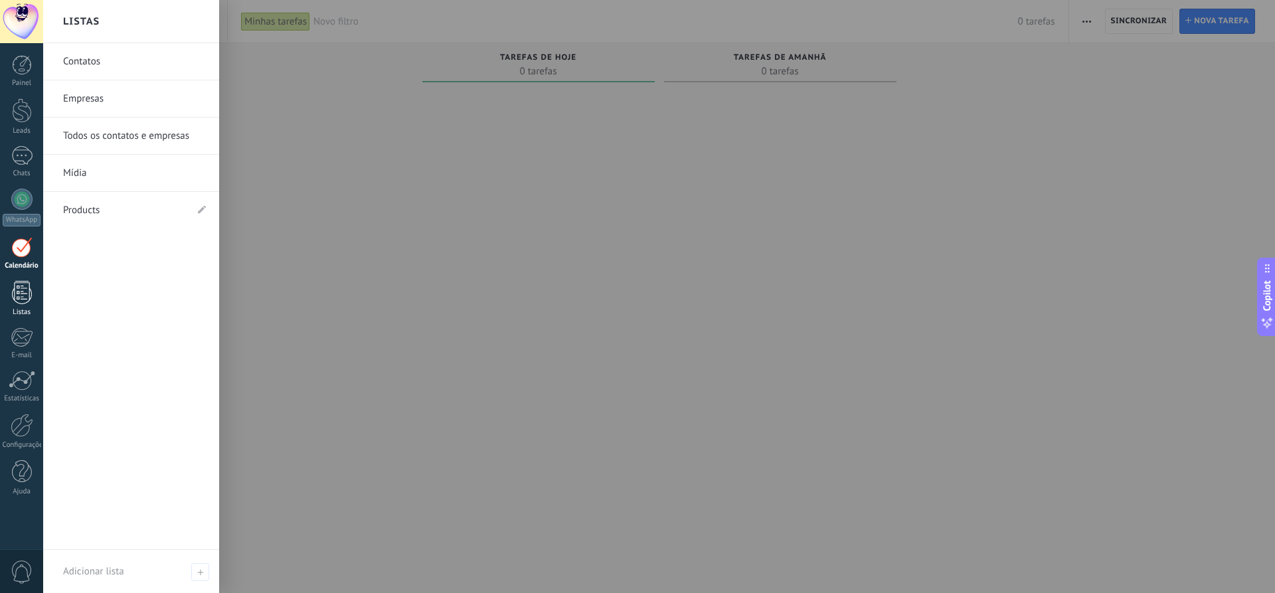
click at [23, 295] on div at bounding box center [22, 292] width 20 height 23
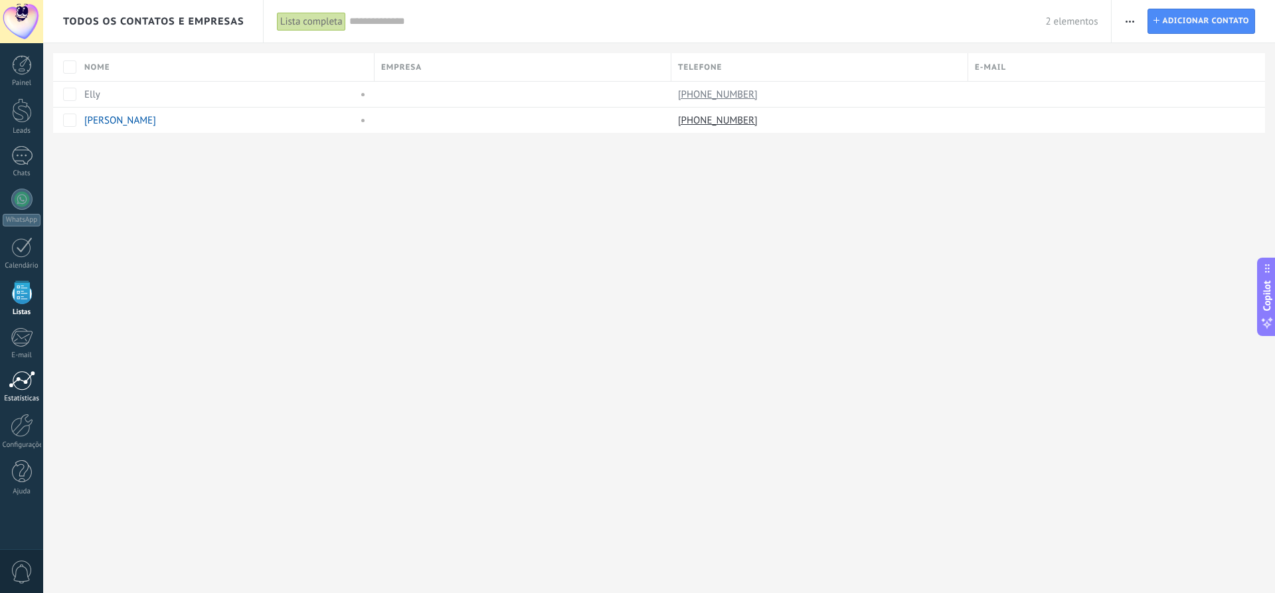
click at [31, 380] on div at bounding box center [22, 380] width 27 height 20
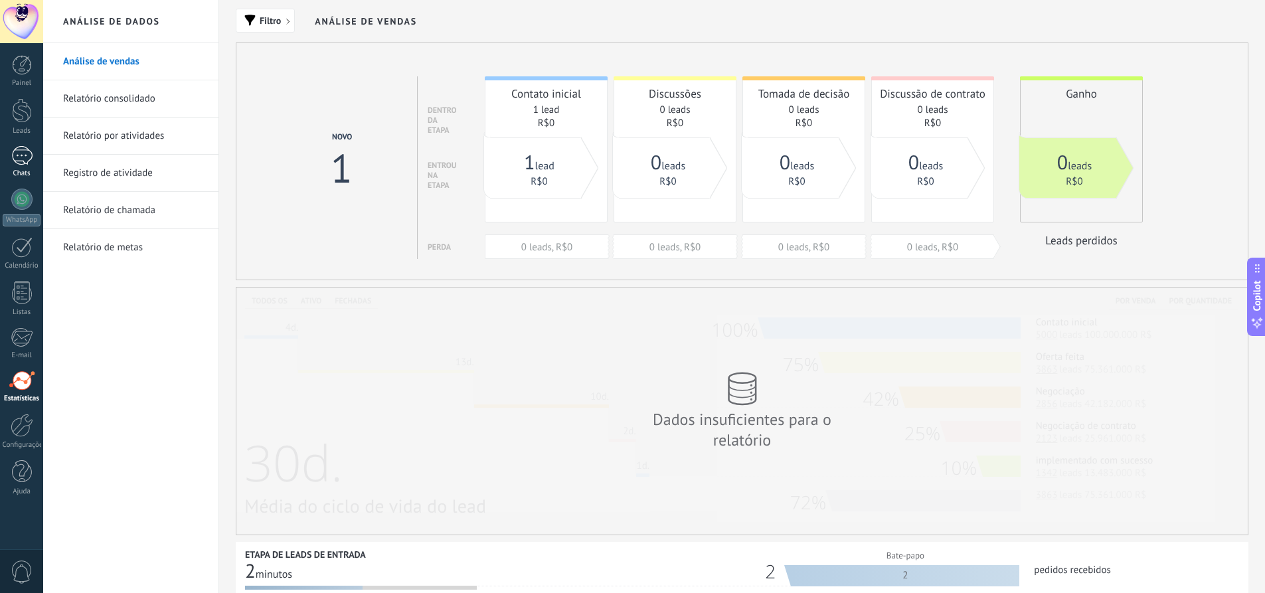
click at [29, 161] on div "1" at bounding box center [21, 155] width 21 height 19
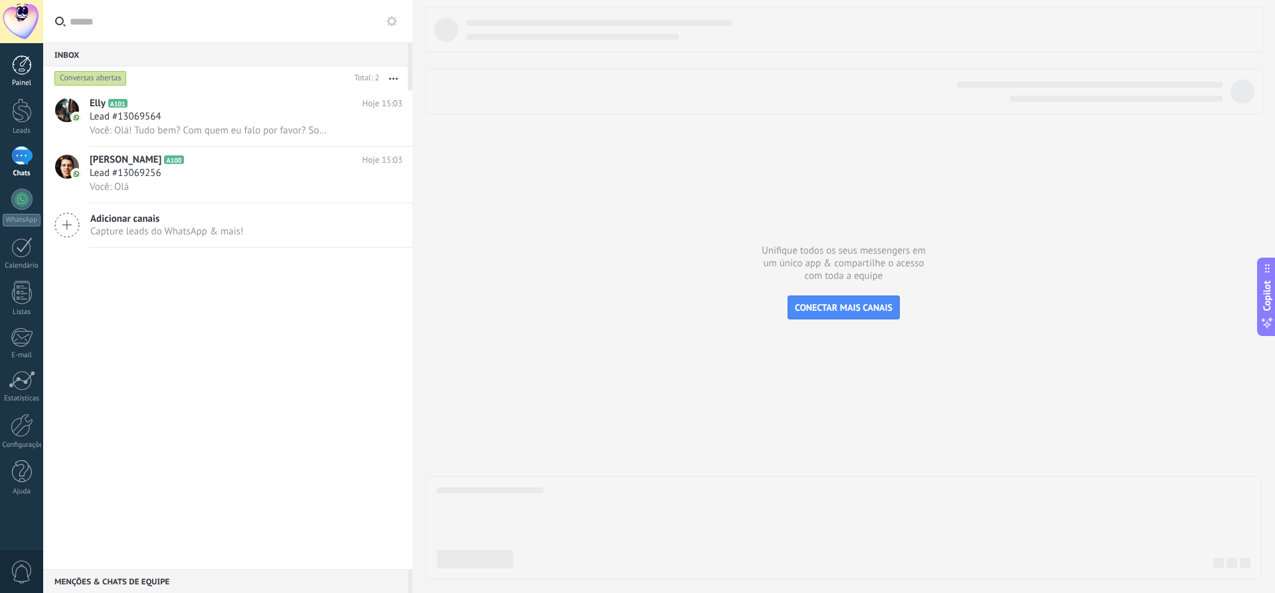
click at [22, 74] on div at bounding box center [22, 65] width 20 height 20
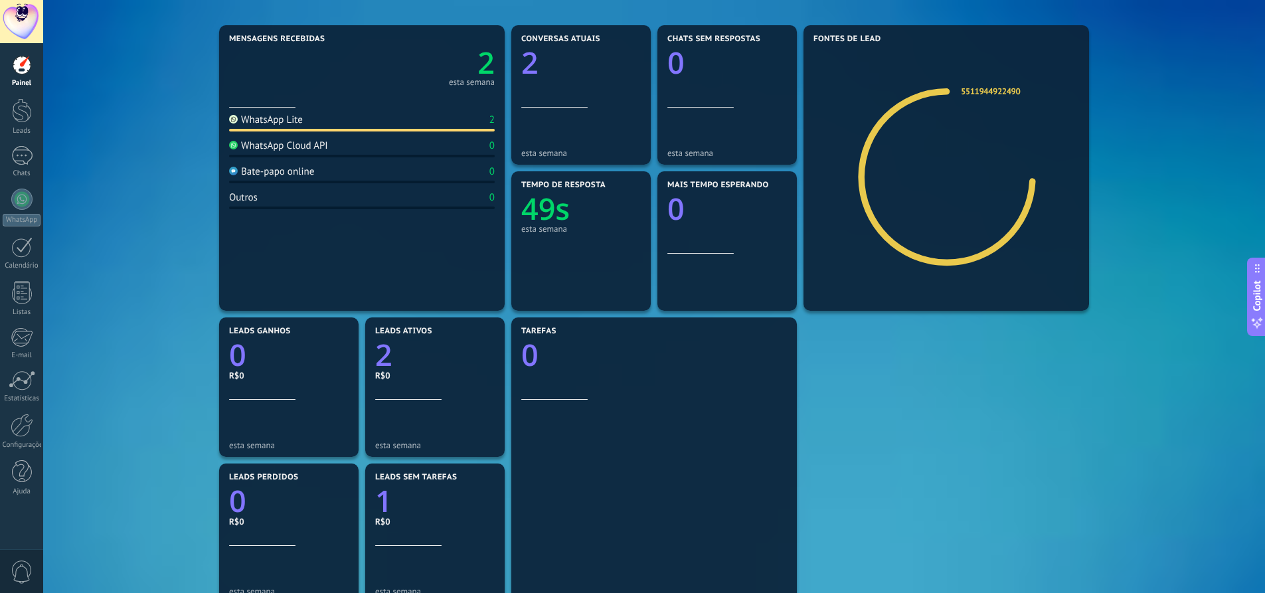
scroll to position [148, 0]
click at [27, 108] on div at bounding box center [22, 110] width 20 height 25
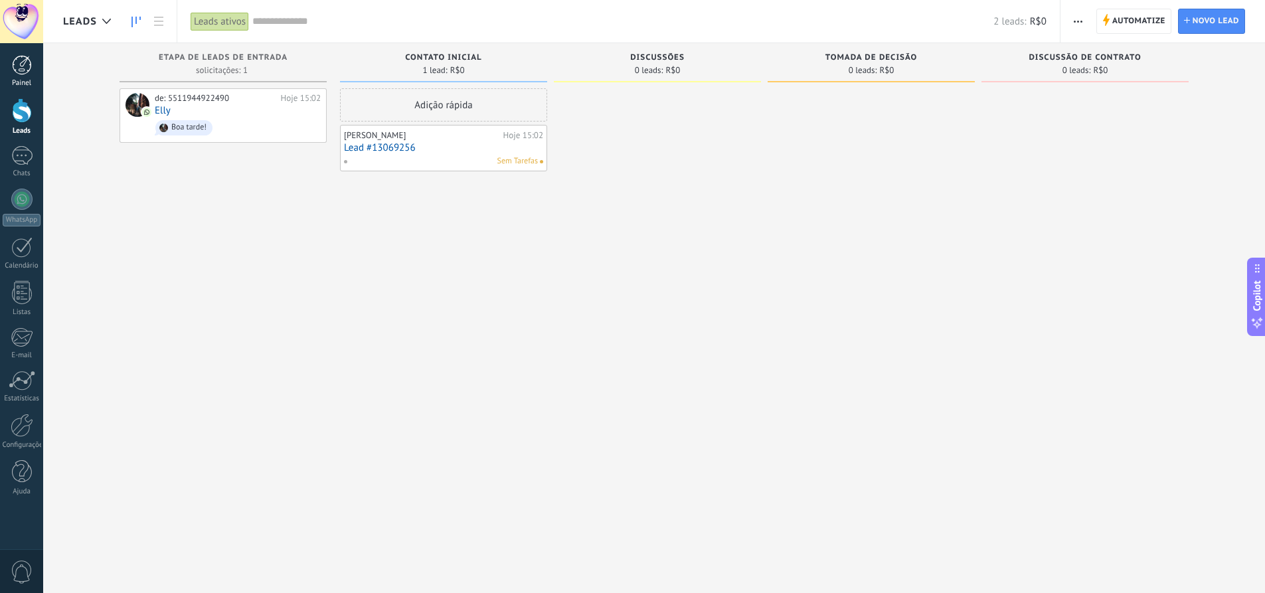
click at [27, 70] on div at bounding box center [22, 65] width 20 height 20
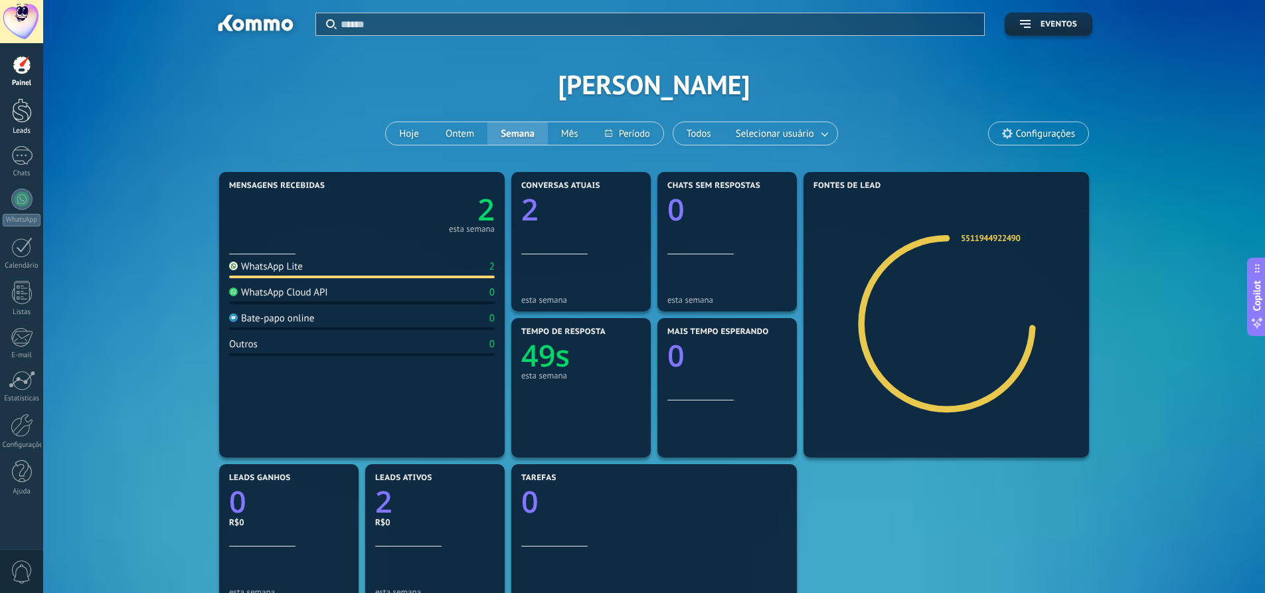
click at [24, 127] on div "Leads" at bounding box center [22, 131] width 39 height 9
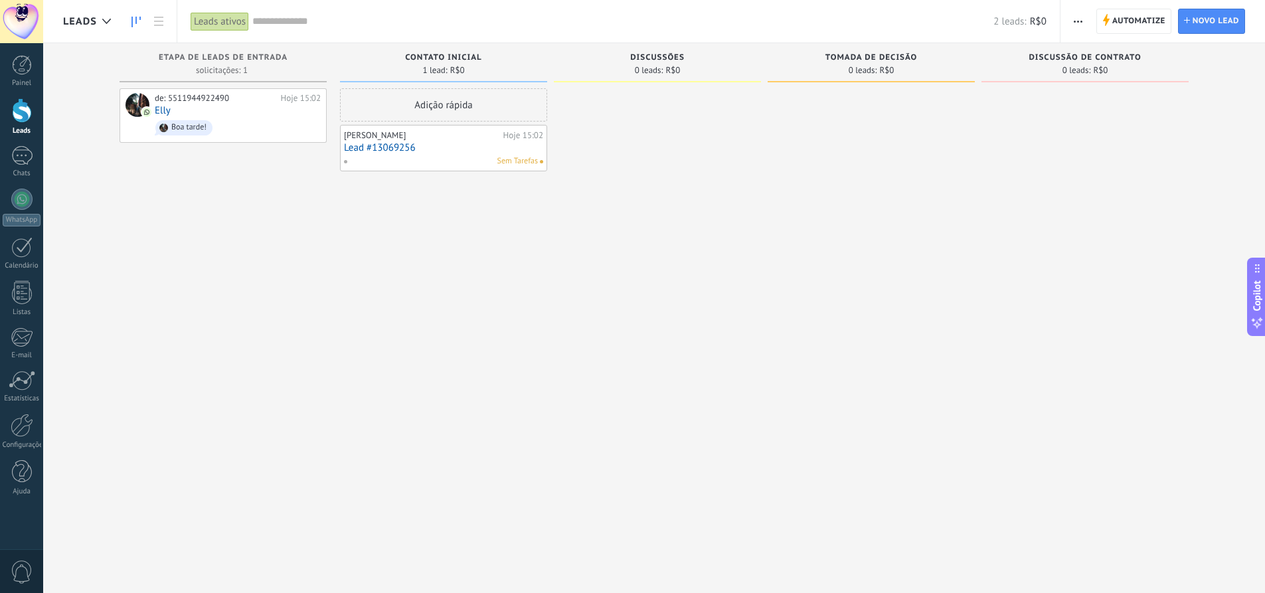
click at [455, 143] on link "Lead #13069256" at bounding box center [443, 147] width 199 height 11
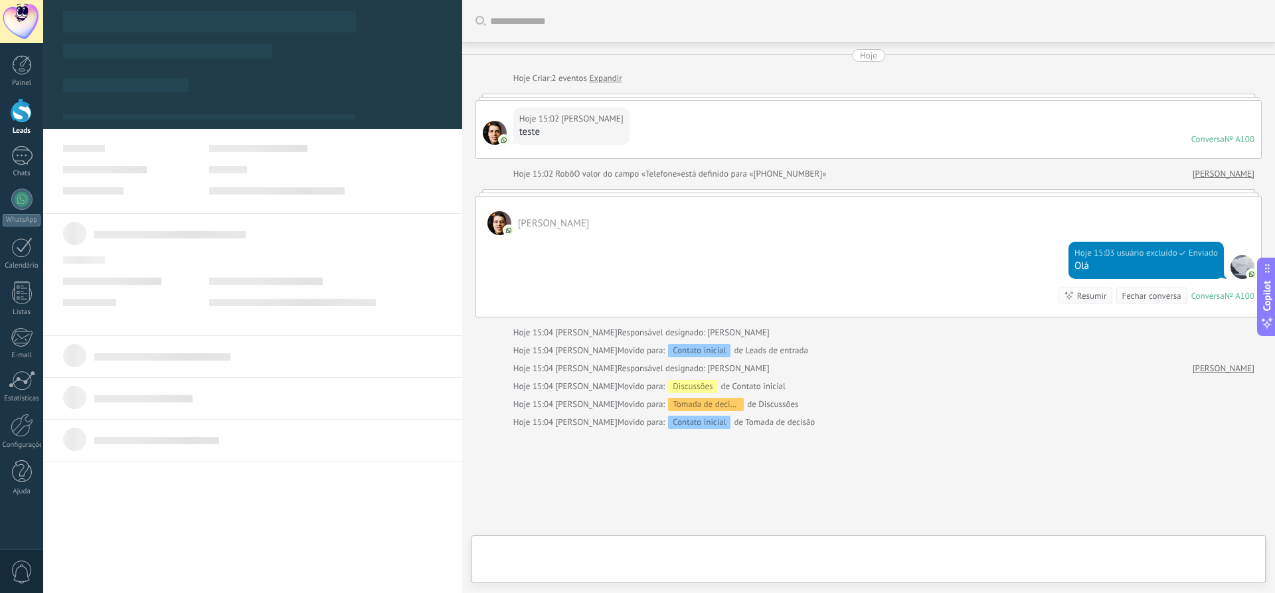
scroll to position [68, 0]
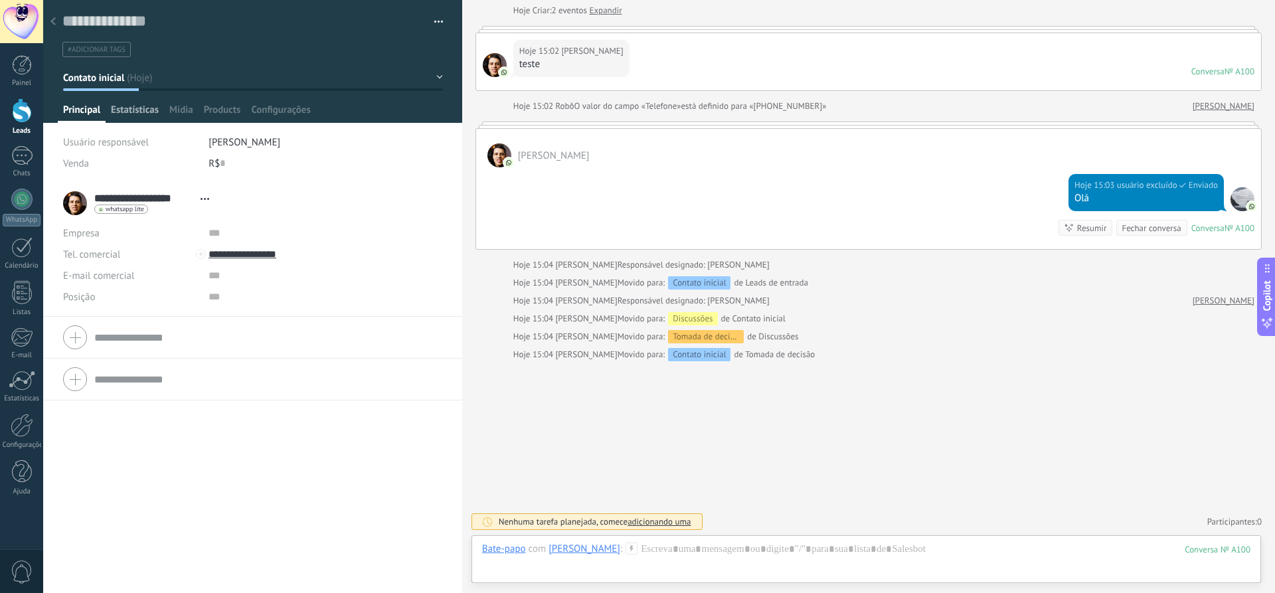
click at [146, 112] on span "Estatísticas" at bounding box center [135, 113] width 48 height 19
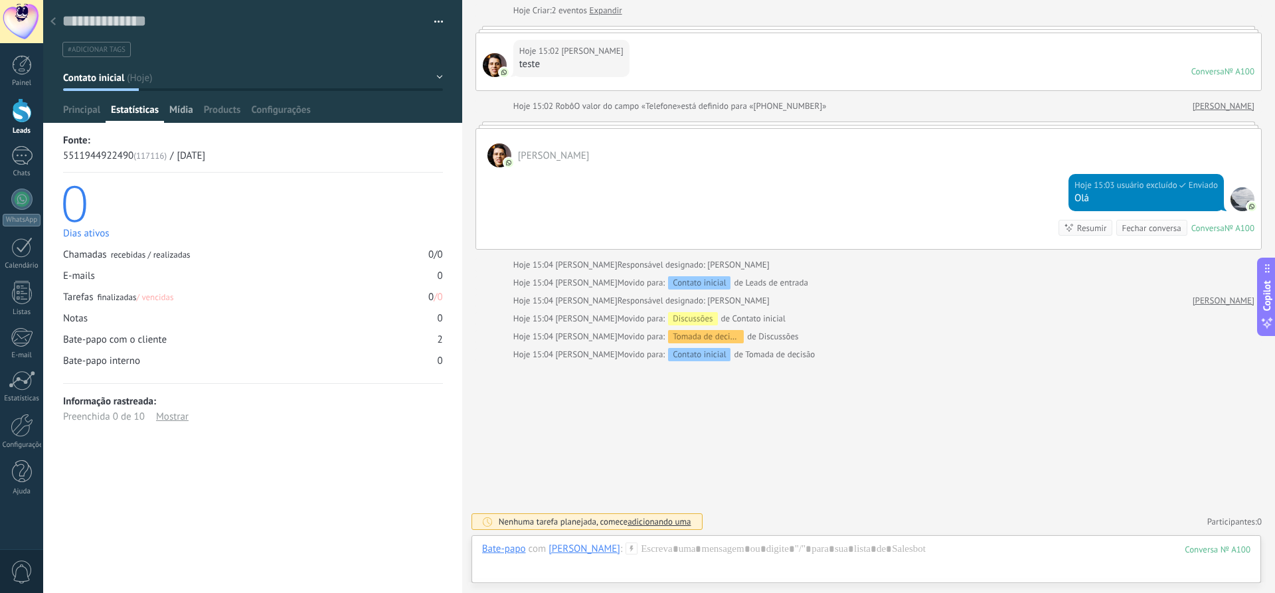
click at [196, 112] on div "Mídia" at bounding box center [181, 113] width 35 height 19
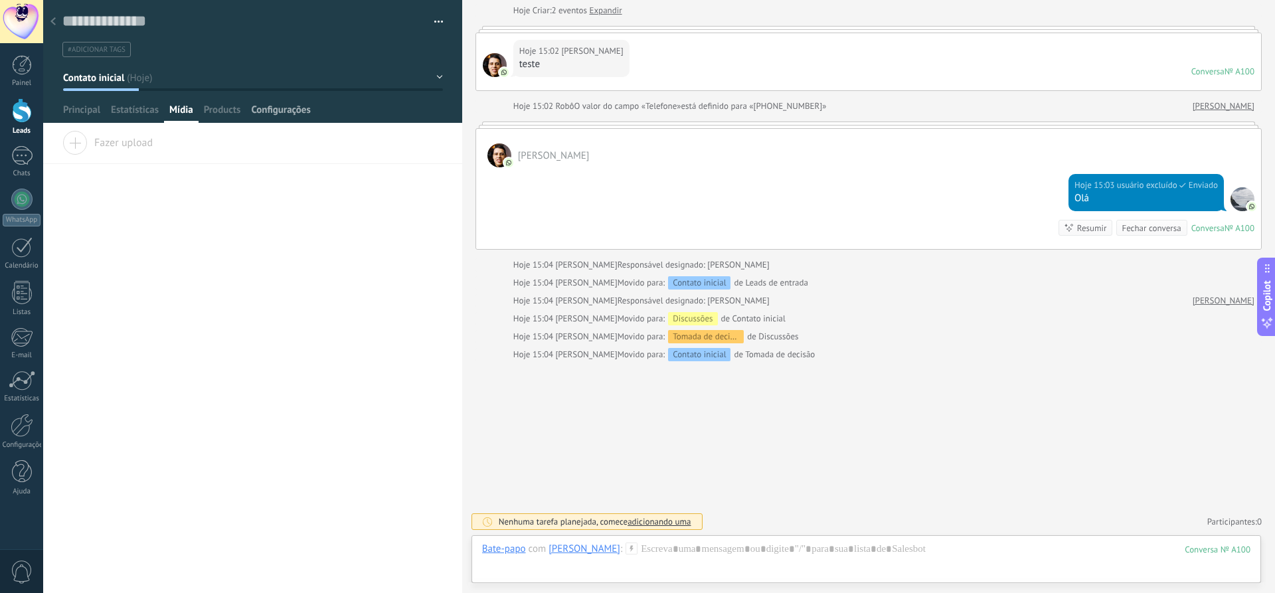
click at [279, 110] on span "Configurações" at bounding box center [280, 113] width 59 height 19
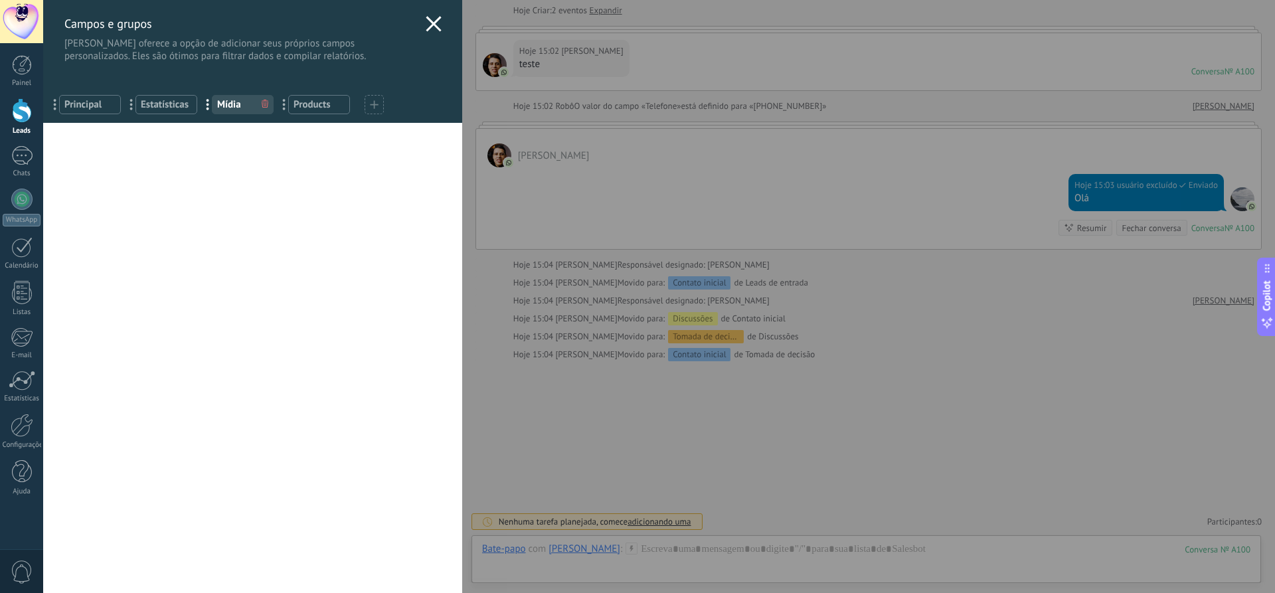
click at [428, 29] on icon at bounding box center [434, 24] width 16 height 16
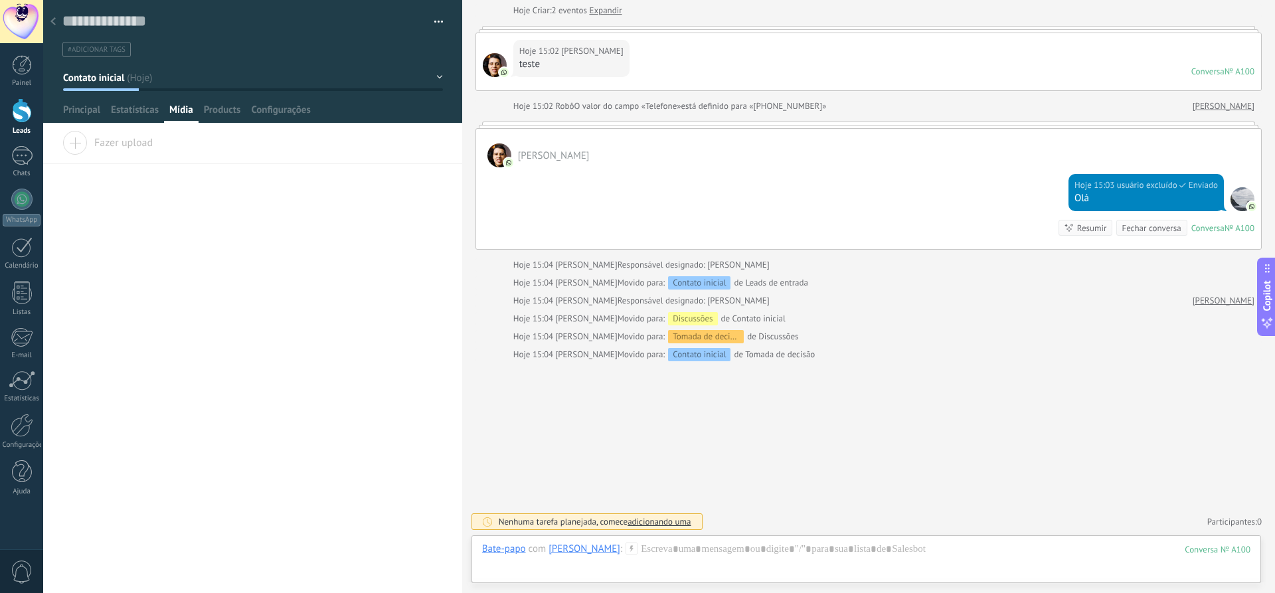
click at [439, 23] on div "Salvar e criar Imprimir Gerenciar tags Exportar para o Excel" at bounding box center [253, 28] width 420 height 57
click at [437, 23] on button "button" at bounding box center [433, 22] width 19 height 20
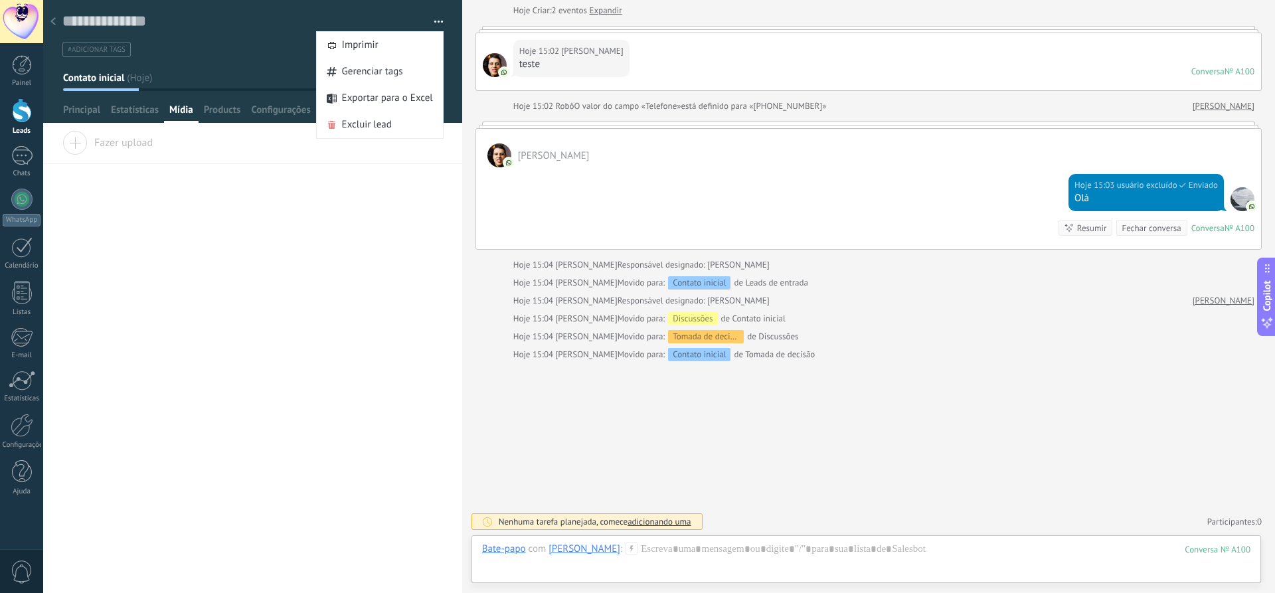
click at [276, 128] on div "Salvar e criar Imprimir Gerenciar tags" at bounding box center [252, 65] width 419 height 131
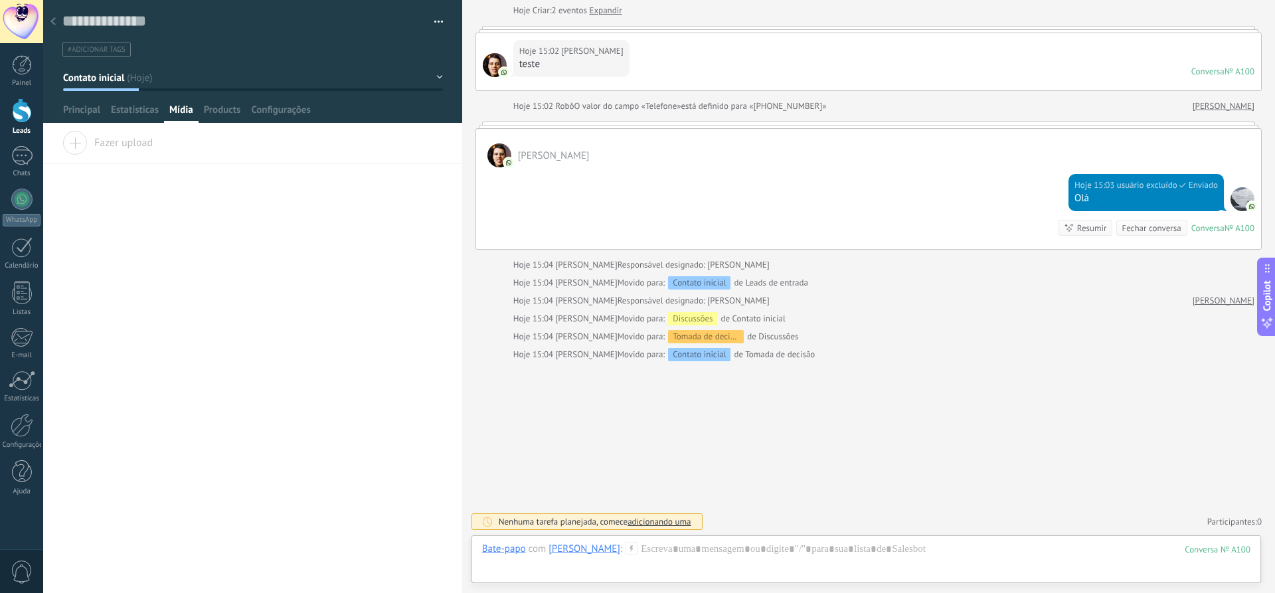
click at [431, 72] on button "Contato inicial" at bounding box center [253, 78] width 380 height 24
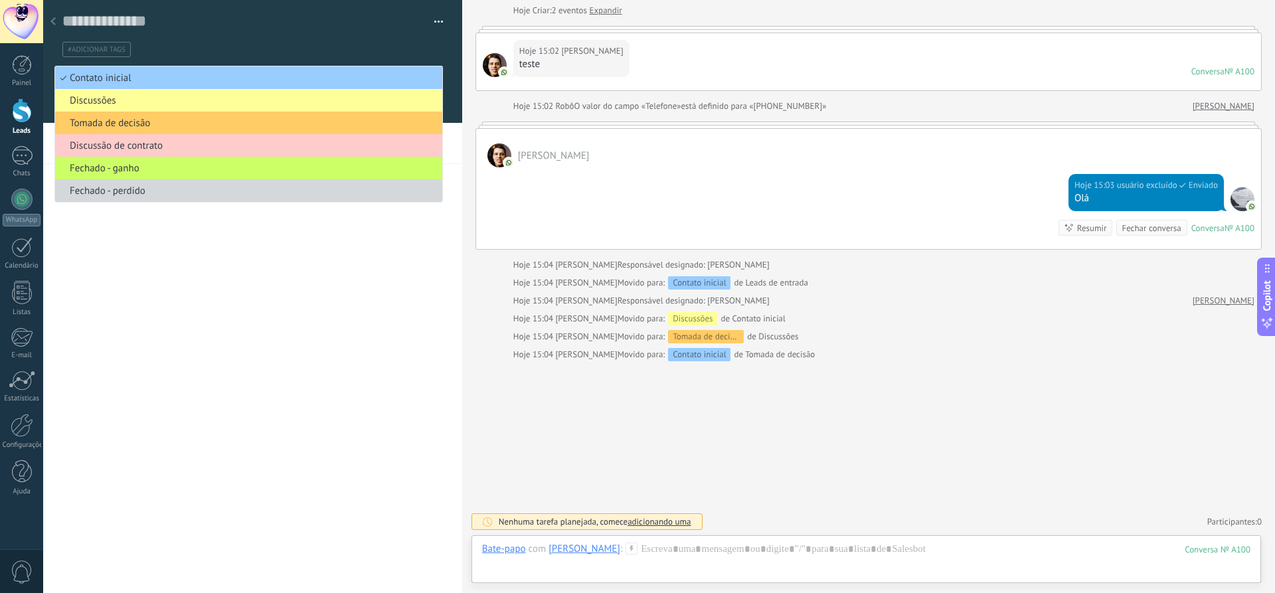
click at [247, 235] on div "Arraste e solte os arquivos aqui para anexá-los Solte o botão do mouse para ane…" at bounding box center [252, 361] width 419 height 461
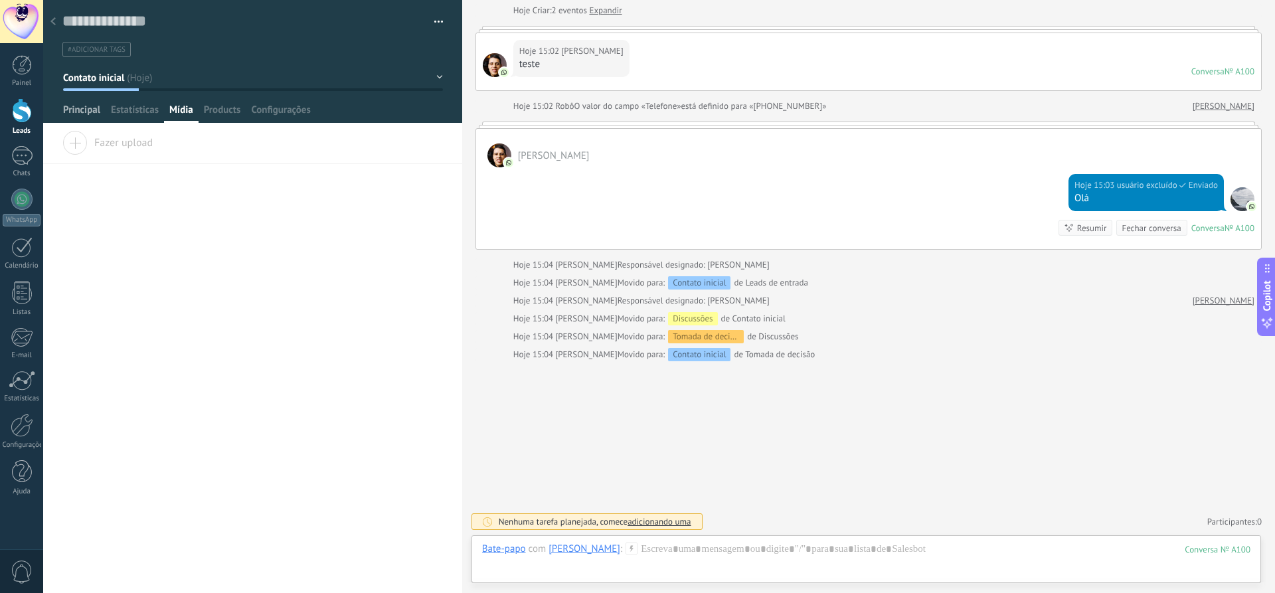
click at [96, 106] on span "Principal" at bounding box center [81, 113] width 37 height 19
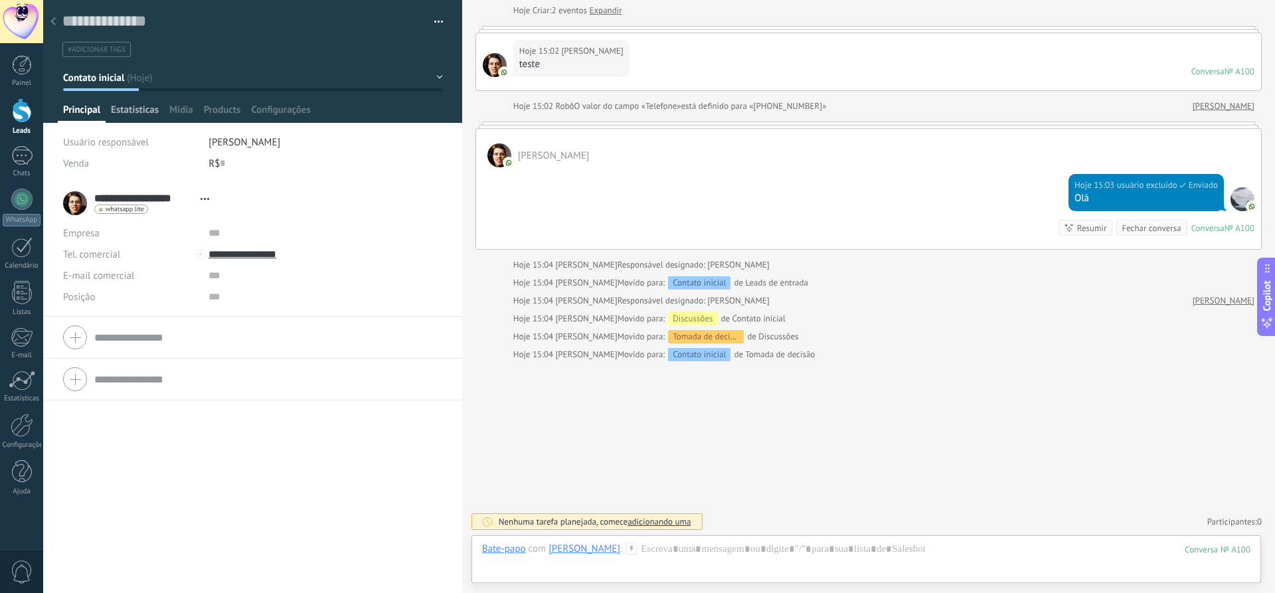
click at [146, 104] on span "Estatísticas" at bounding box center [135, 113] width 48 height 19
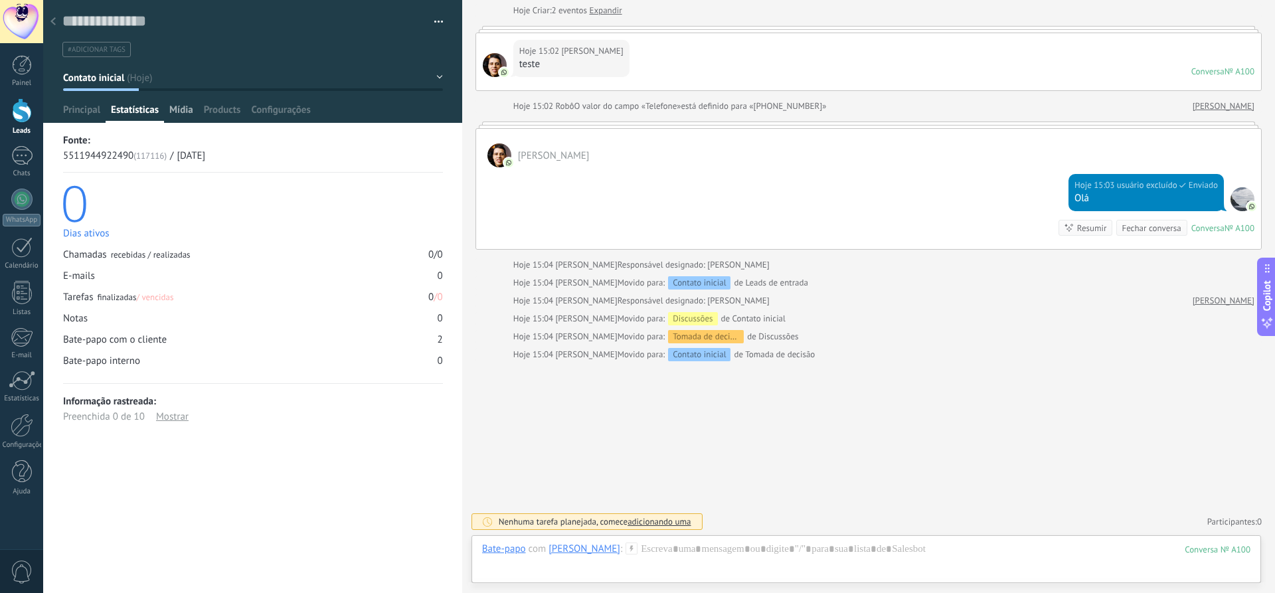
click at [196, 110] on div "Mídia" at bounding box center [181, 113] width 35 height 19
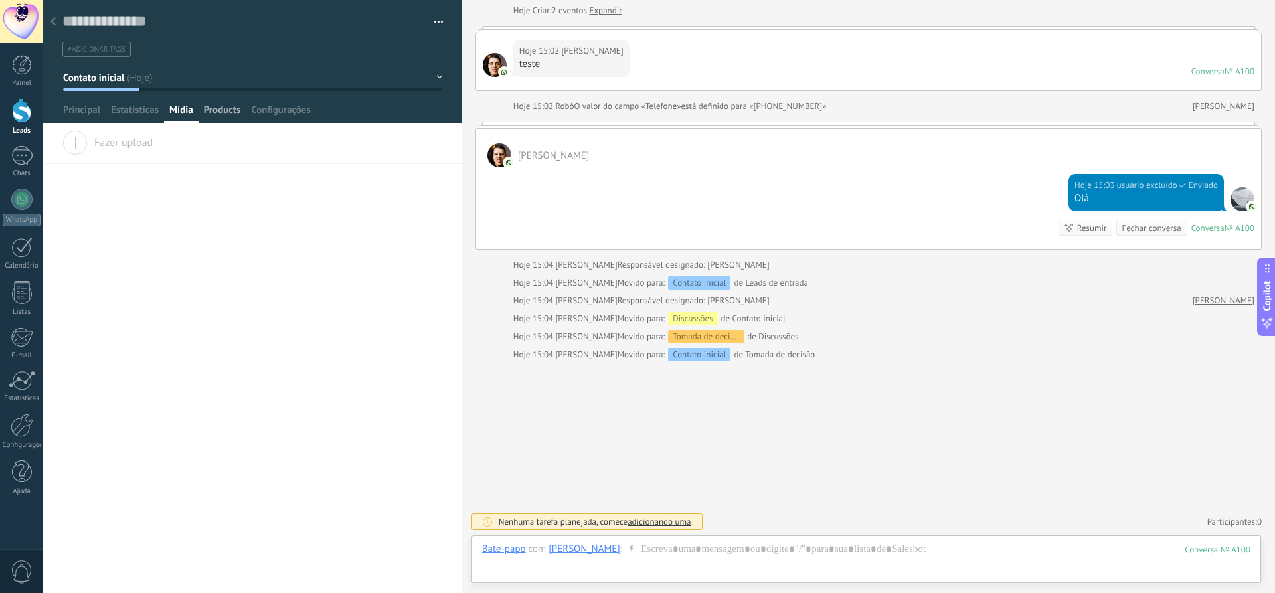
click at [221, 110] on span "Products" at bounding box center [222, 113] width 37 height 19
click at [264, 112] on span "Configurações" at bounding box center [280, 113] width 59 height 19
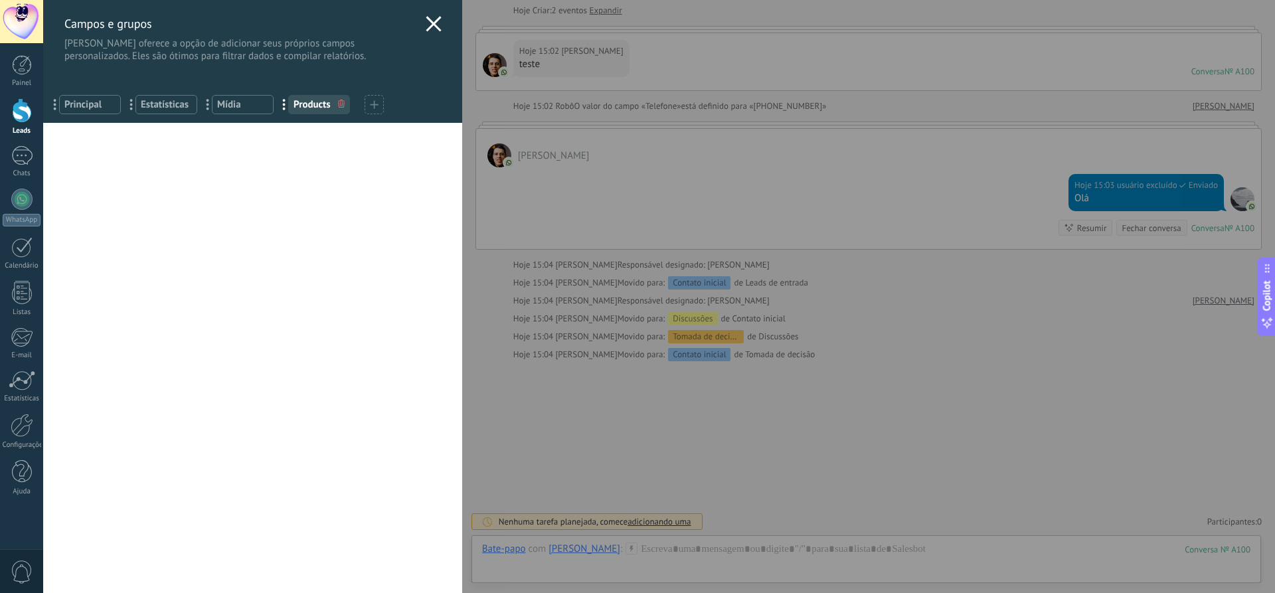
click at [434, 26] on icon at bounding box center [434, 24] width 16 height 16
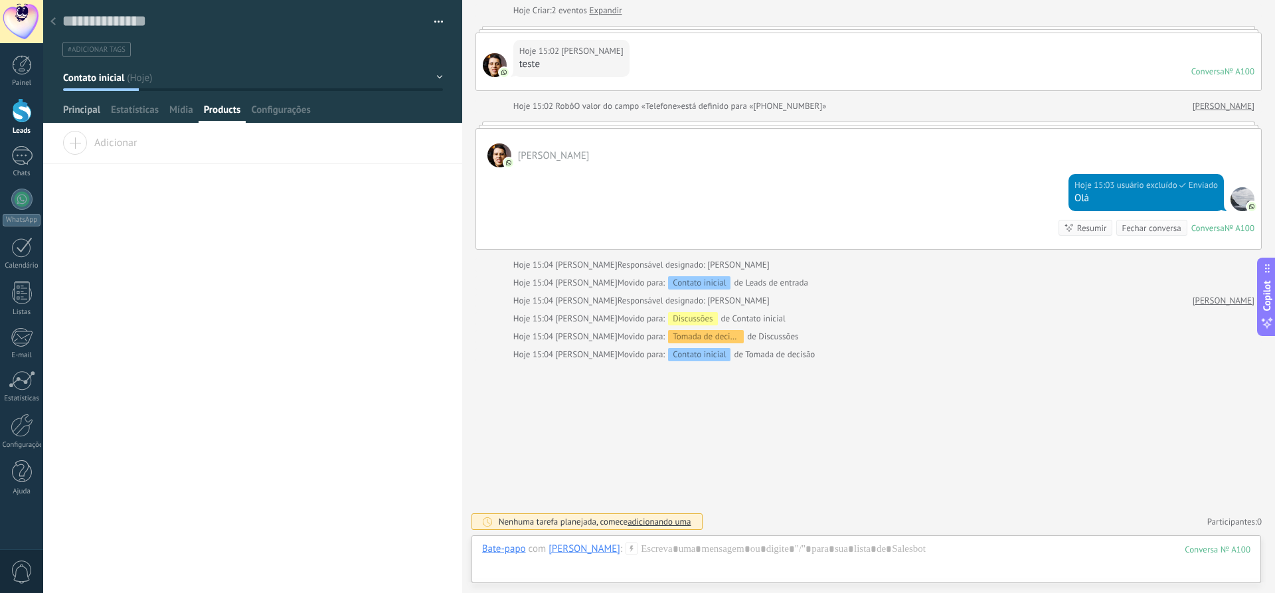
click at [96, 113] on span "Principal" at bounding box center [81, 113] width 37 height 19
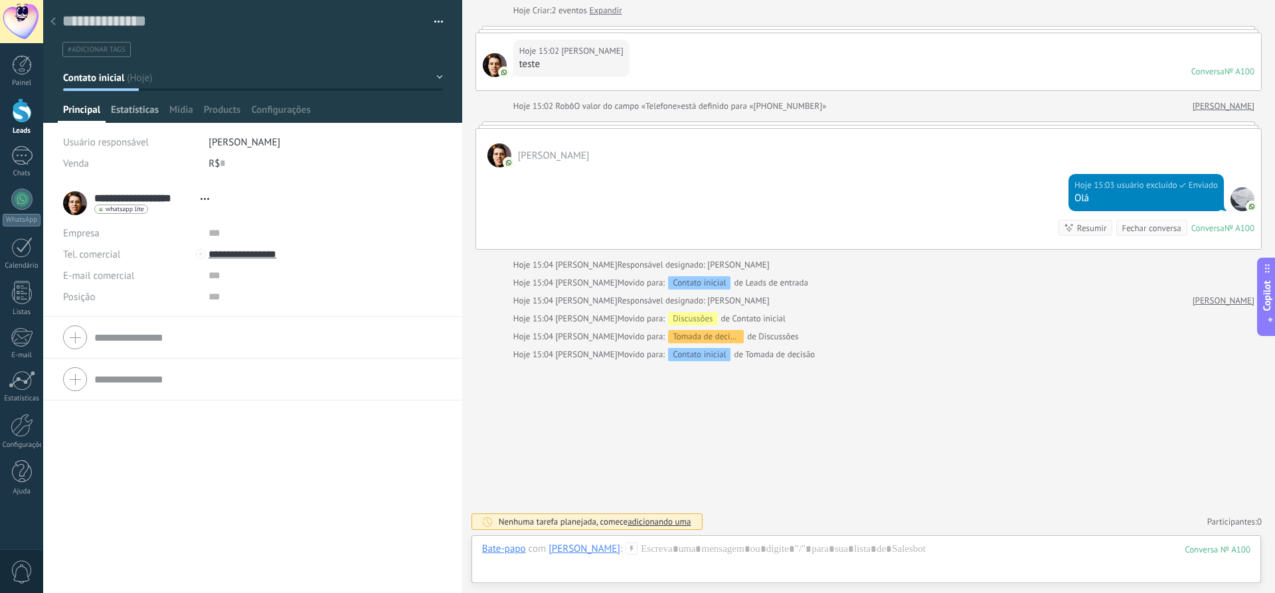
click at [125, 112] on span "Estatísticas" at bounding box center [135, 113] width 48 height 19
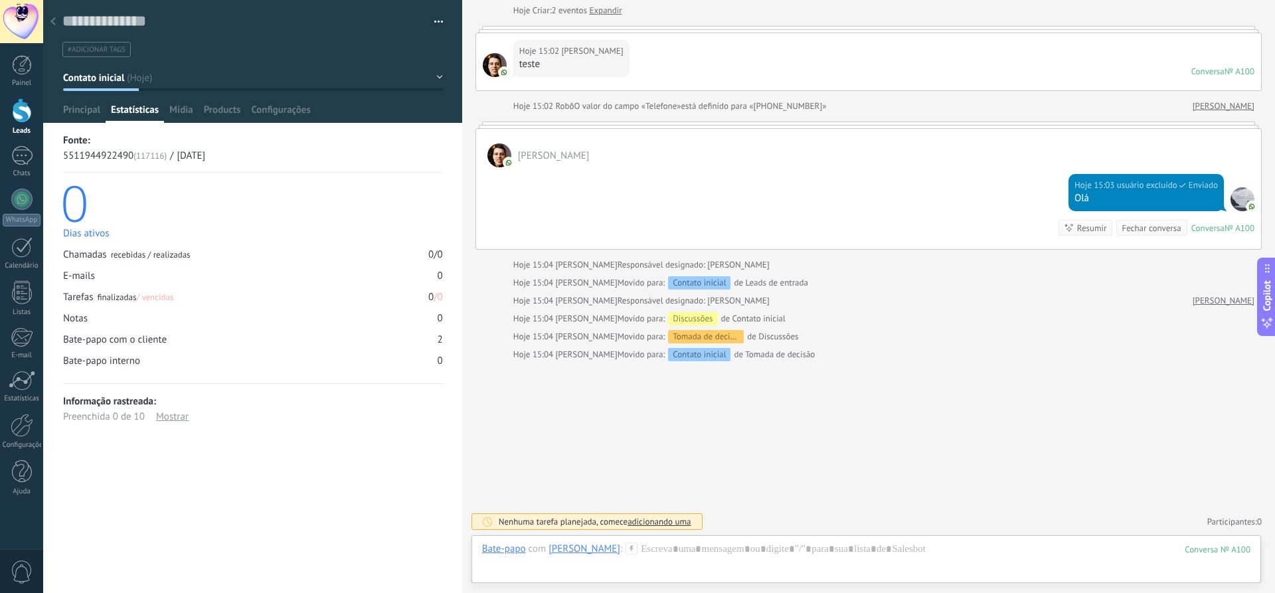
click at [435, 75] on button "Contato inicial" at bounding box center [253, 78] width 380 height 24
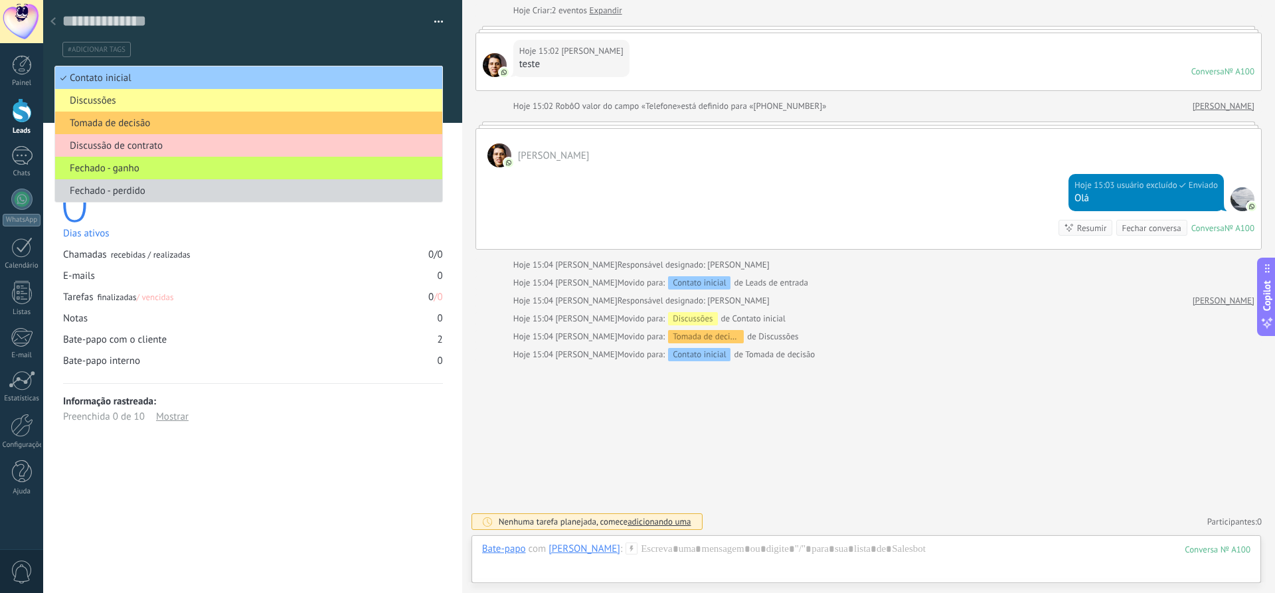
click at [469, 108] on div "Buscar Carregar mais Hoje Hoje Criar: 2 eventos Expandir Hoje 15:02 [PERSON_NAM…" at bounding box center [868, 262] width 813 height 661
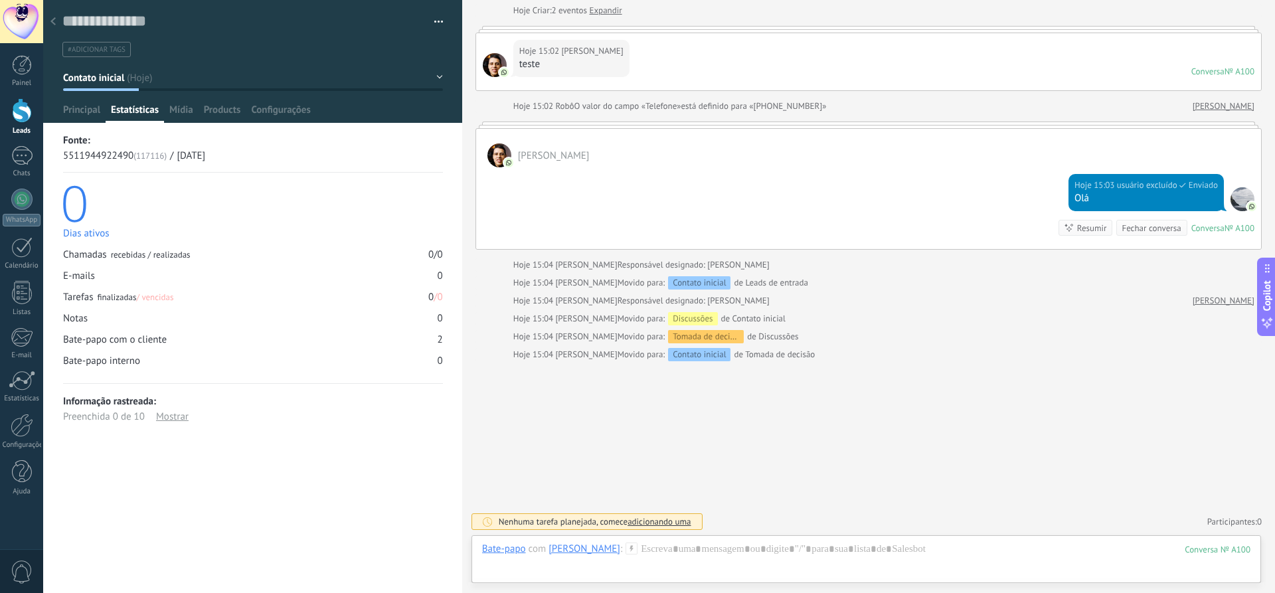
click at [430, 80] on button "Contato inicial" at bounding box center [253, 78] width 380 height 24
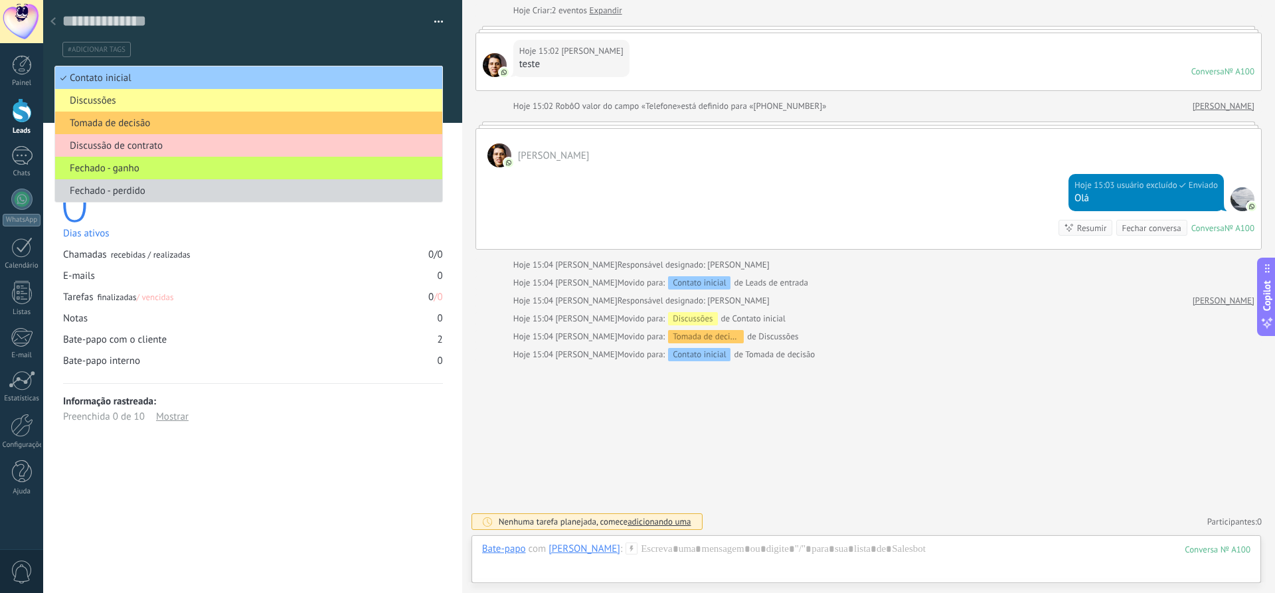
click at [387, 211] on div "0" at bounding box center [251, 202] width 382 height 47
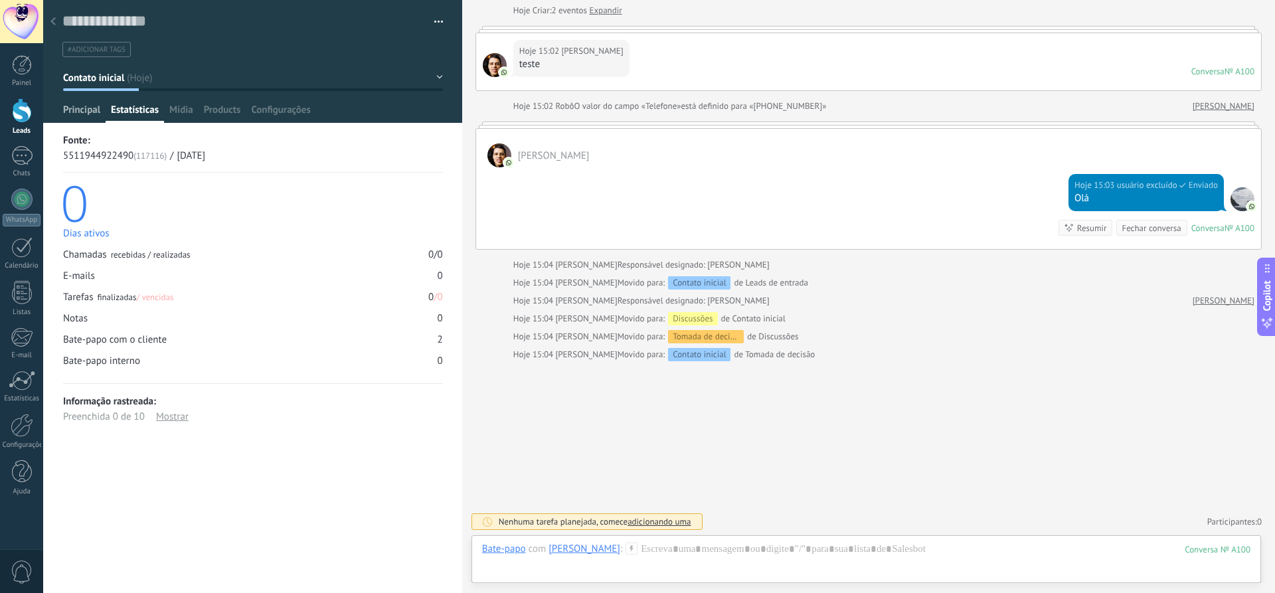
click at [76, 117] on span "Principal" at bounding box center [81, 113] width 37 height 19
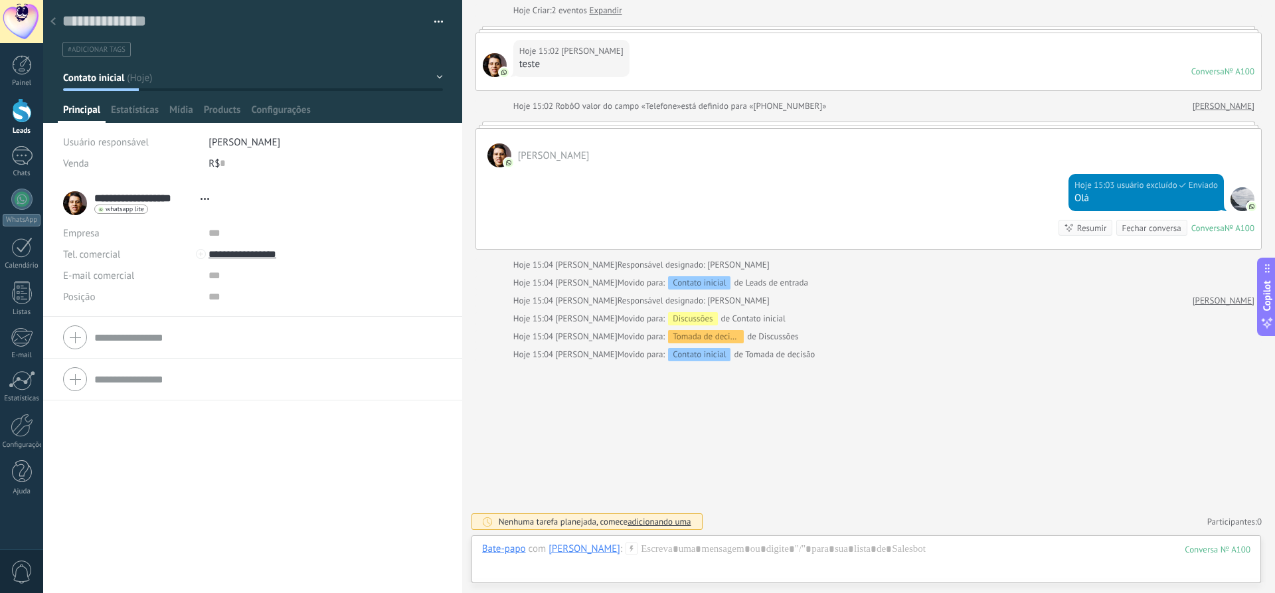
click at [29, 126] on link "Leads" at bounding box center [21, 116] width 43 height 37
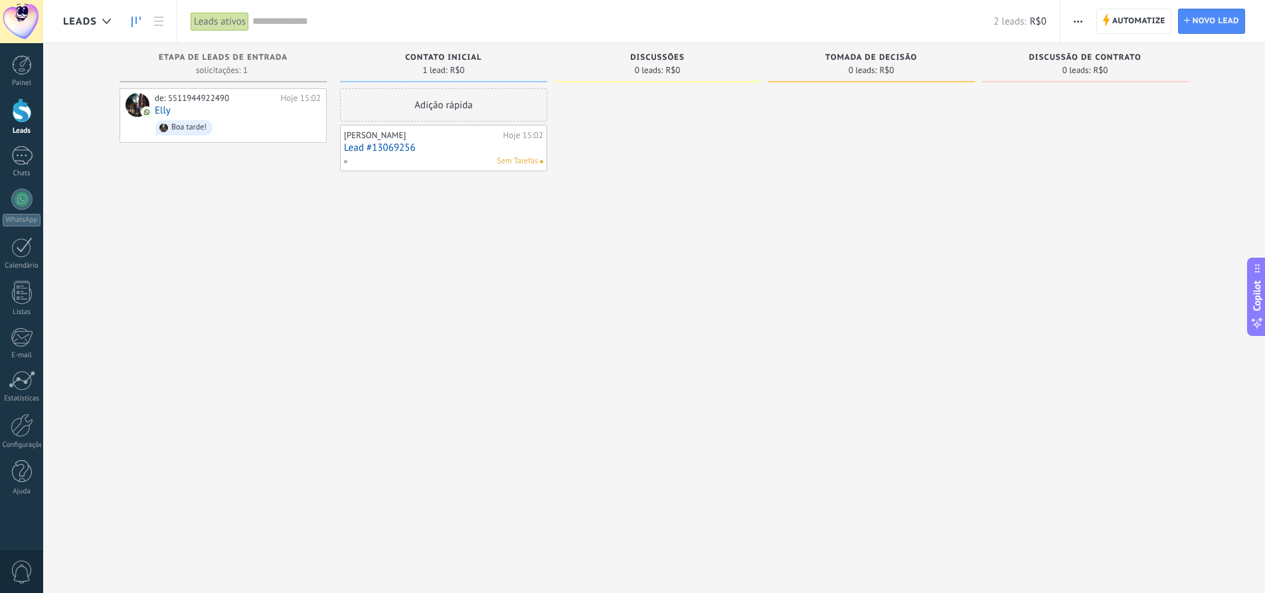
click at [632, 62] on div "Discussões" at bounding box center [657, 58] width 194 height 11
click at [1076, 26] on span "button" at bounding box center [1077, 21] width 9 height 25
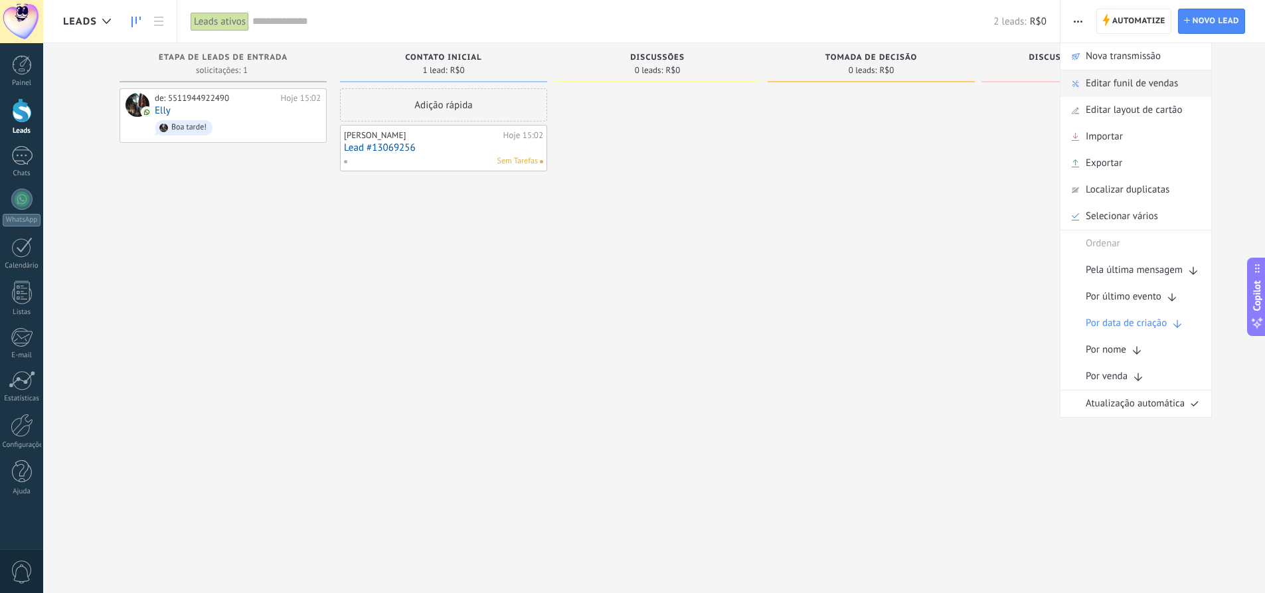
click at [1105, 83] on span "Editar funil de vendas" at bounding box center [1131, 83] width 92 height 27
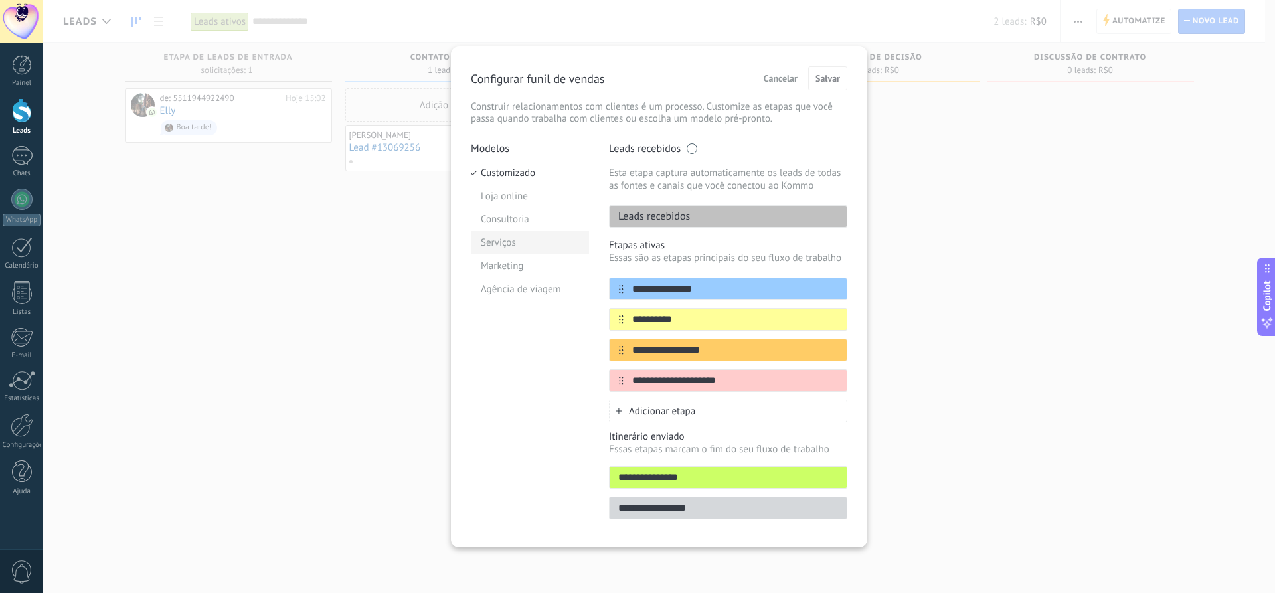
click at [501, 243] on li "Serviços" at bounding box center [530, 242] width 118 height 23
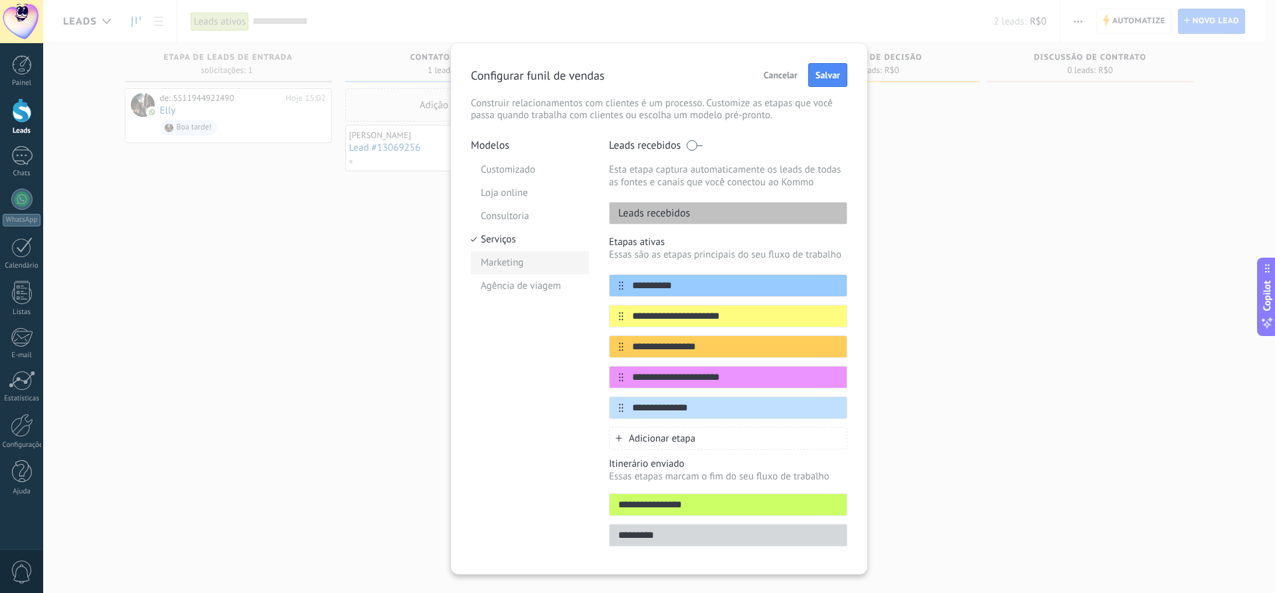
click at [501, 267] on li "Marketing" at bounding box center [530, 262] width 118 height 23
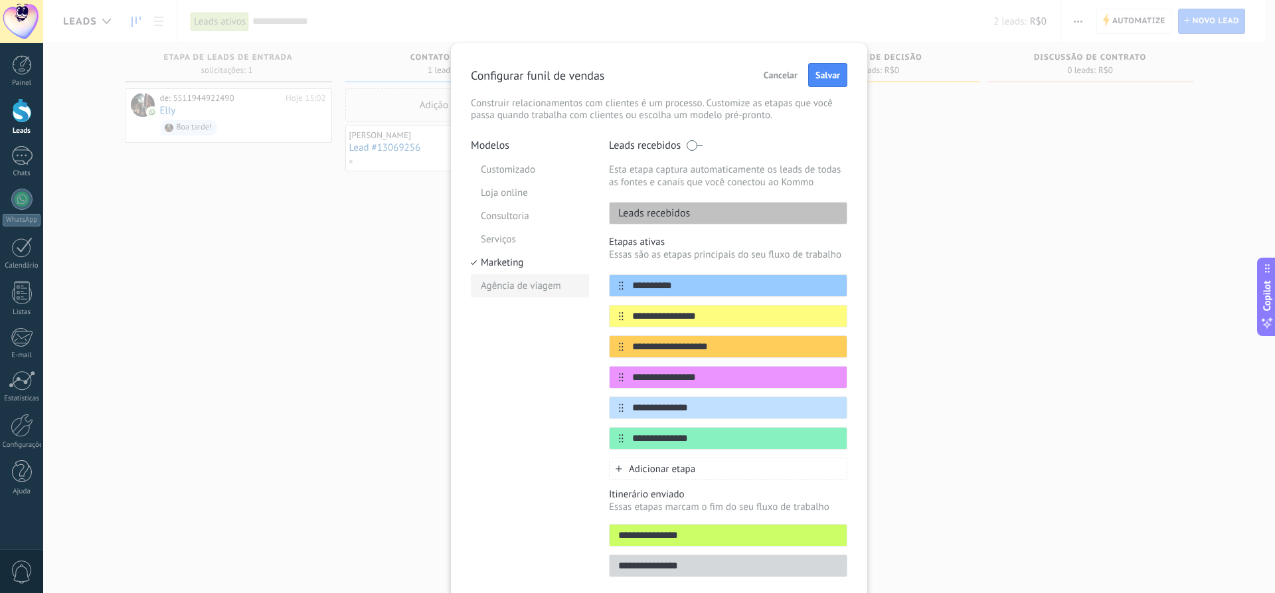
click at [499, 288] on li "Agência de viagem" at bounding box center [530, 285] width 118 height 23
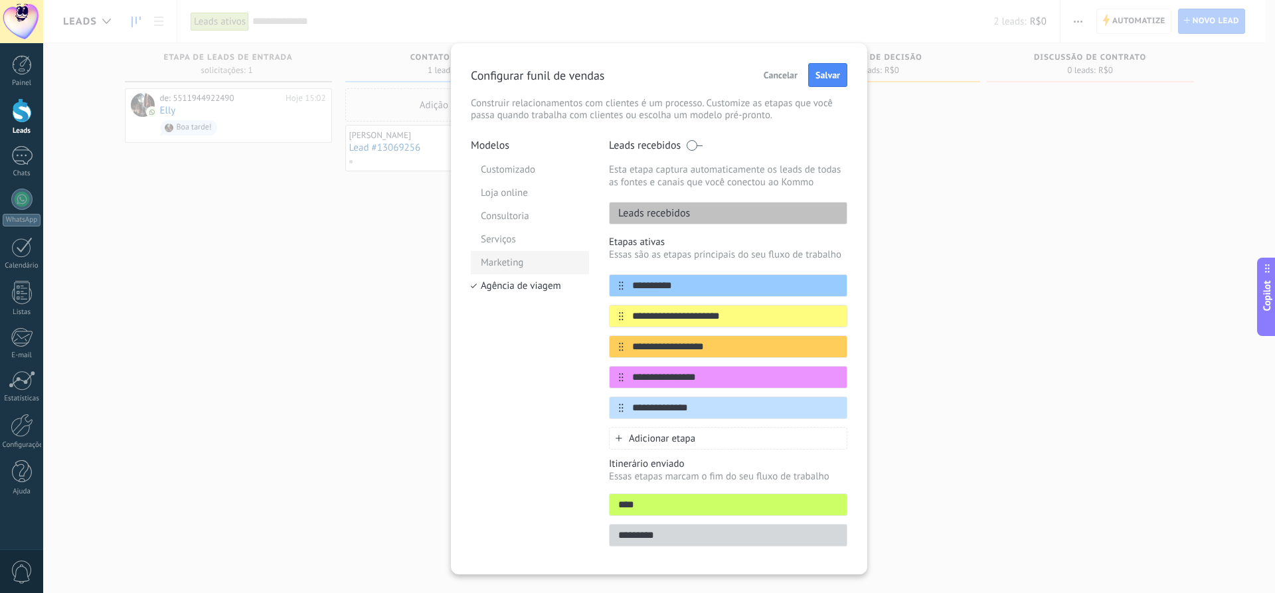
click at [508, 262] on li "Marketing" at bounding box center [530, 262] width 118 height 23
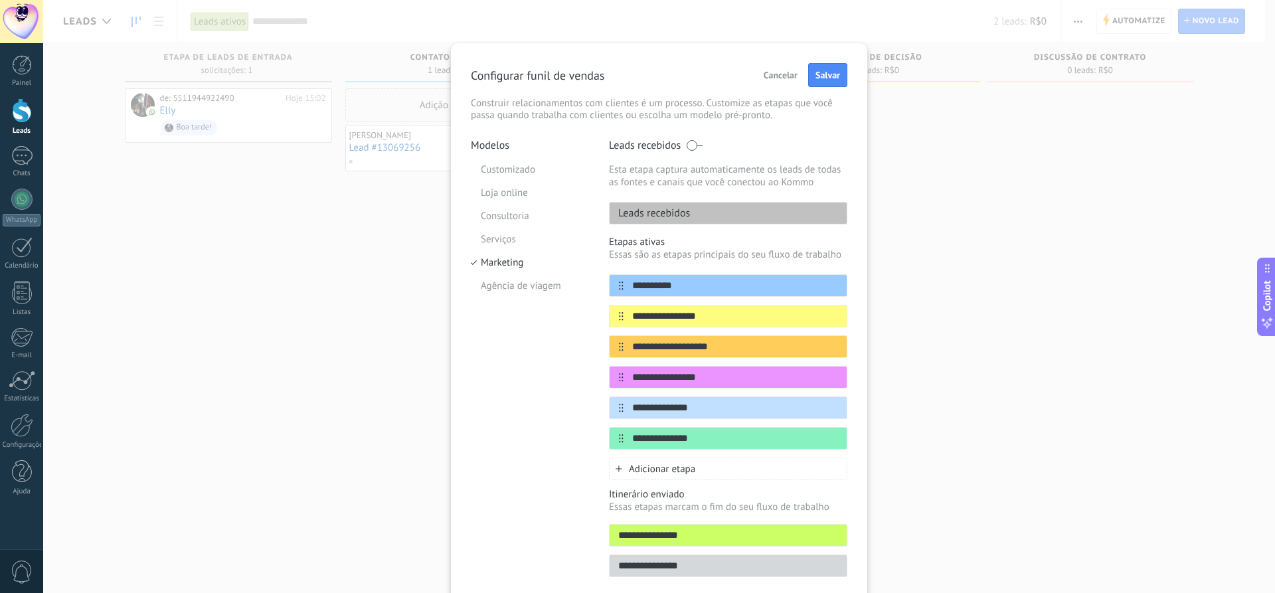
click at [501, 237] on li "Serviços" at bounding box center [530, 239] width 118 height 23
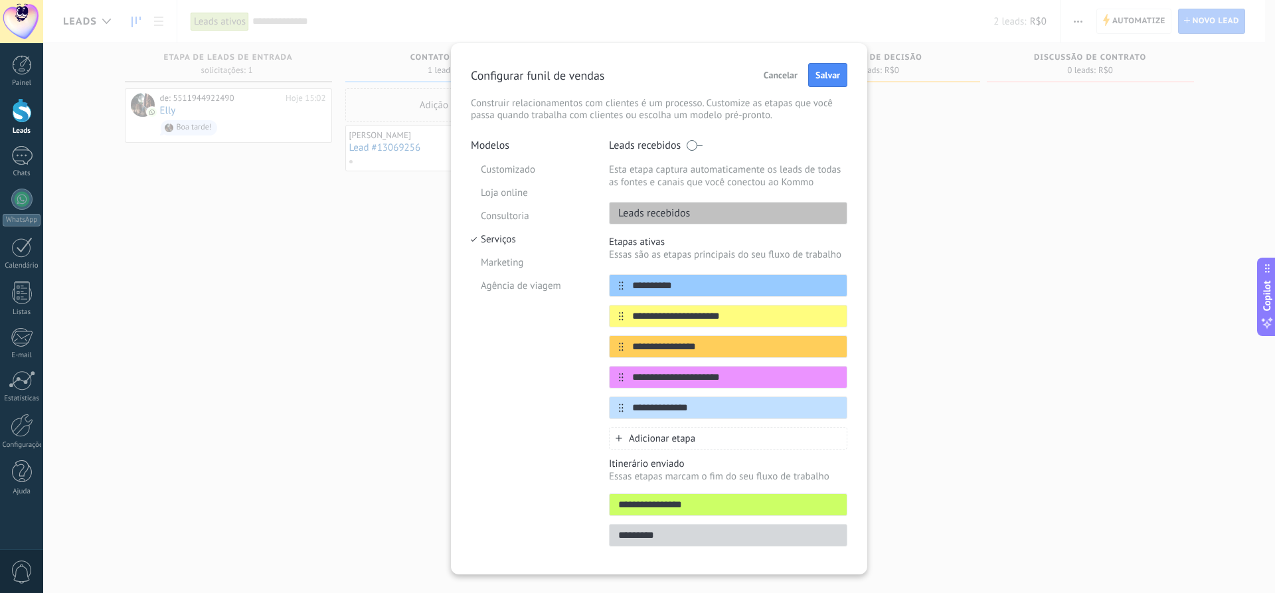
click at [787, 74] on span "Cancelar" at bounding box center [780, 74] width 34 height 9
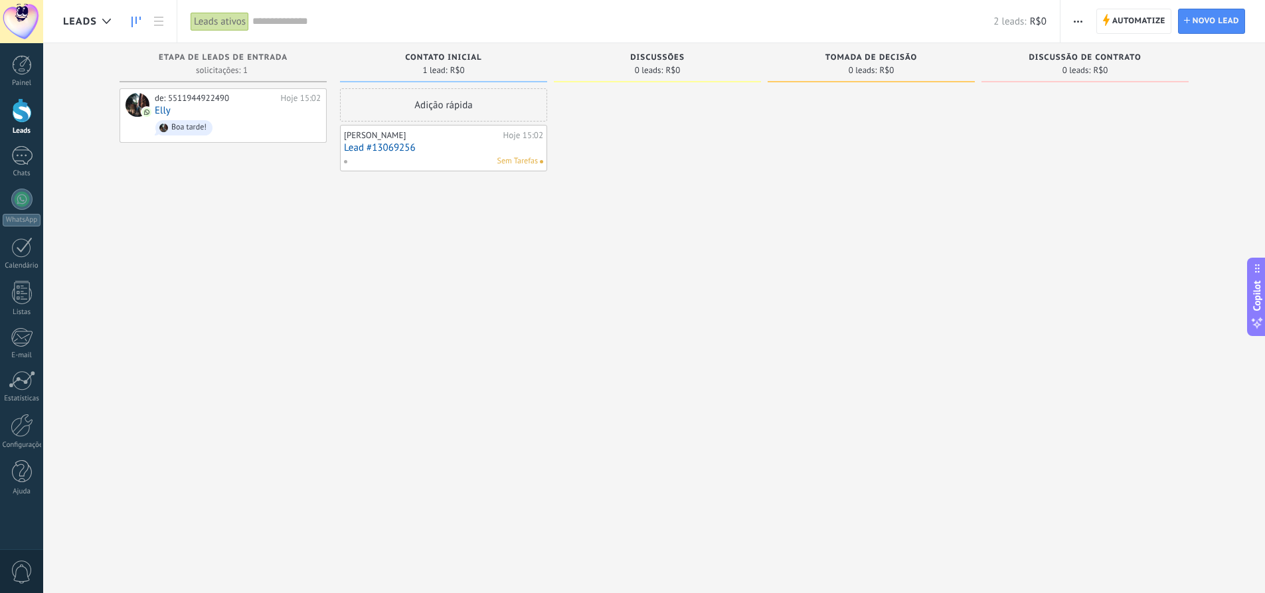
click at [706, 60] on div "Discussões" at bounding box center [657, 58] width 194 height 11
click at [1077, 19] on span "button" at bounding box center [1077, 21] width 9 height 25
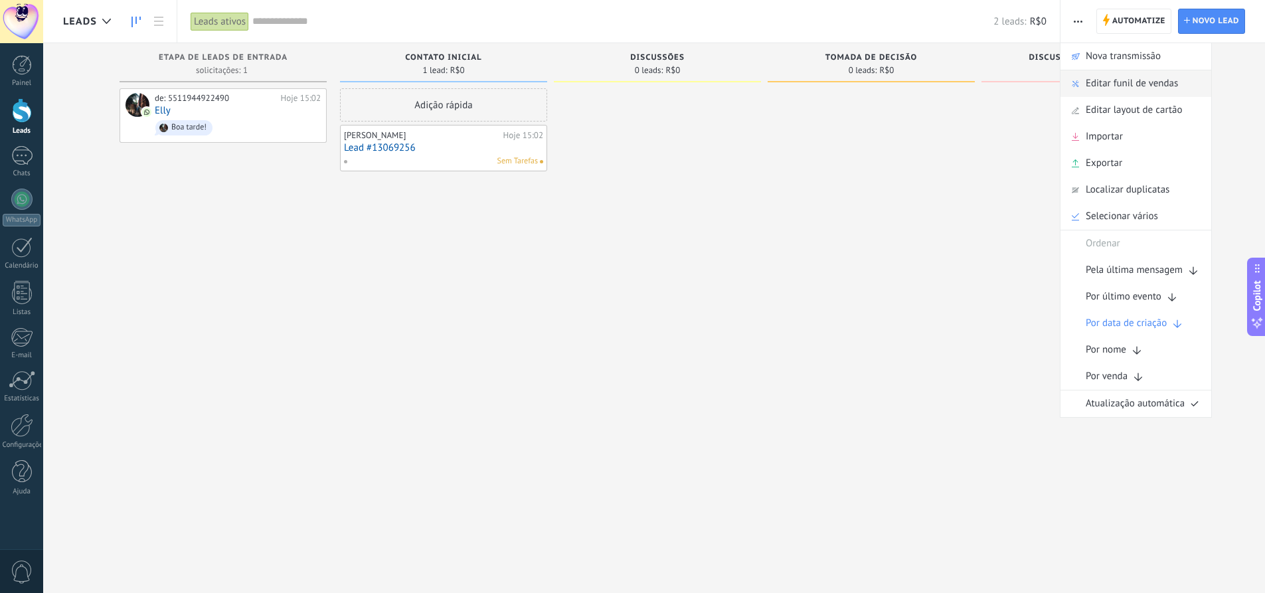
click at [1142, 84] on span "Editar funil de vendas" at bounding box center [1131, 83] width 92 height 27
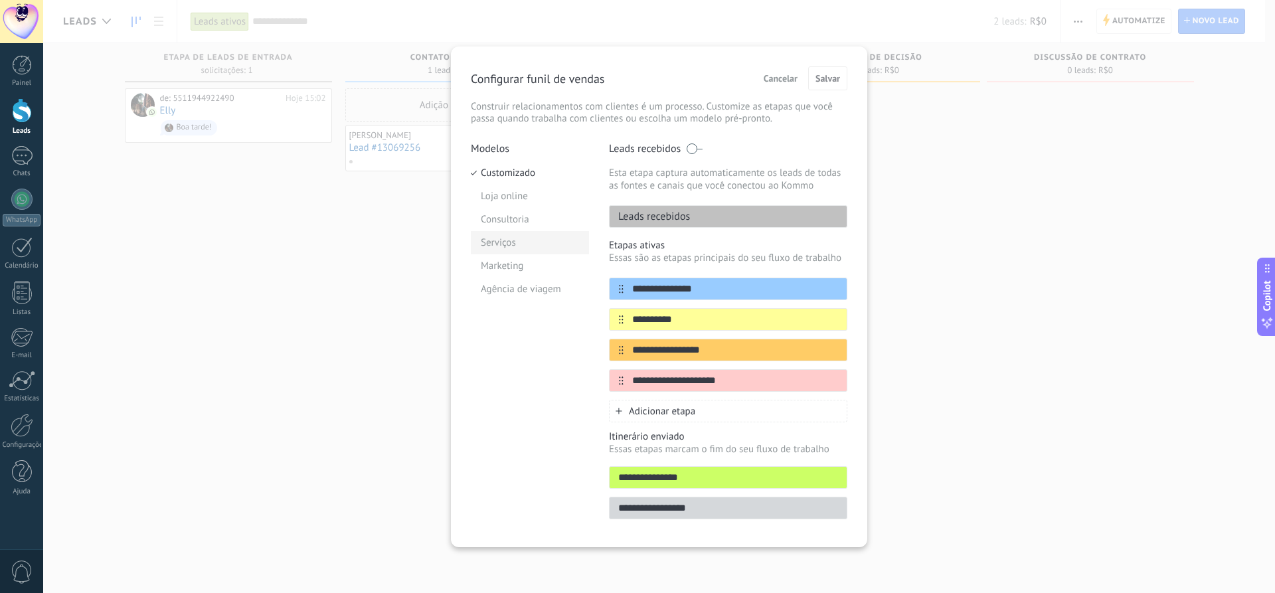
click at [505, 242] on li "Serviços" at bounding box center [530, 242] width 118 height 23
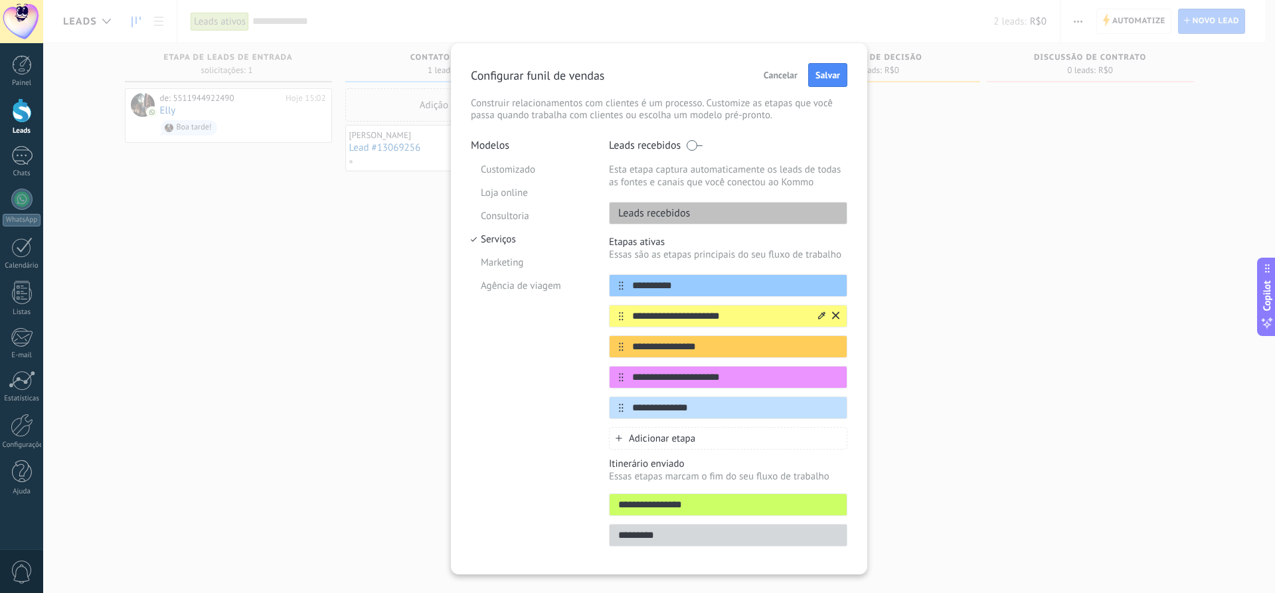
scroll to position [25, 0]
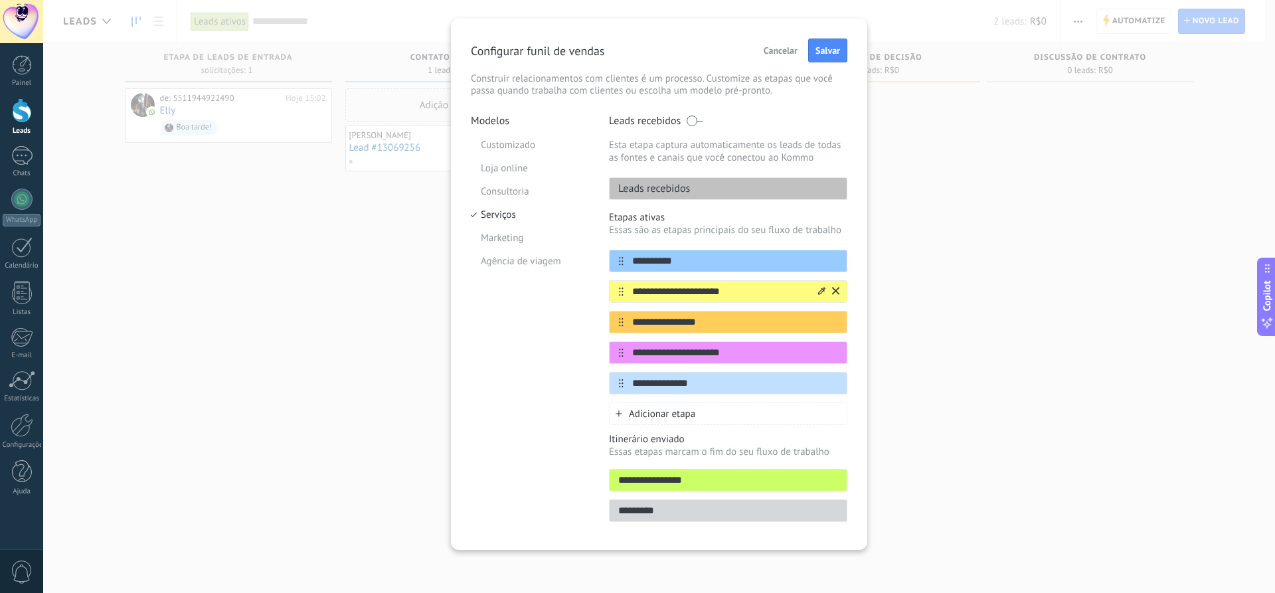
click at [818, 294] on icon at bounding box center [821, 290] width 7 height 7
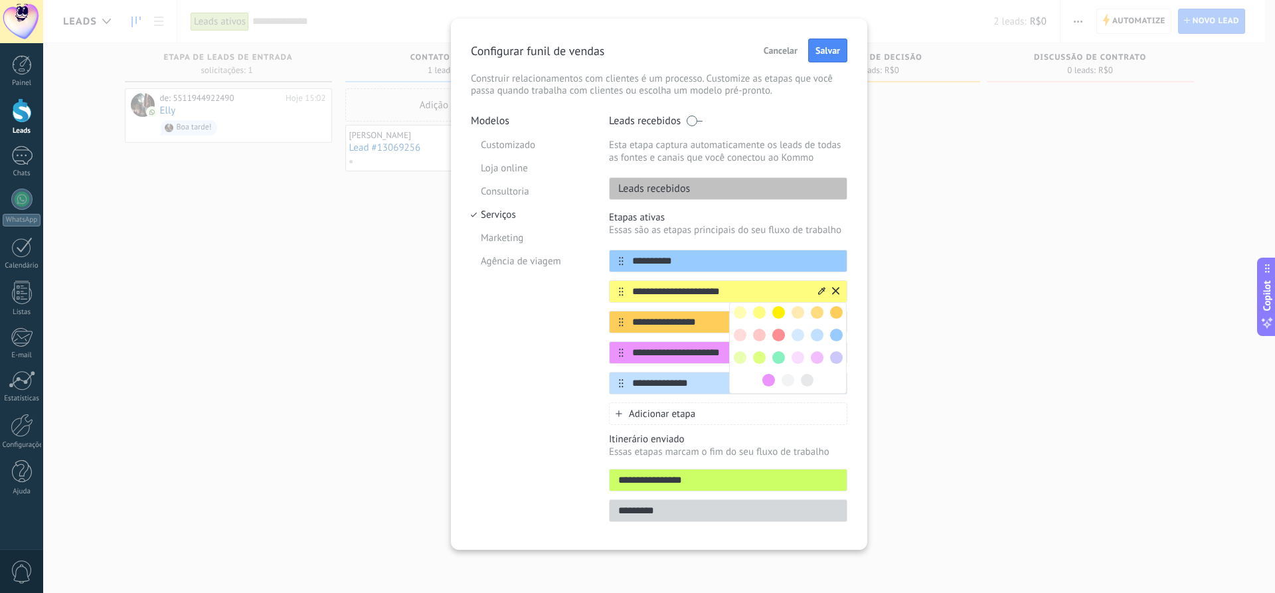
drag, startPoint x: 745, startPoint y: 290, endPoint x: 713, endPoint y: 289, distance: 32.6
click at [745, 290] on input "**********" at bounding box center [719, 292] width 193 height 14
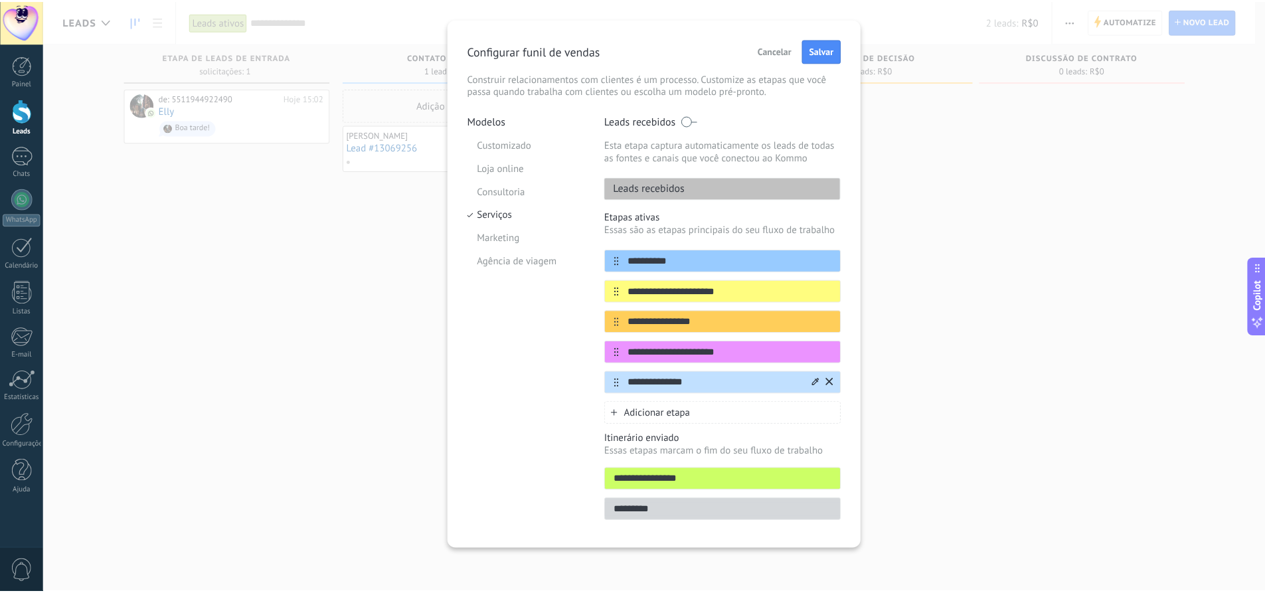
scroll to position [0, 0]
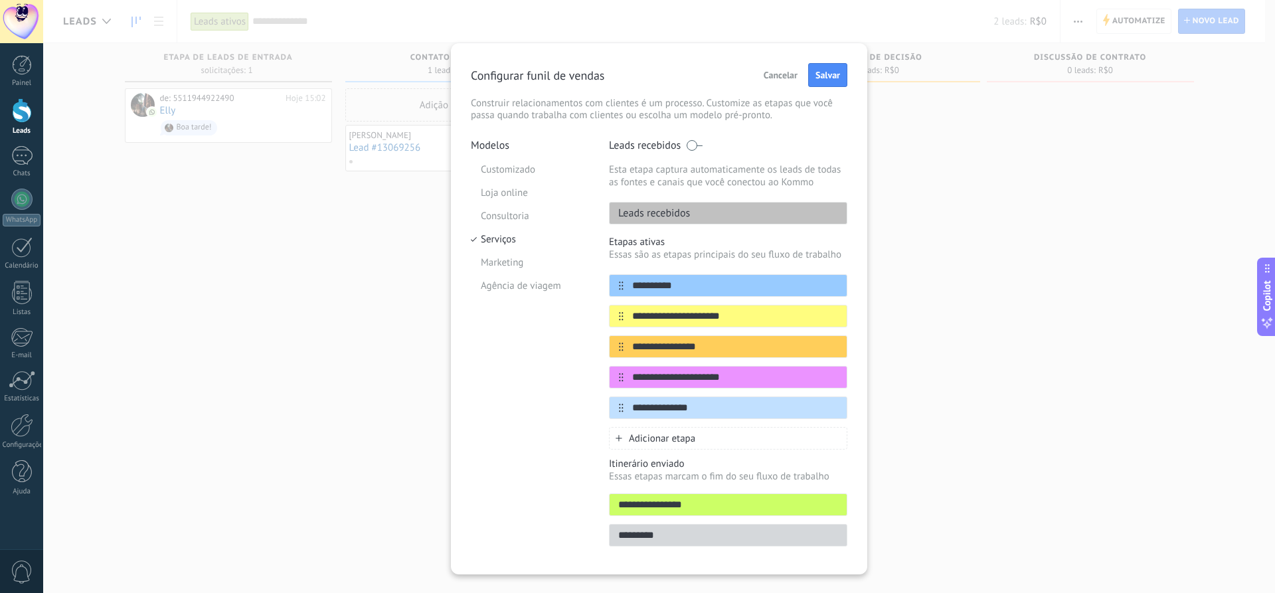
click at [769, 72] on span "Cancelar" at bounding box center [780, 74] width 34 height 9
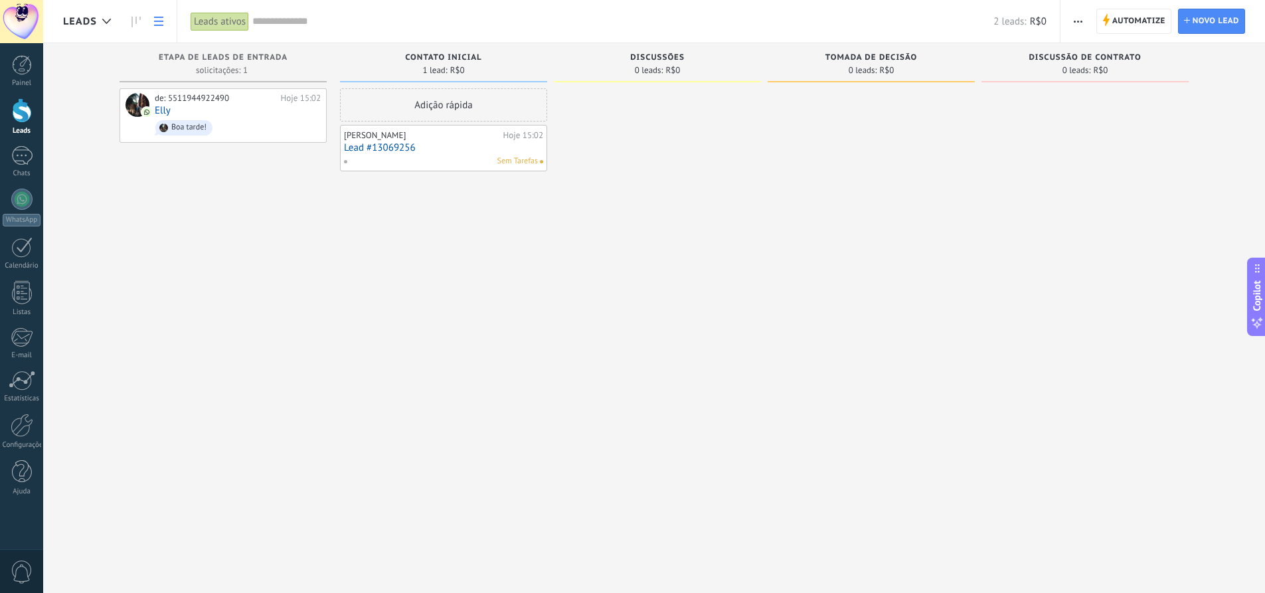
click at [161, 28] on link at bounding box center [158, 22] width 23 height 26
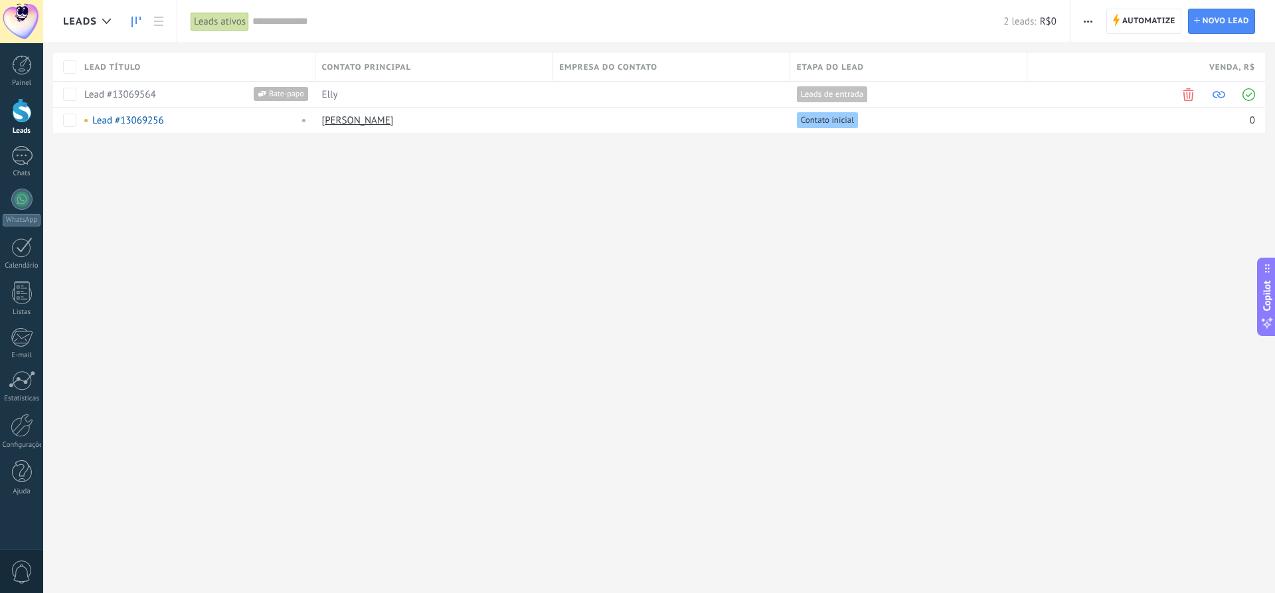
click at [136, 22] on use at bounding box center [135, 22] width 9 height 11
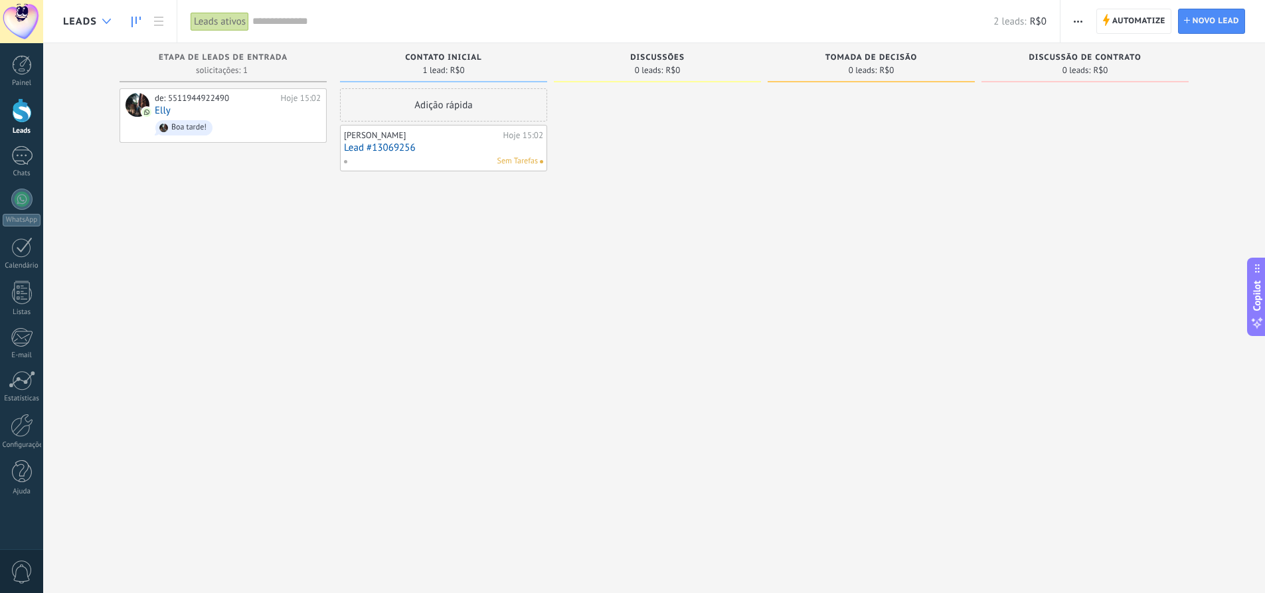
click at [108, 23] on icon at bounding box center [106, 21] width 9 height 5
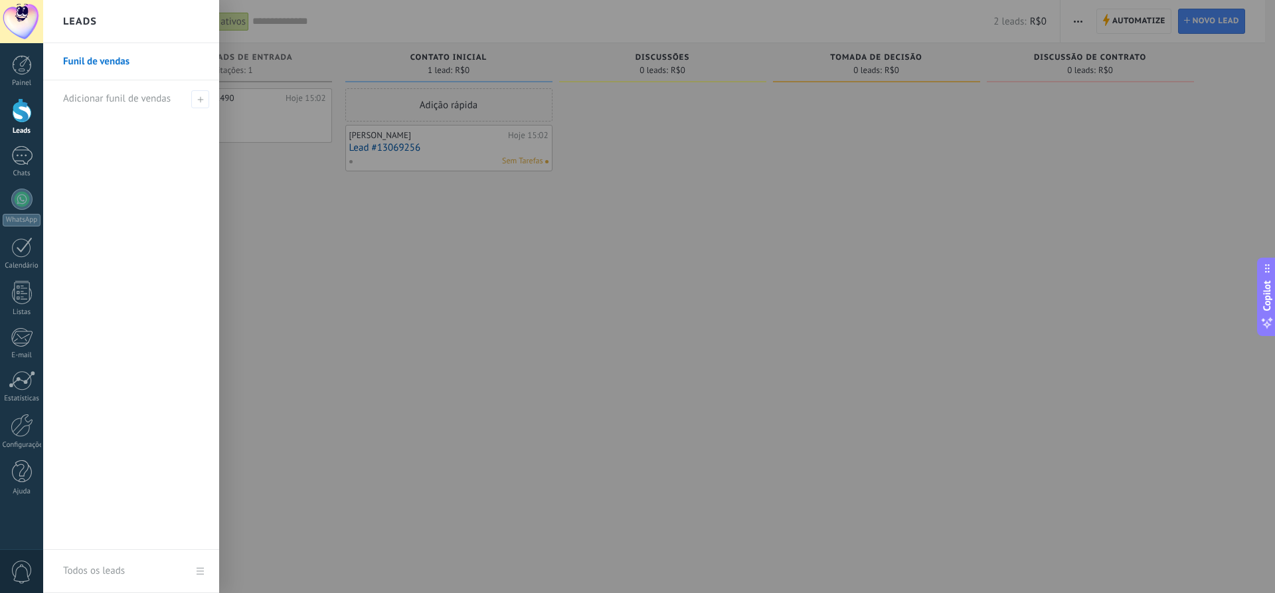
click at [104, 25] on div "Leads" at bounding box center [131, 21] width 176 height 43
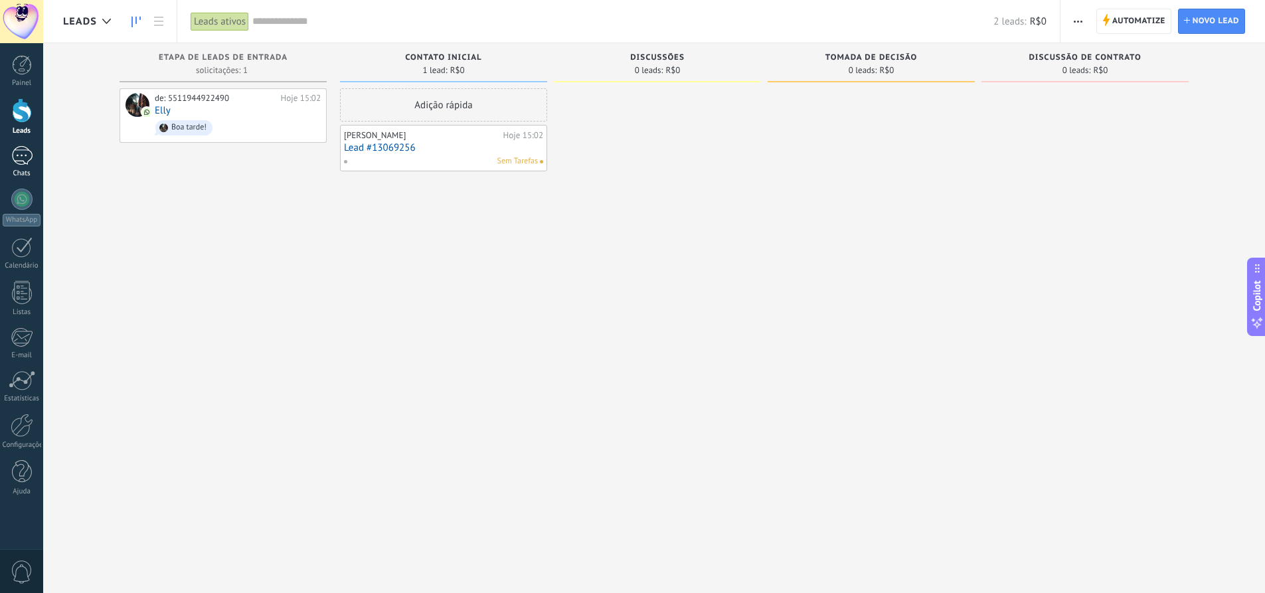
click at [31, 160] on div "1" at bounding box center [21, 155] width 21 height 19
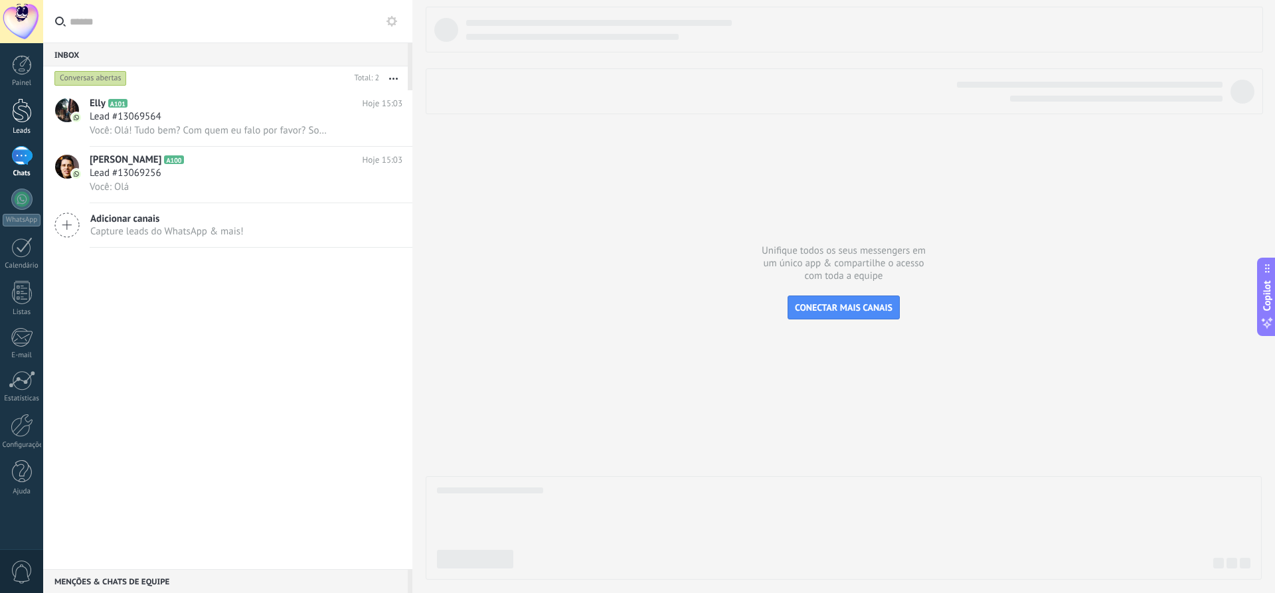
click at [18, 108] on div at bounding box center [22, 110] width 20 height 25
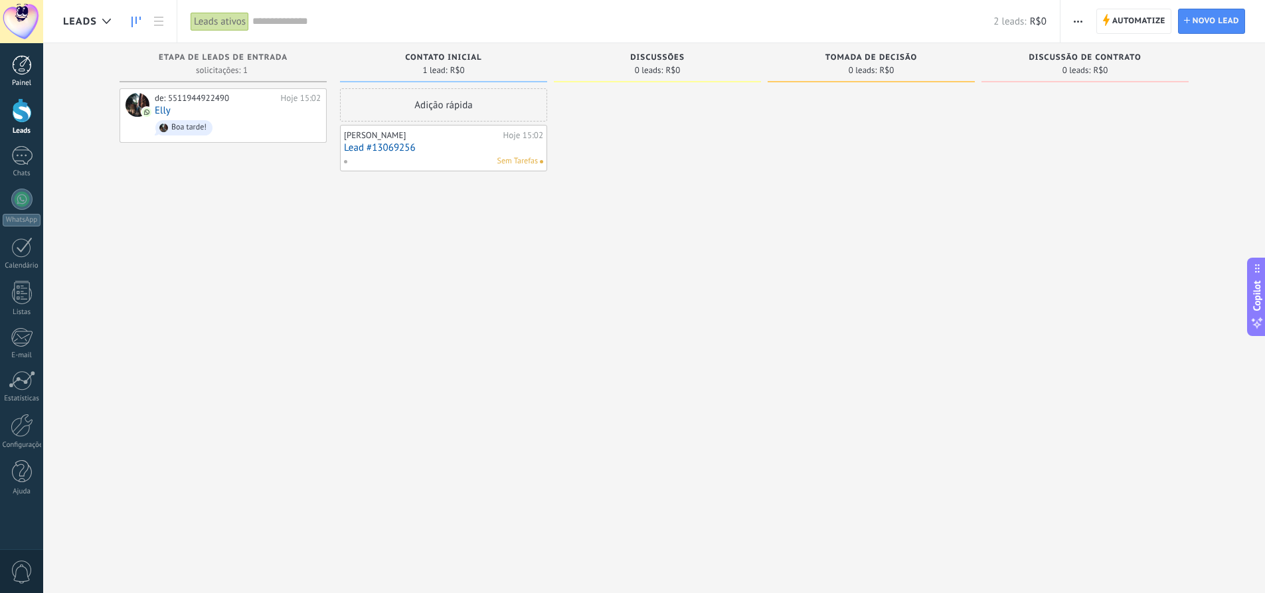
click at [27, 80] on div "Painel" at bounding box center [22, 83] width 39 height 9
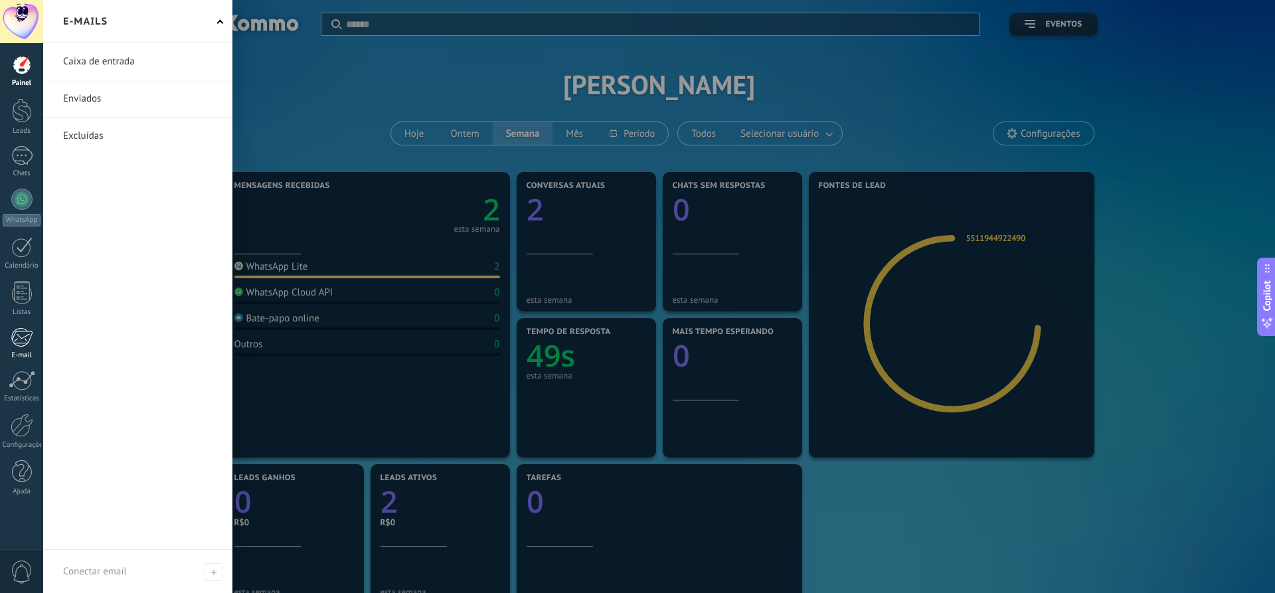
click at [25, 343] on div at bounding box center [22, 337] width 22 height 20
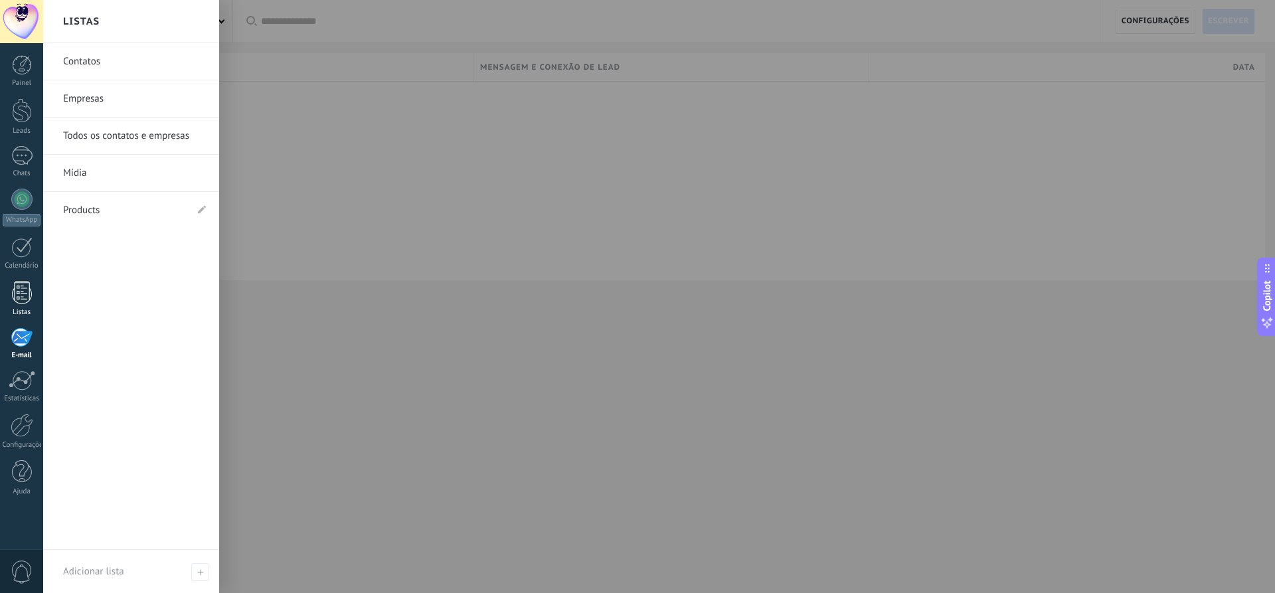
click at [25, 298] on div at bounding box center [22, 292] width 20 height 23
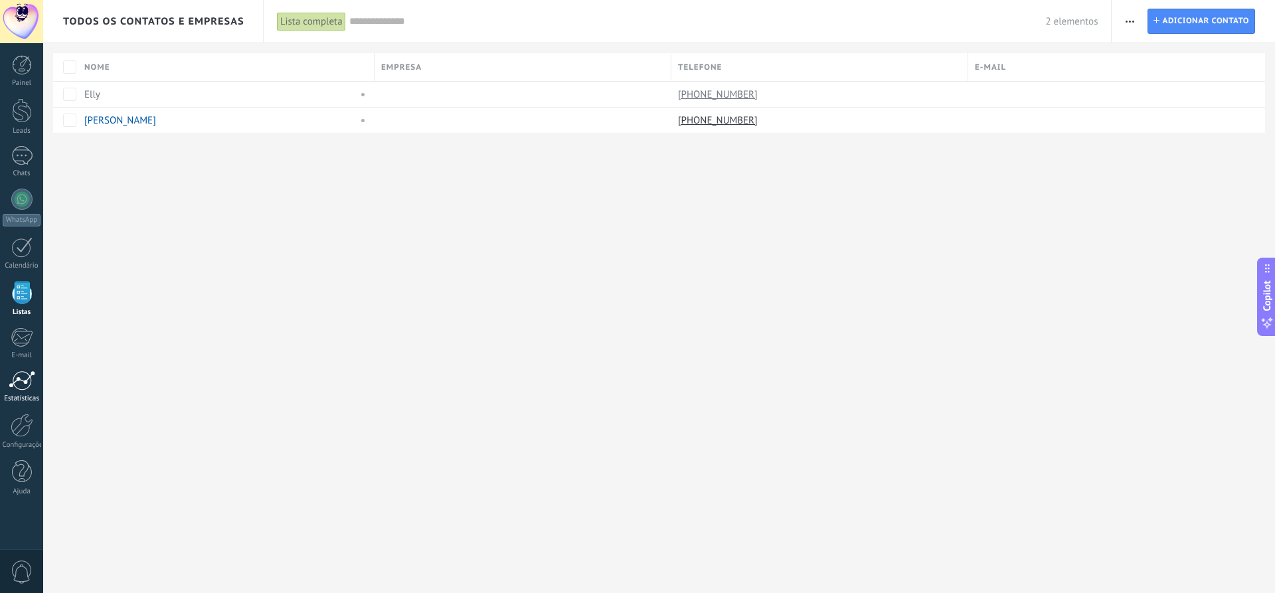
click at [23, 378] on div at bounding box center [22, 380] width 27 height 20
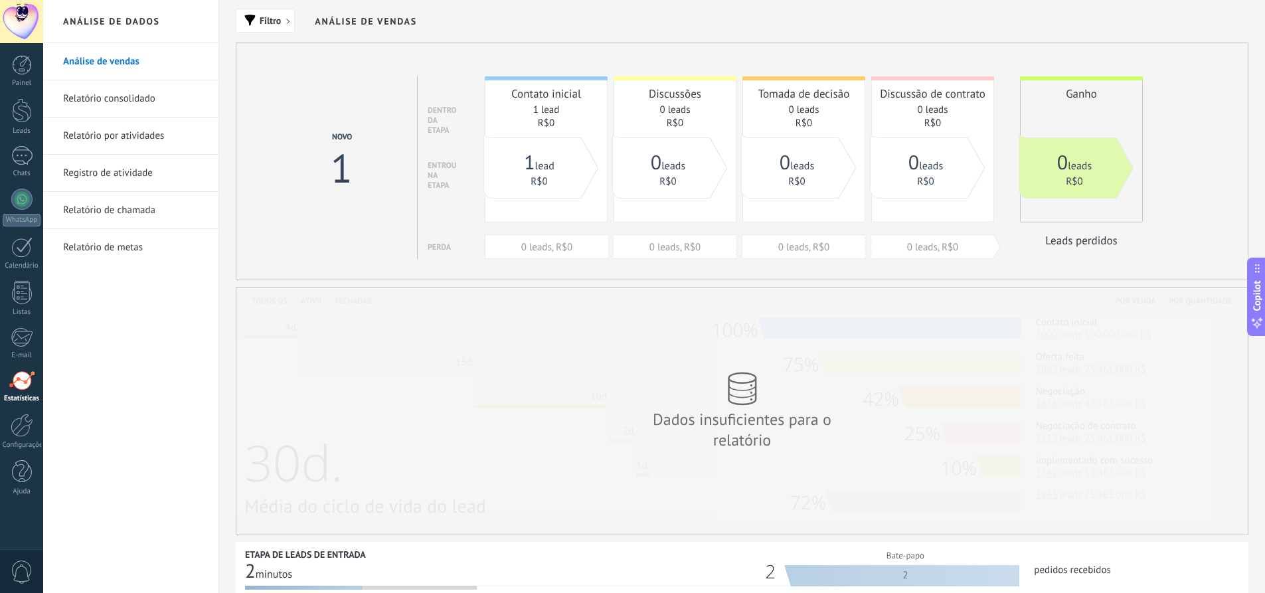
click at [128, 96] on link "Relatório consolidado" at bounding box center [134, 98] width 142 height 37
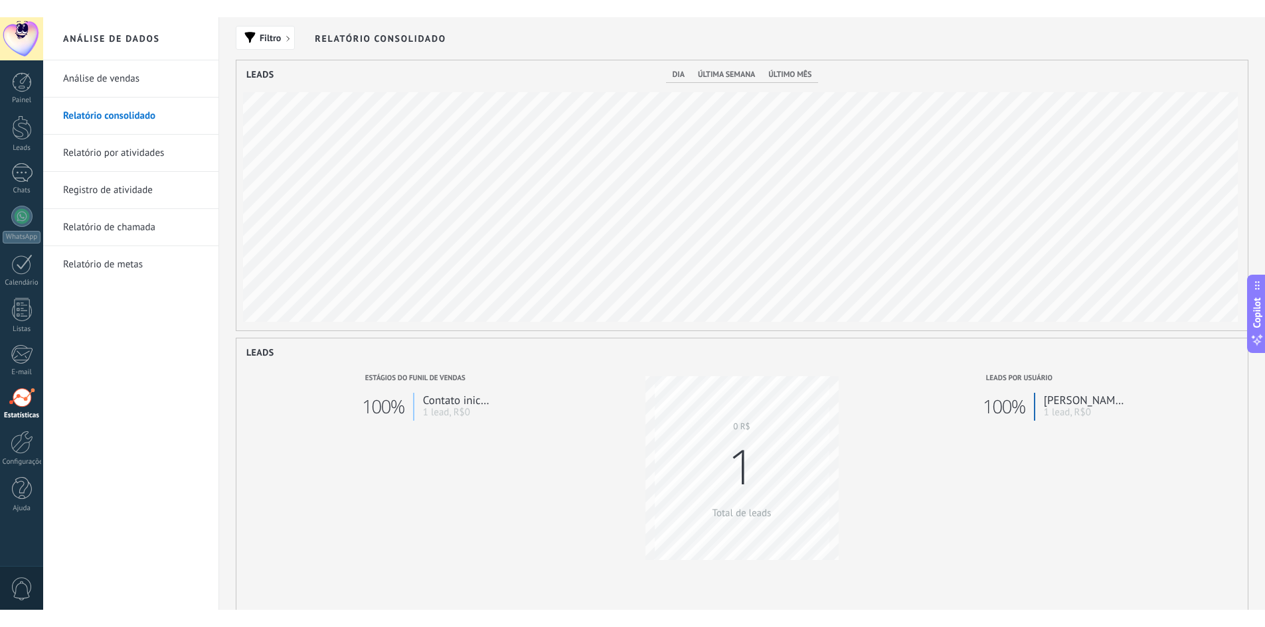
scroll to position [270, 1011]
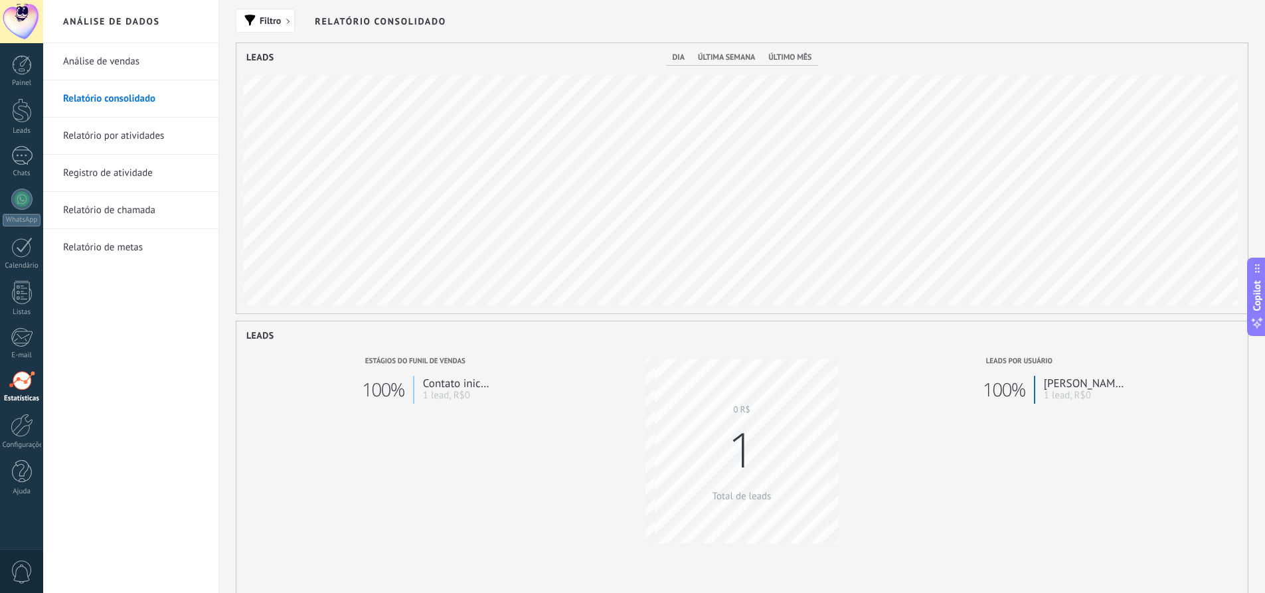
click at [125, 143] on link "Relatório por atividades" at bounding box center [134, 135] width 142 height 37
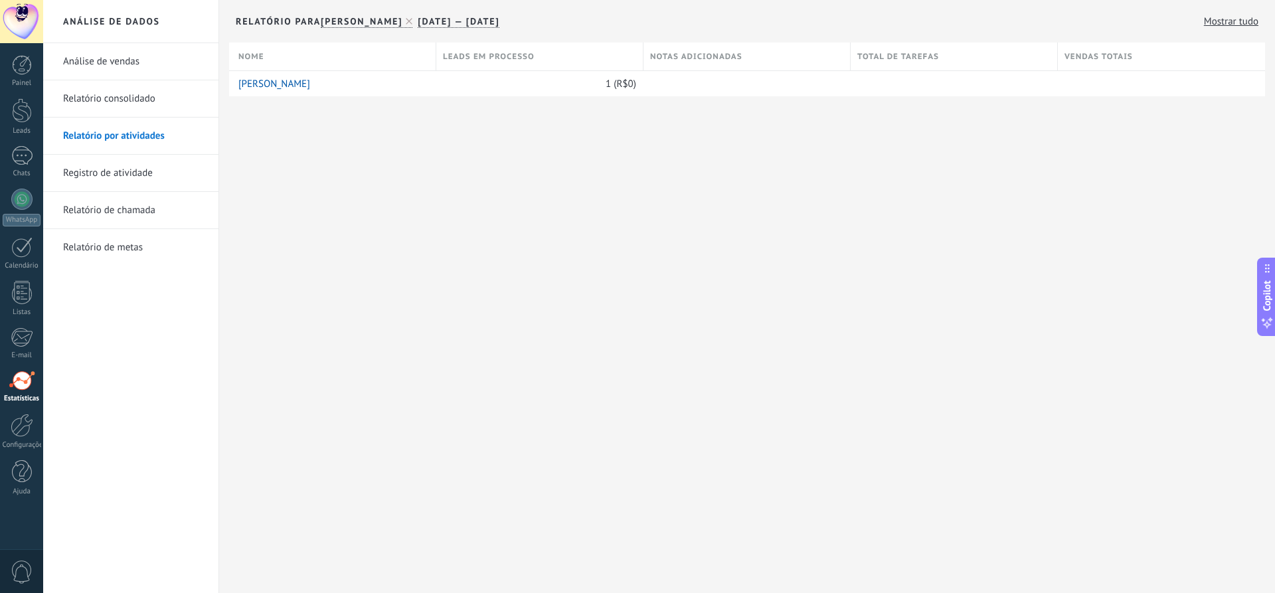
click at [134, 192] on link "Relatório de chamada" at bounding box center [134, 210] width 142 height 37
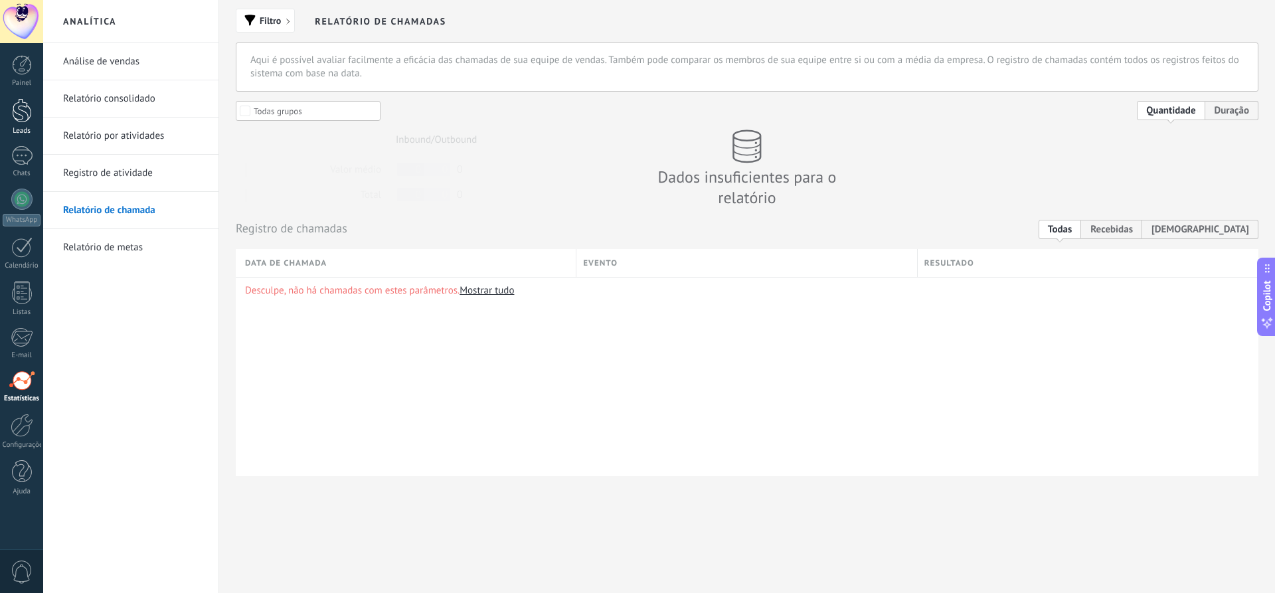
click at [22, 120] on div at bounding box center [22, 110] width 20 height 25
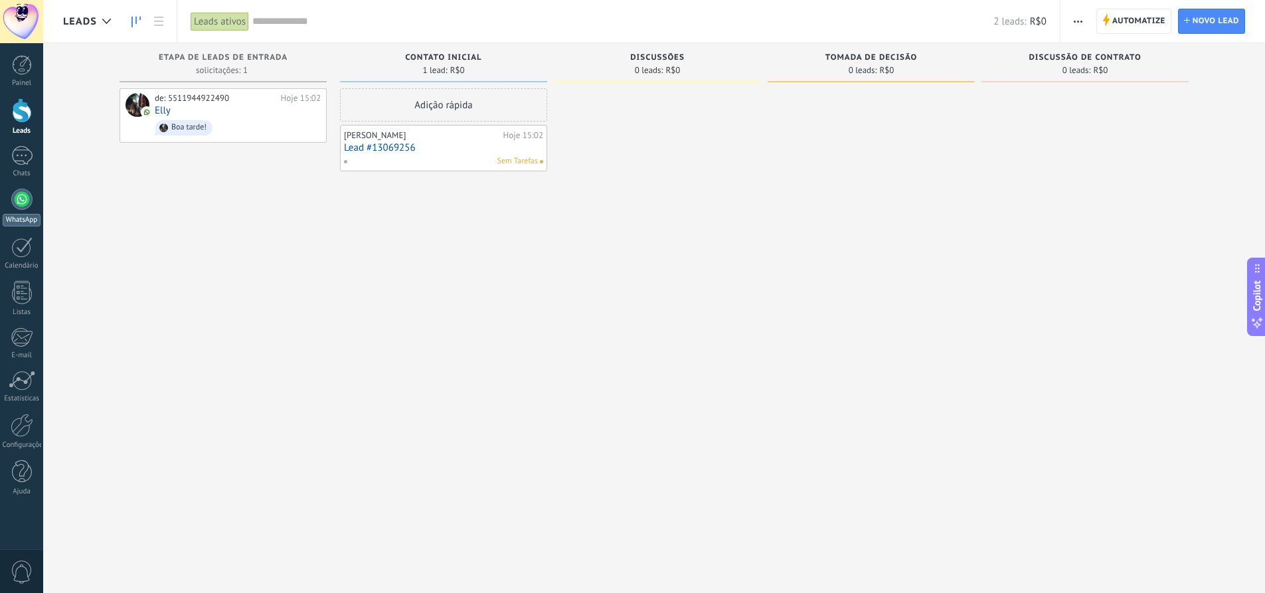
click at [25, 202] on div at bounding box center [21, 199] width 21 height 21
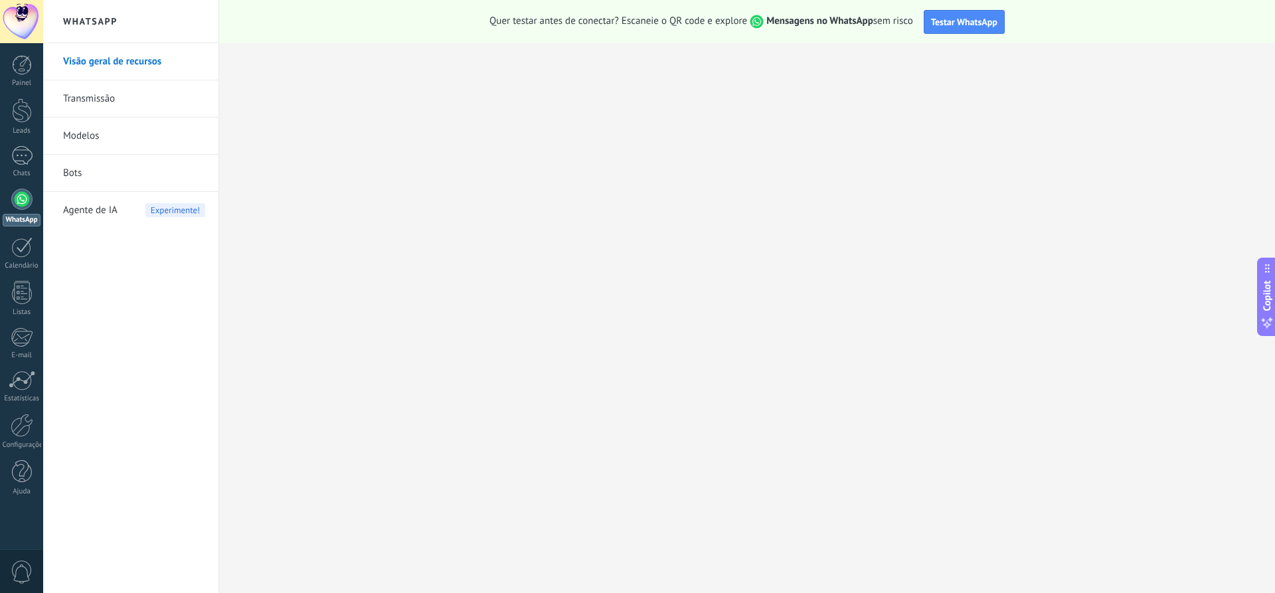
click at [110, 102] on link "Transmissão" at bounding box center [134, 98] width 142 height 37
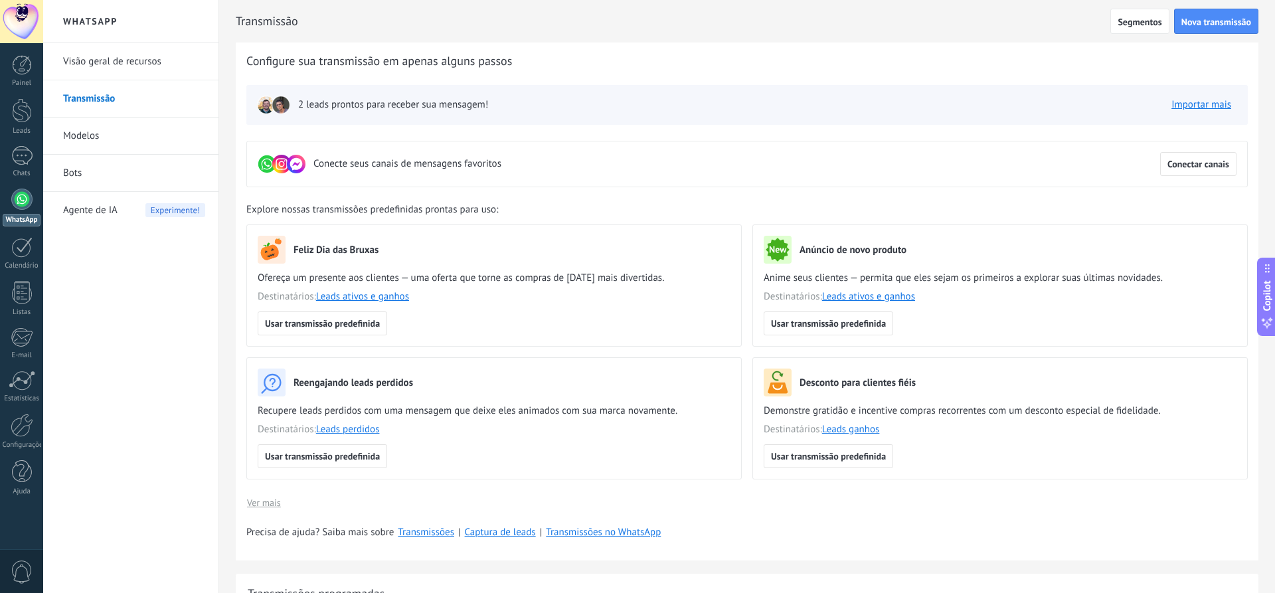
click at [27, 198] on div at bounding box center [21, 199] width 21 height 21
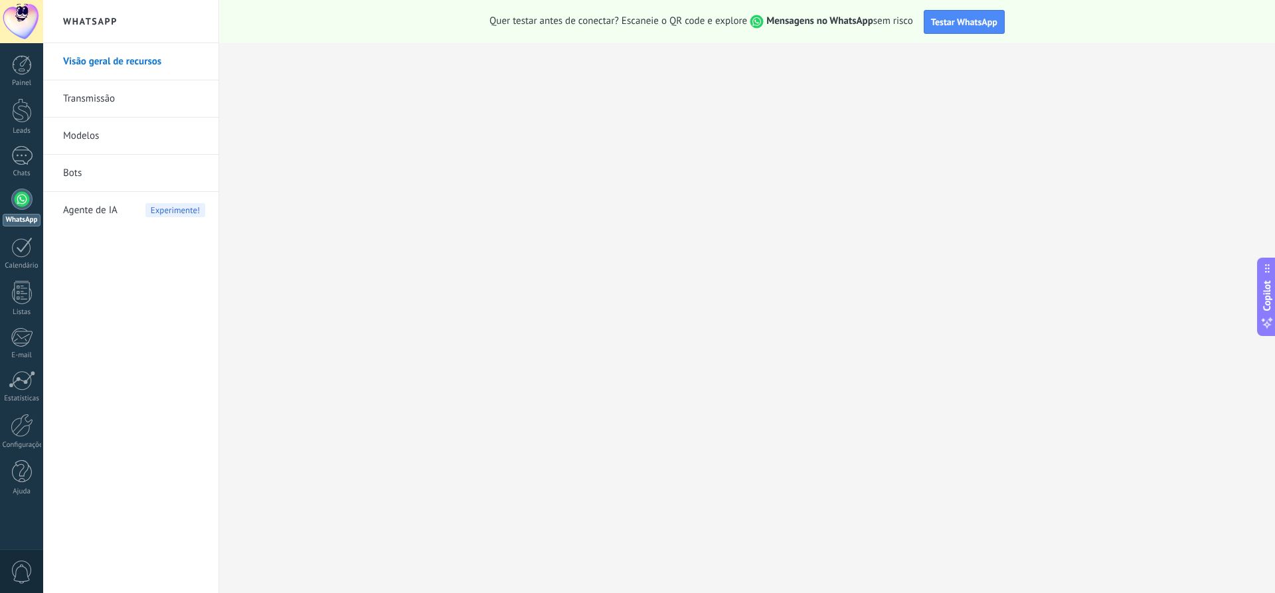
click at [101, 173] on link "Bots" at bounding box center [134, 173] width 142 height 37
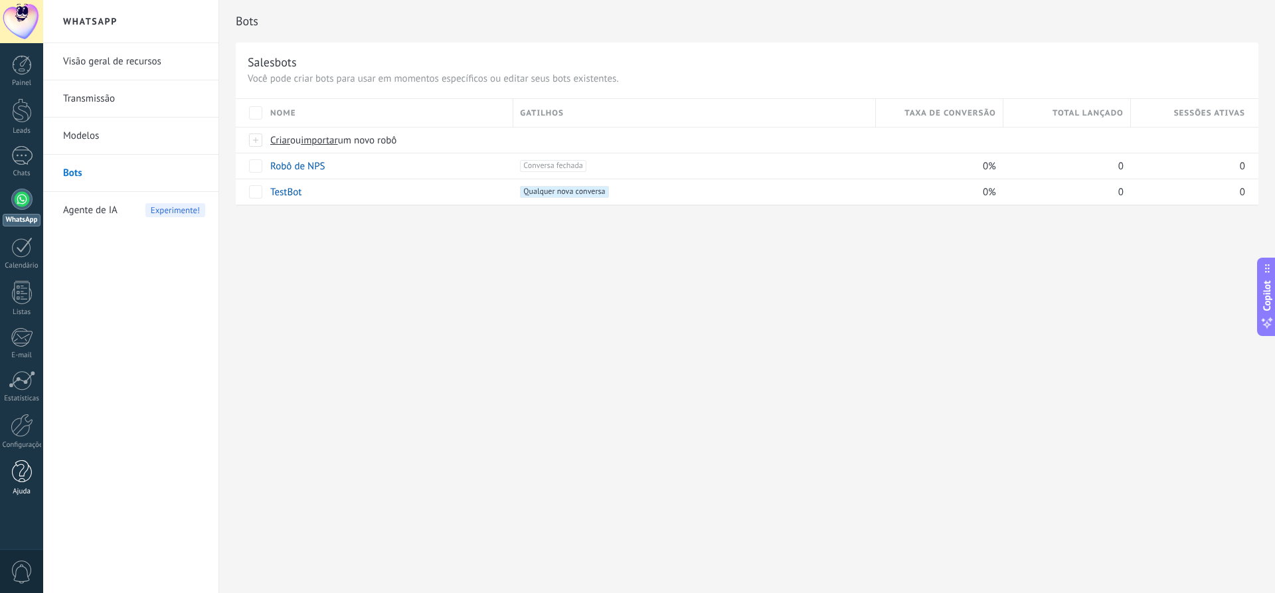
click at [31, 474] on div at bounding box center [22, 471] width 20 height 23
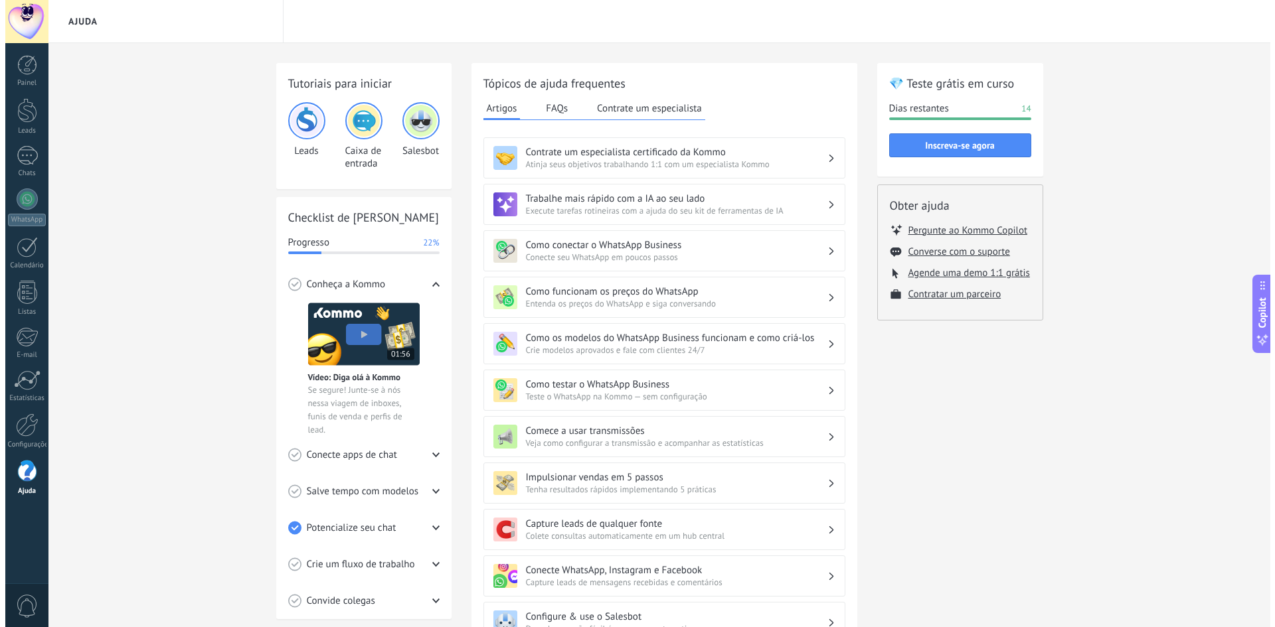
scroll to position [13, 0]
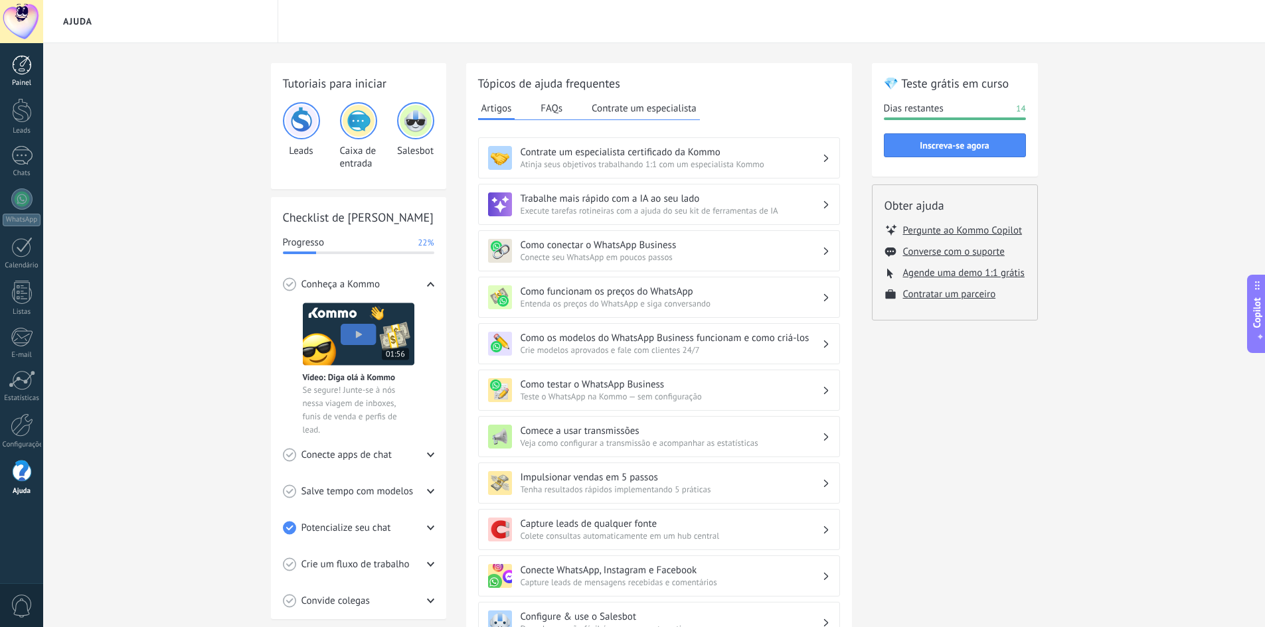
click at [21, 66] on div at bounding box center [22, 65] width 20 height 20
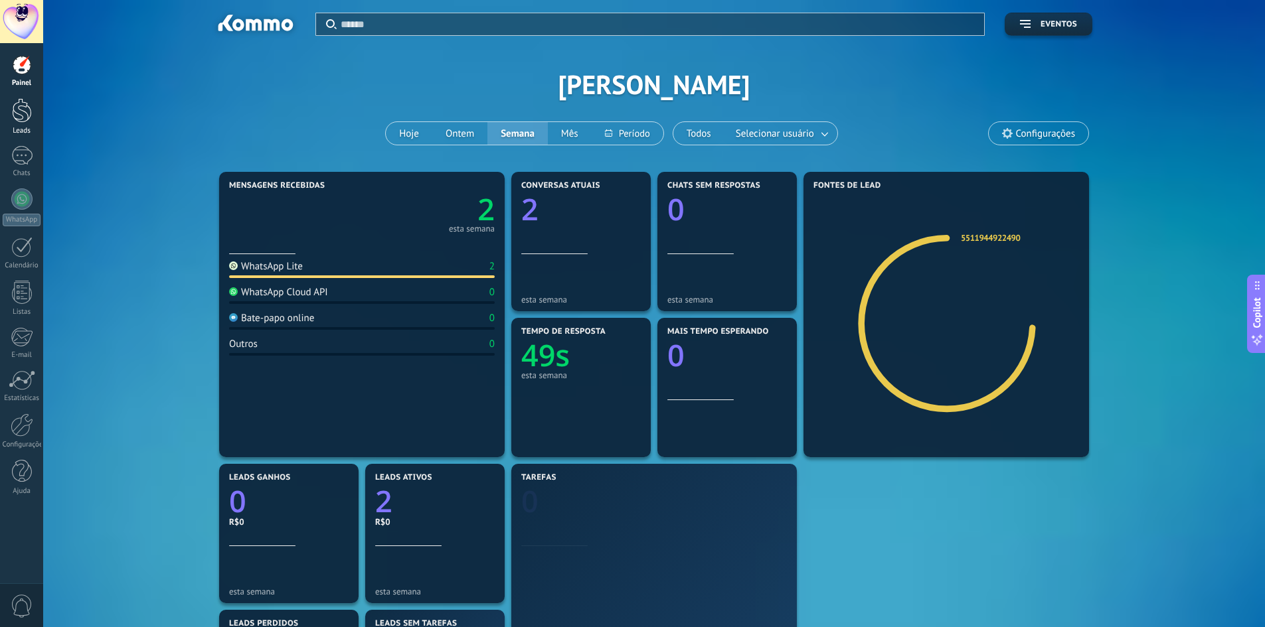
click at [17, 118] on div at bounding box center [22, 110] width 20 height 25
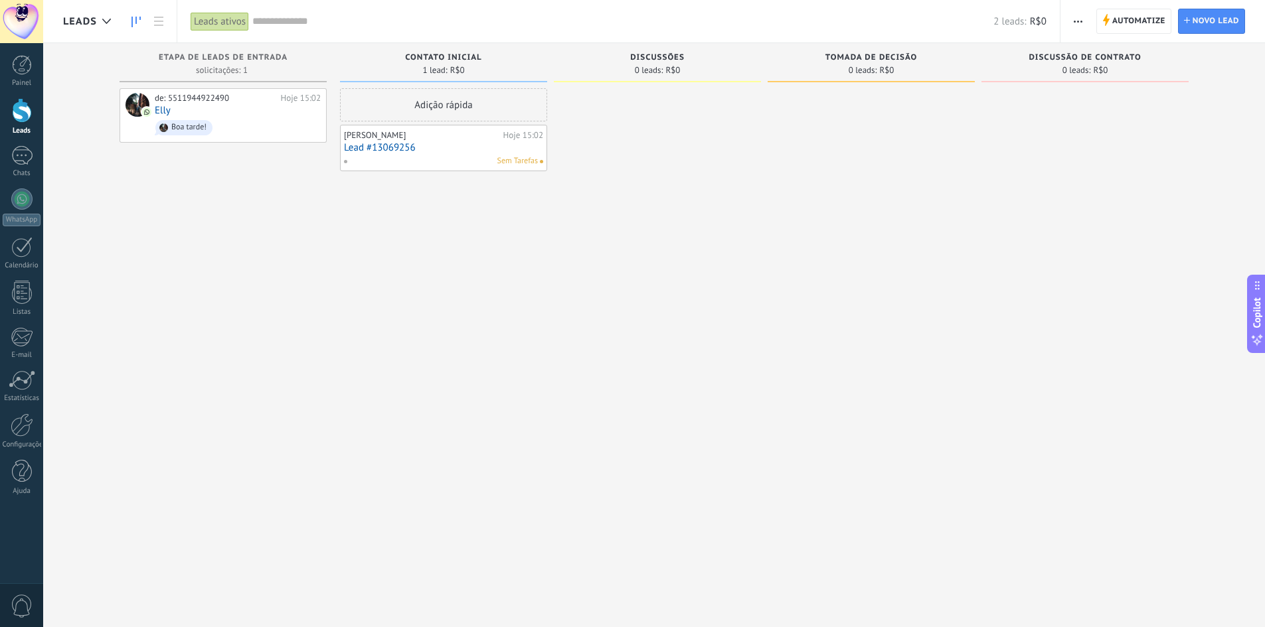
click at [387, 145] on link "Lead #13069256" at bounding box center [443, 147] width 199 height 11
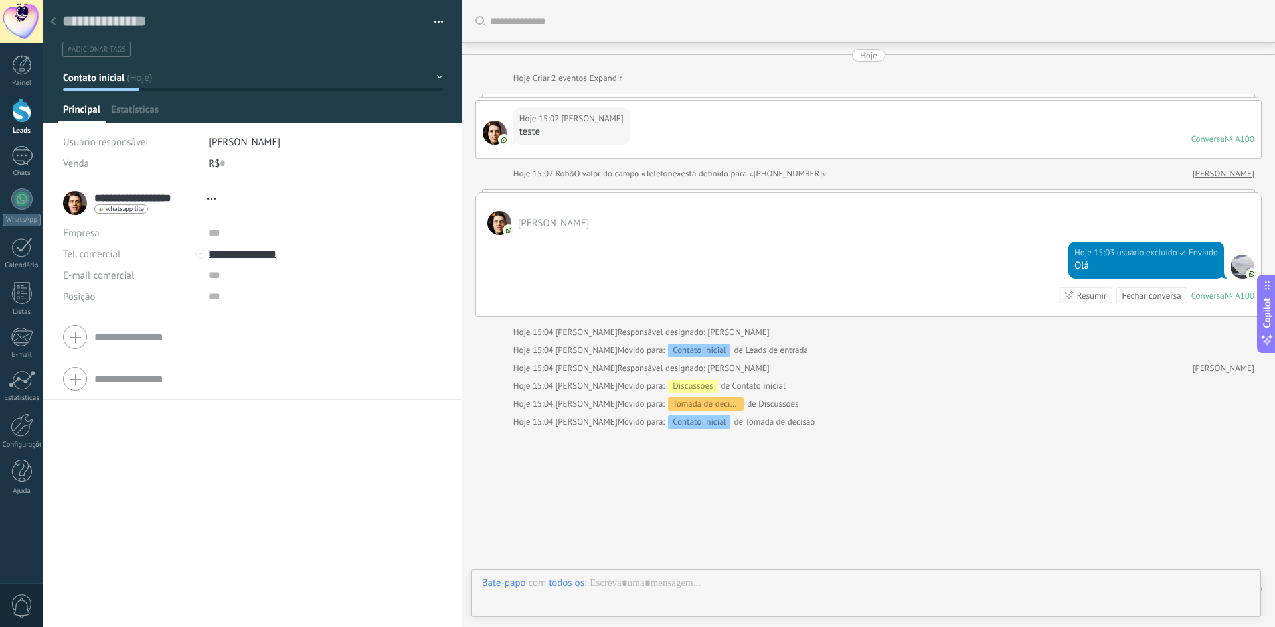
type textarea "**********"
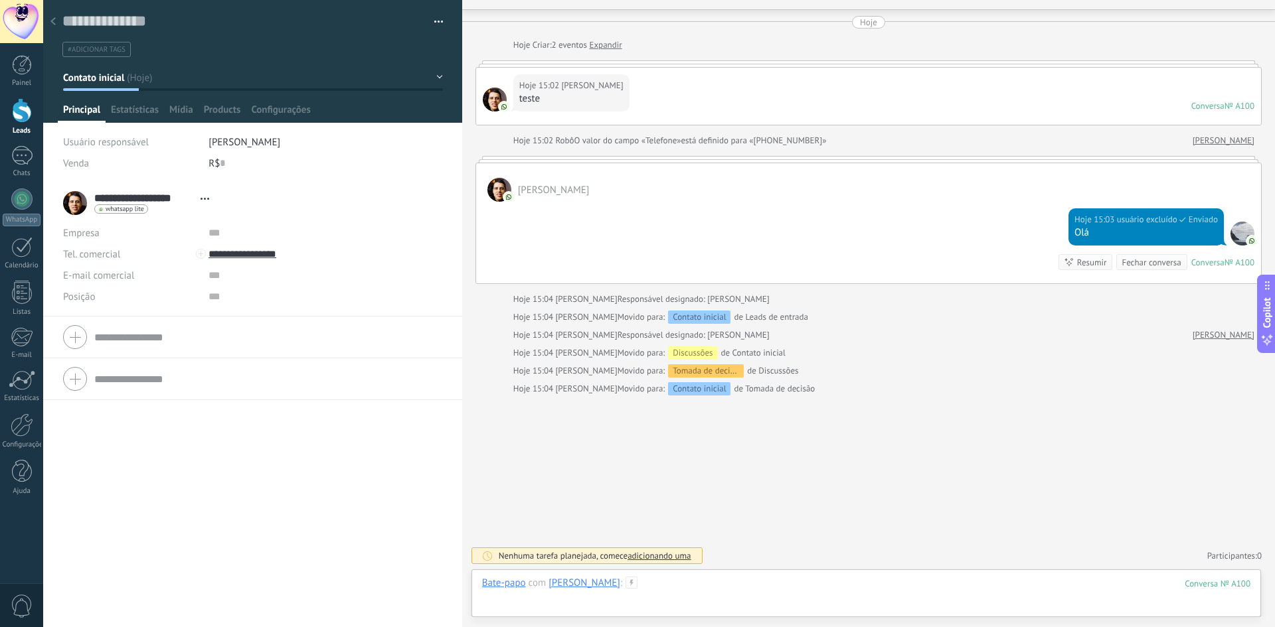
click at [852, 586] on div at bounding box center [866, 597] width 768 height 40
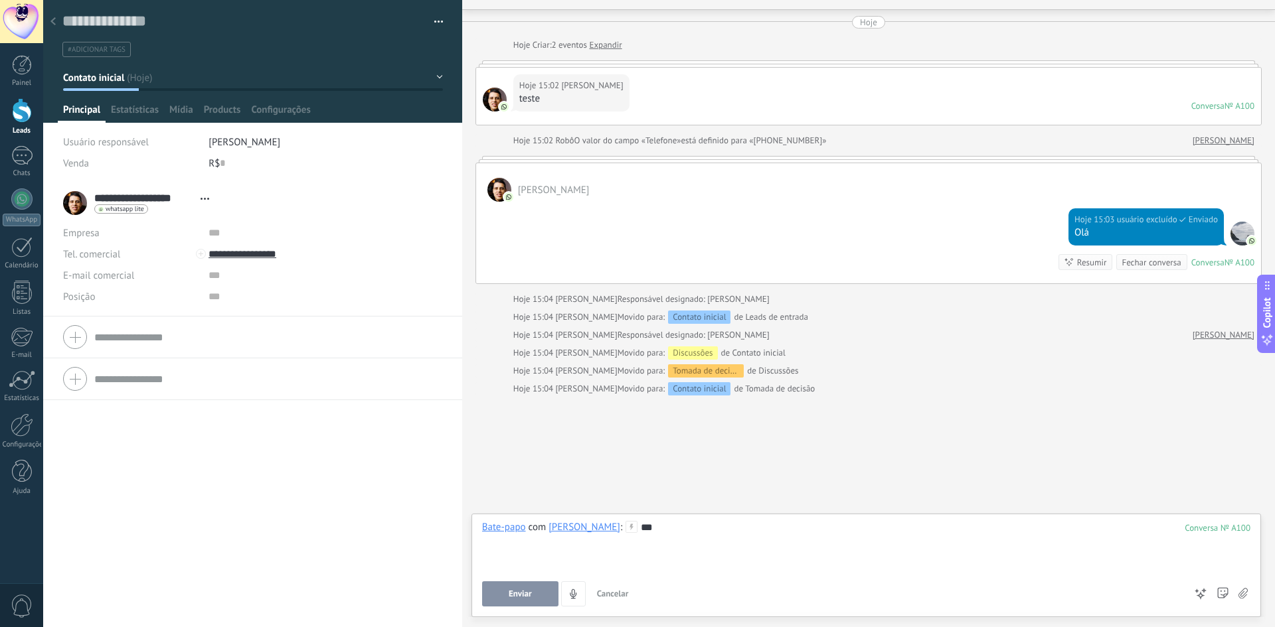
click at [540, 600] on button "Enviar" at bounding box center [520, 594] width 76 height 25
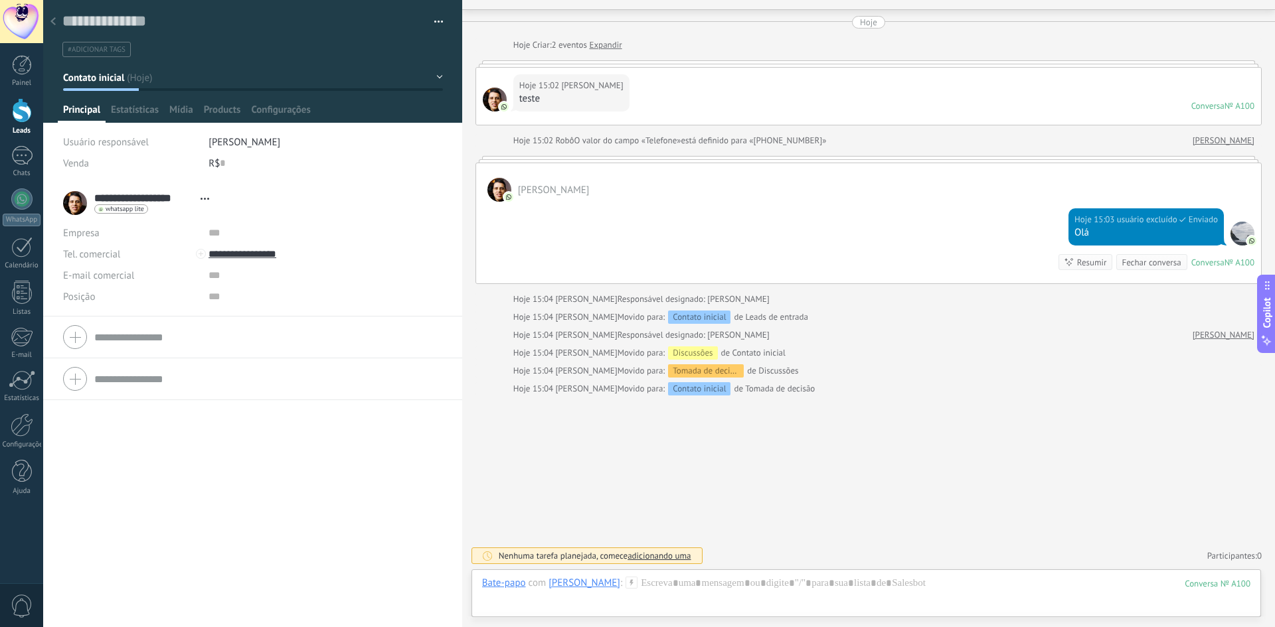
scroll to position [25, 0]
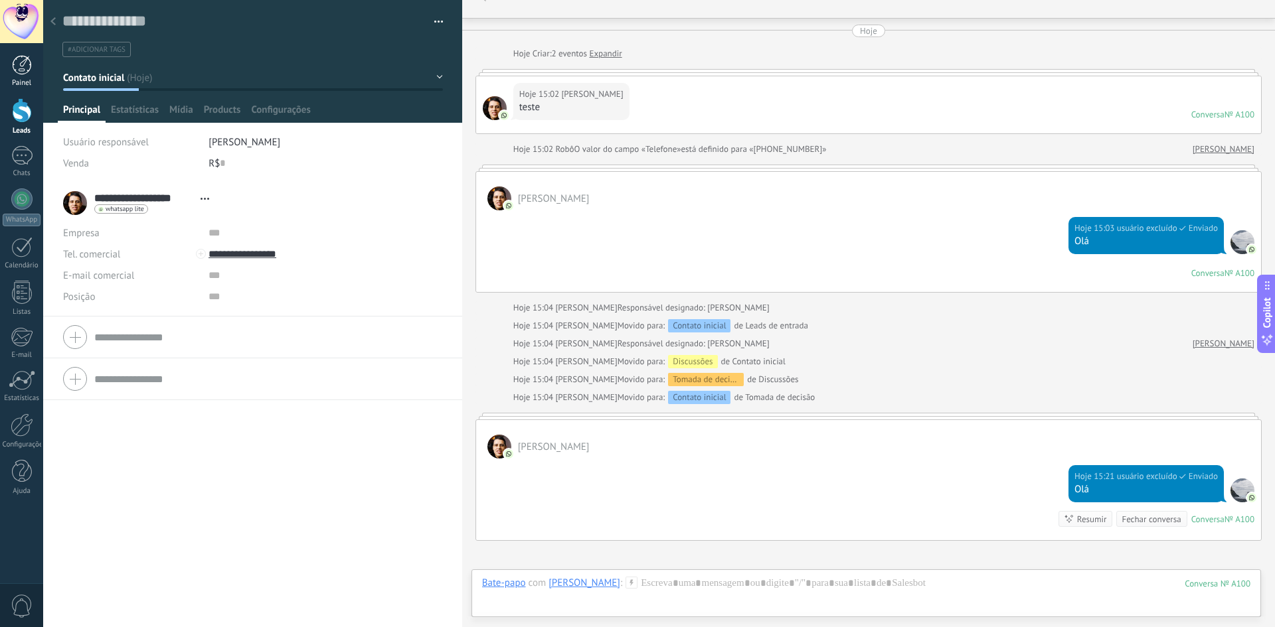
click at [19, 67] on div at bounding box center [22, 65] width 20 height 20
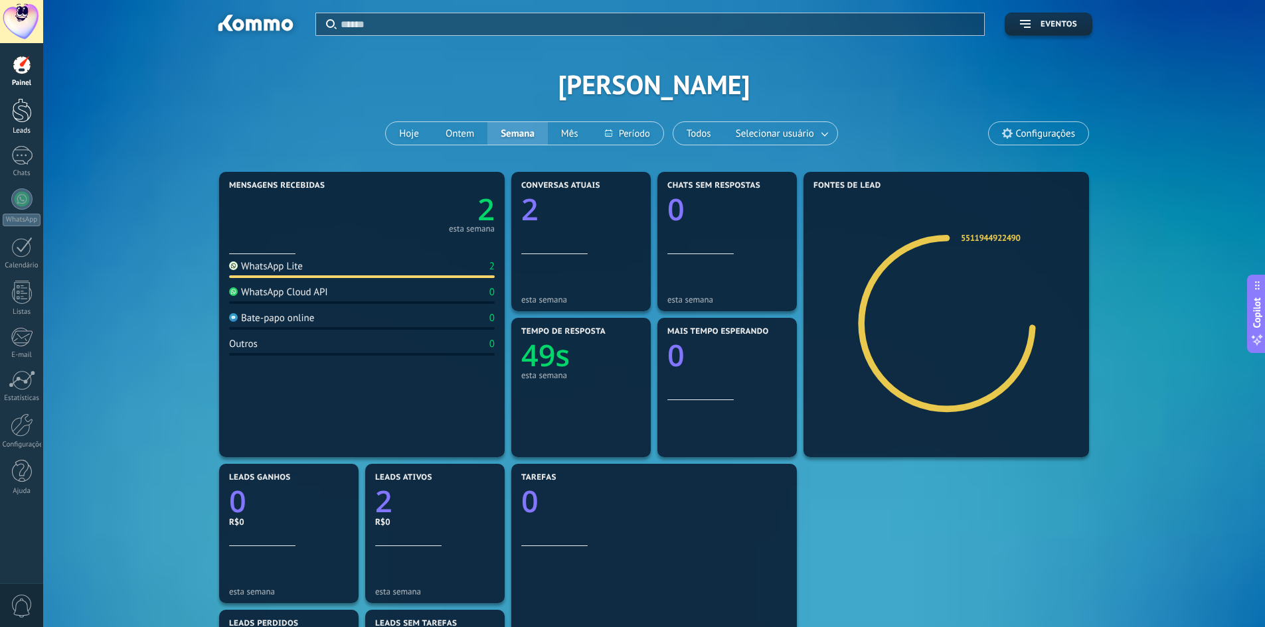
click at [22, 112] on div at bounding box center [22, 110] width 20 height 25
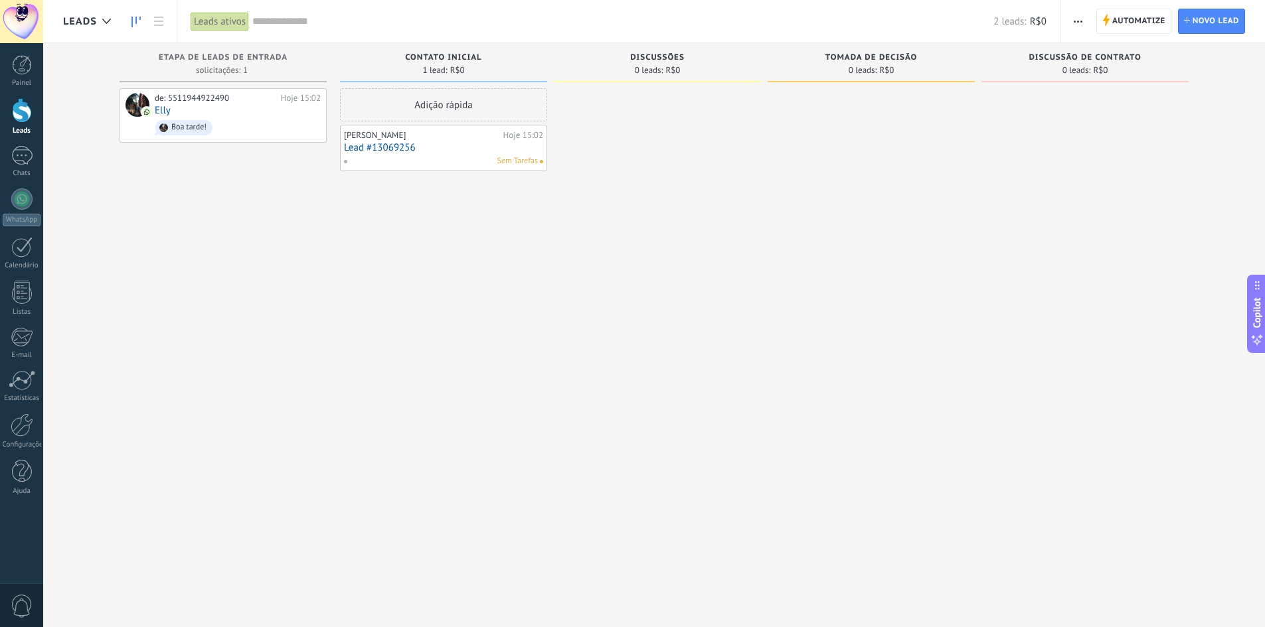
click at [435, 152] on link "Lead #13069256" at bounding box center [443, 147] width 199 height 11
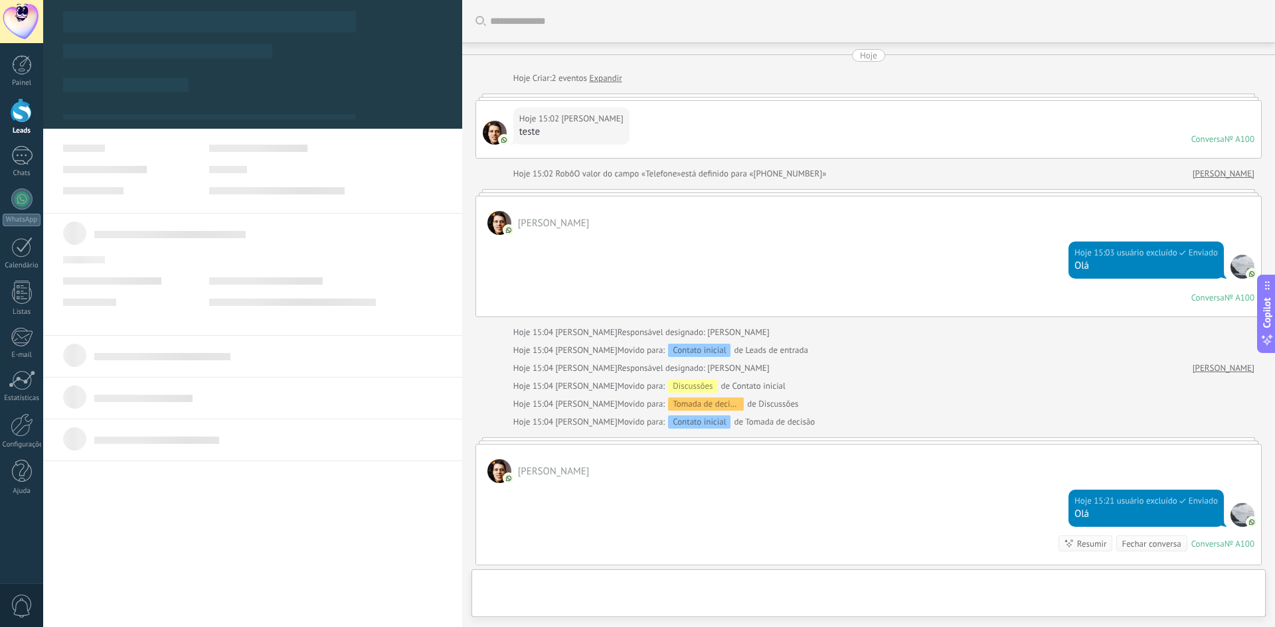
scroll to position [170, 0]
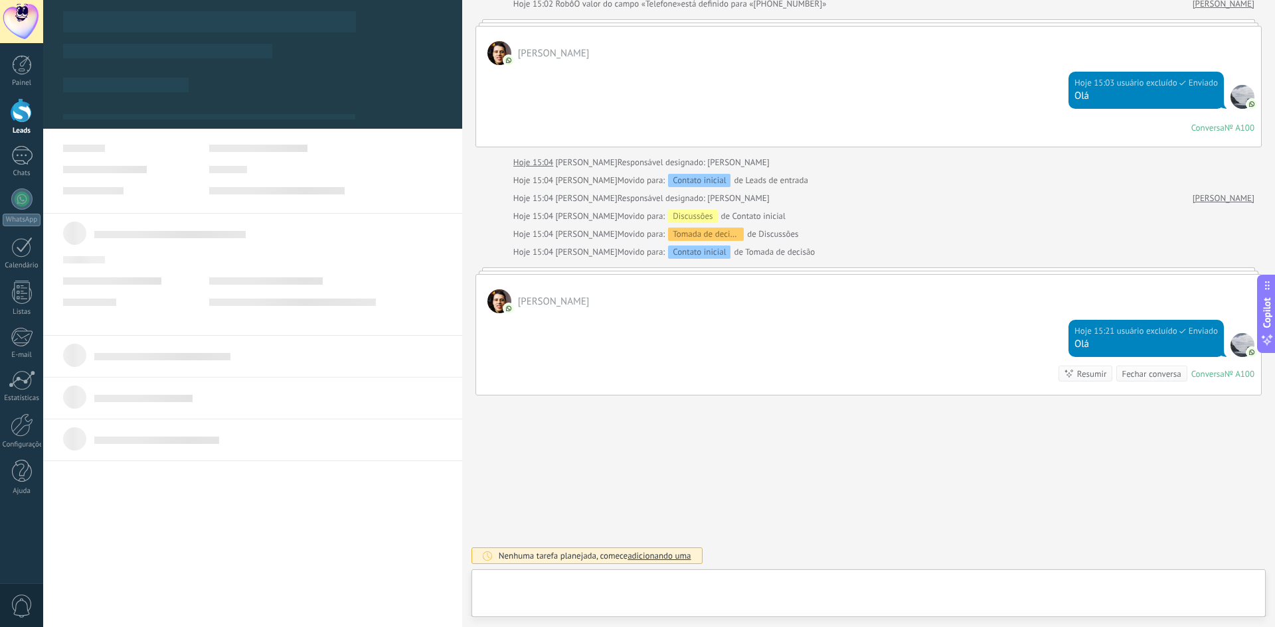
type textarea "**********"
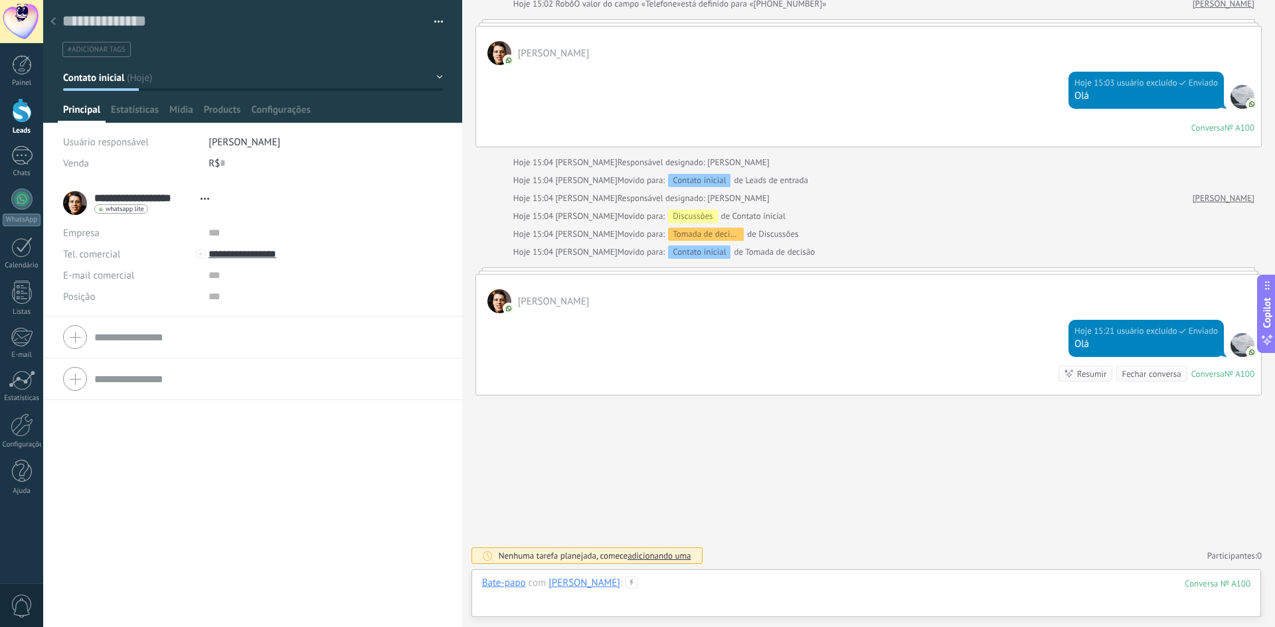
click at [775, 581] on div at bounding box center [866, 597] width 768 height 40
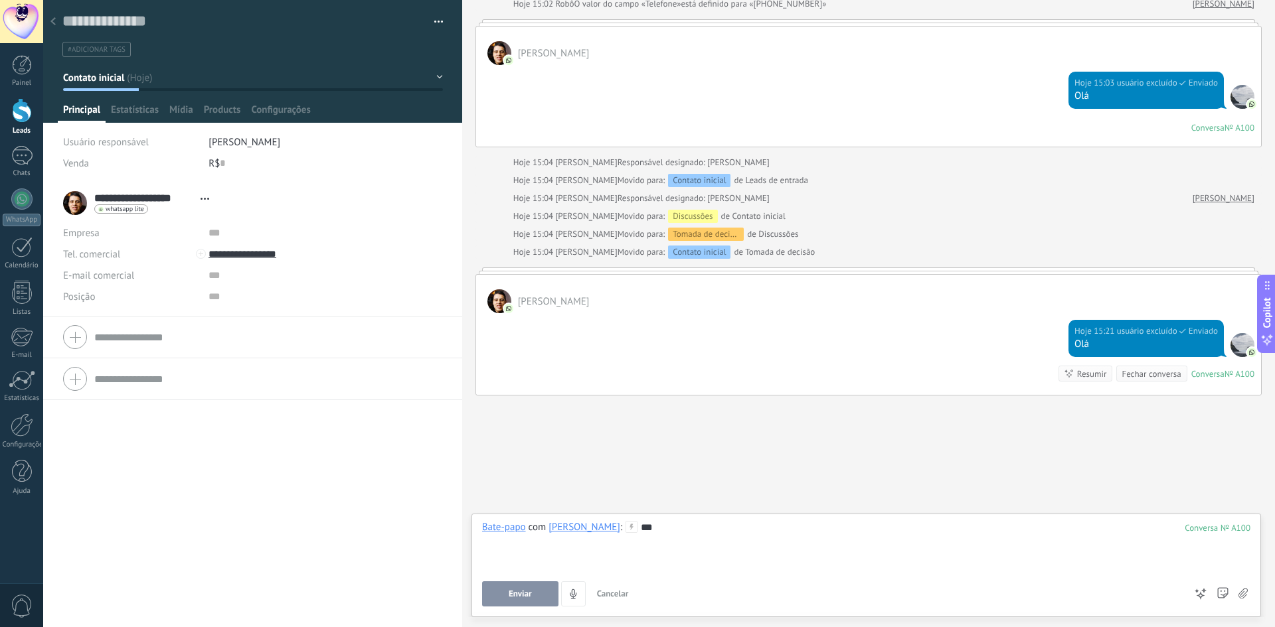
click at [505, 587] on button "Enviar" at bounding box center [520, 594] width 76 height 25
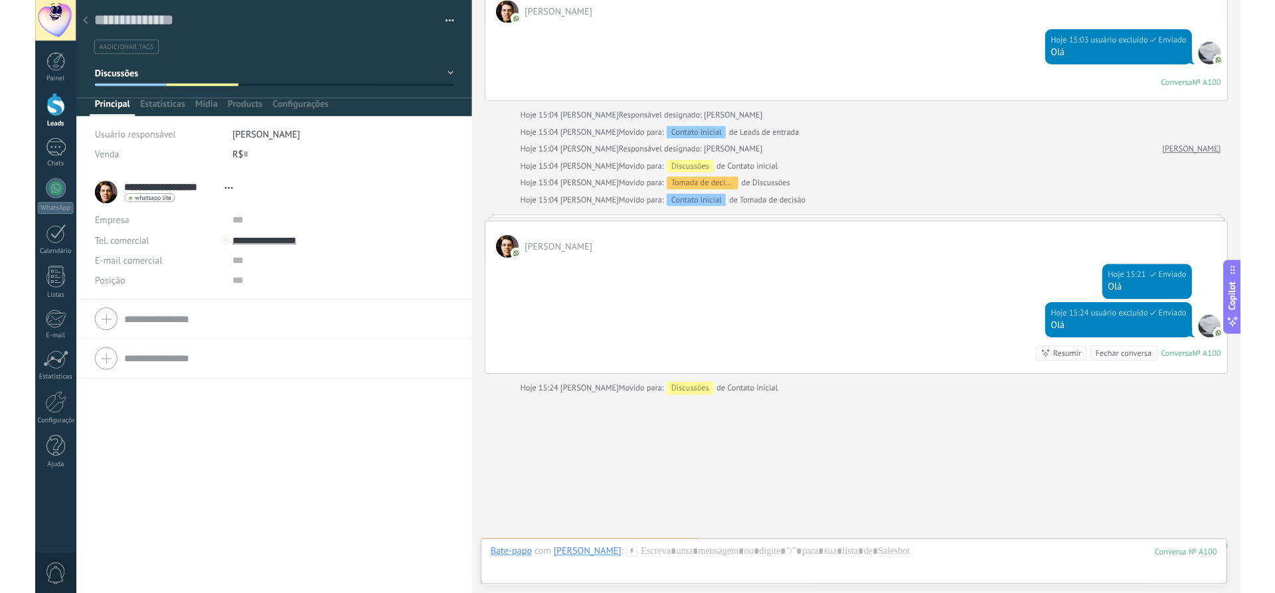
scroll to position [232, 0]
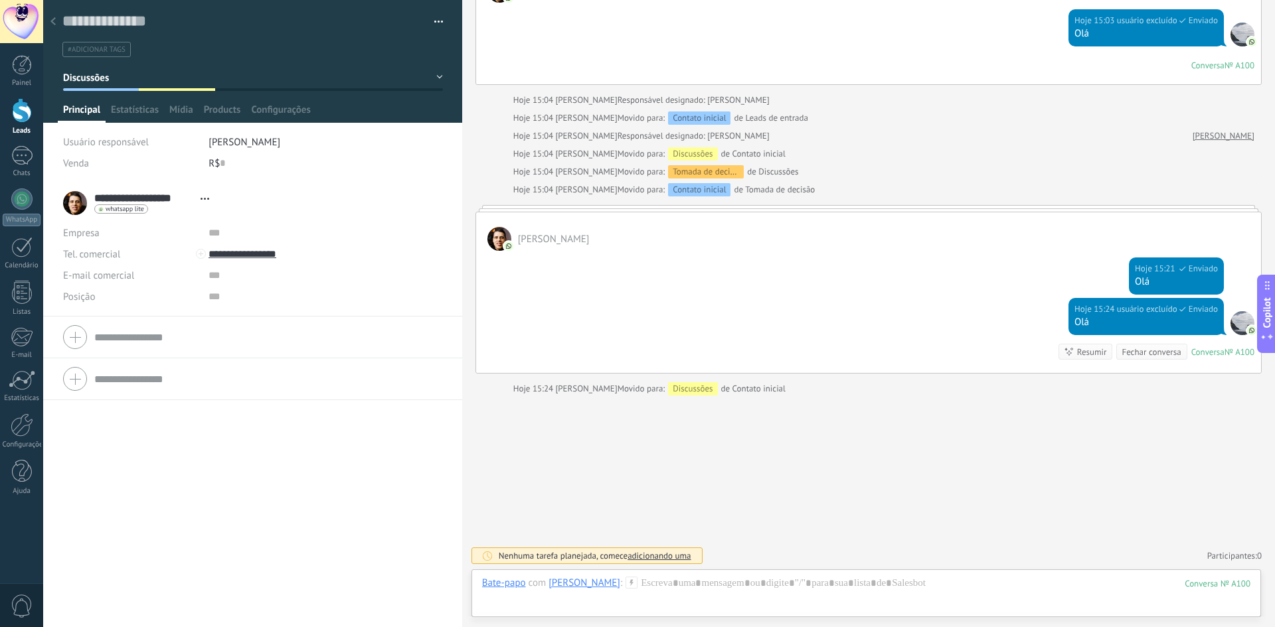
type textarea "**********"
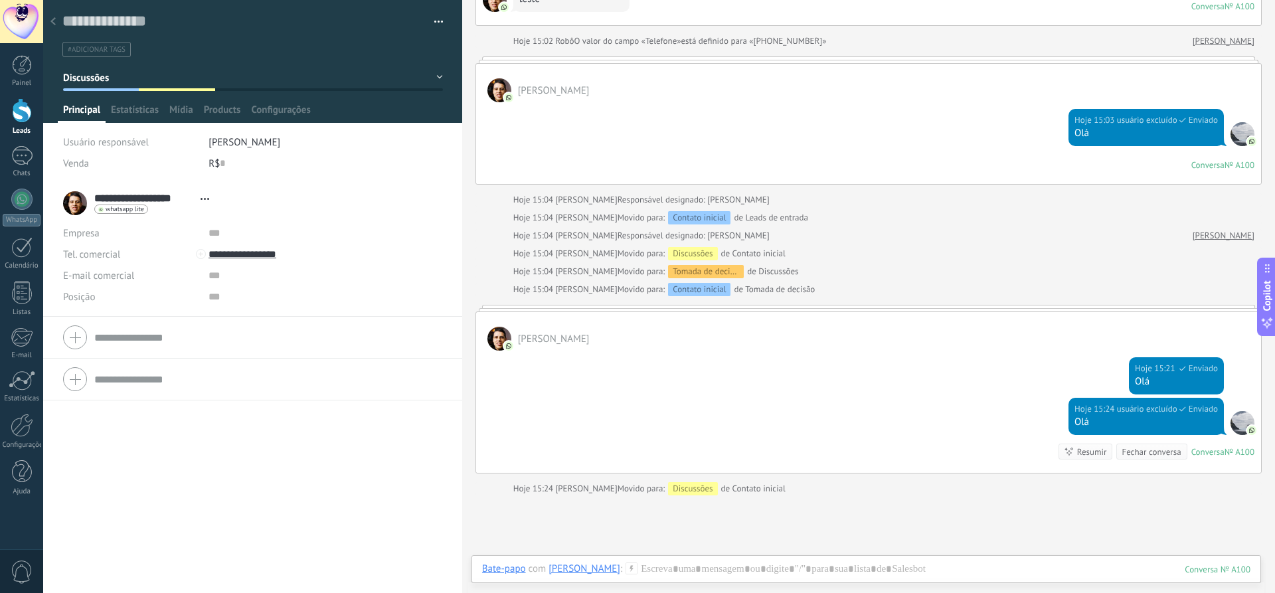
scroll to position [199, 0]
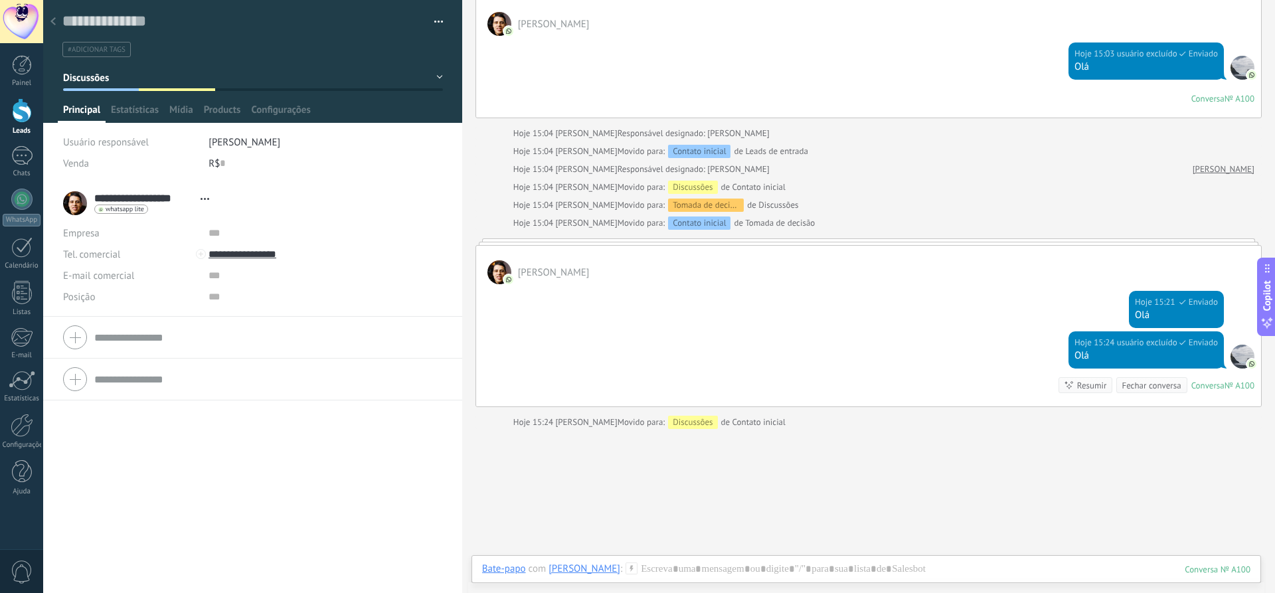
click at [949, 315] on div "Hoje 15:21 usuário excluído Enviado Olá" at bounding box center [868, 307] width 785 height 47
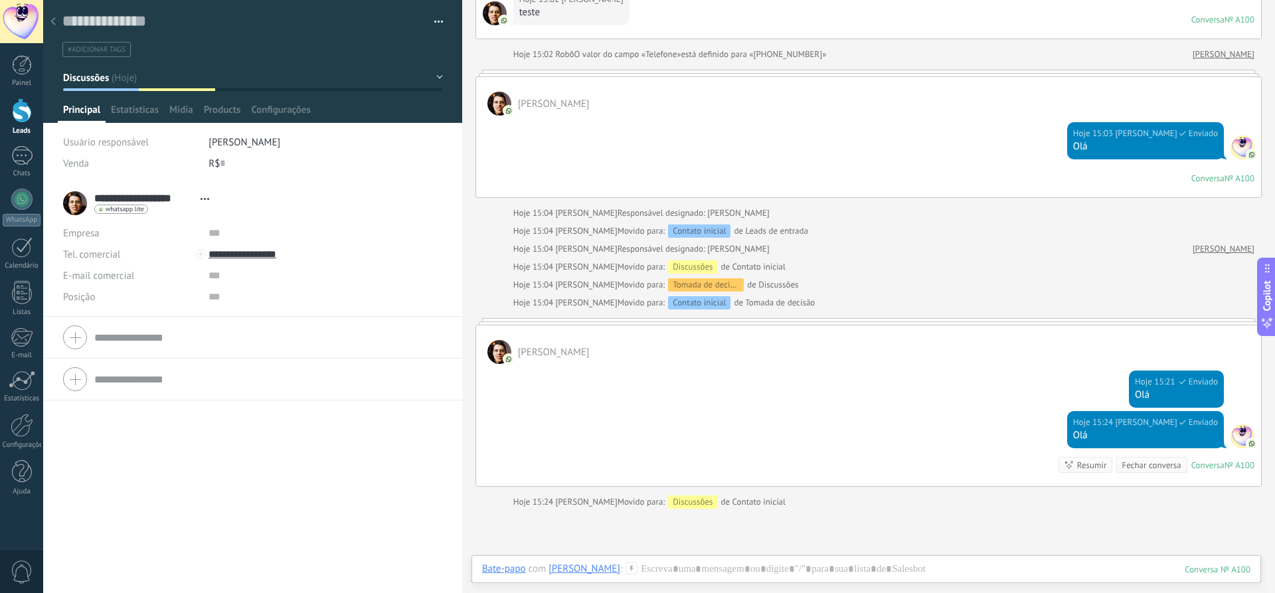
scroll to position [267, 0]
